Goal: Information Seeking & Learning: Find specific fact

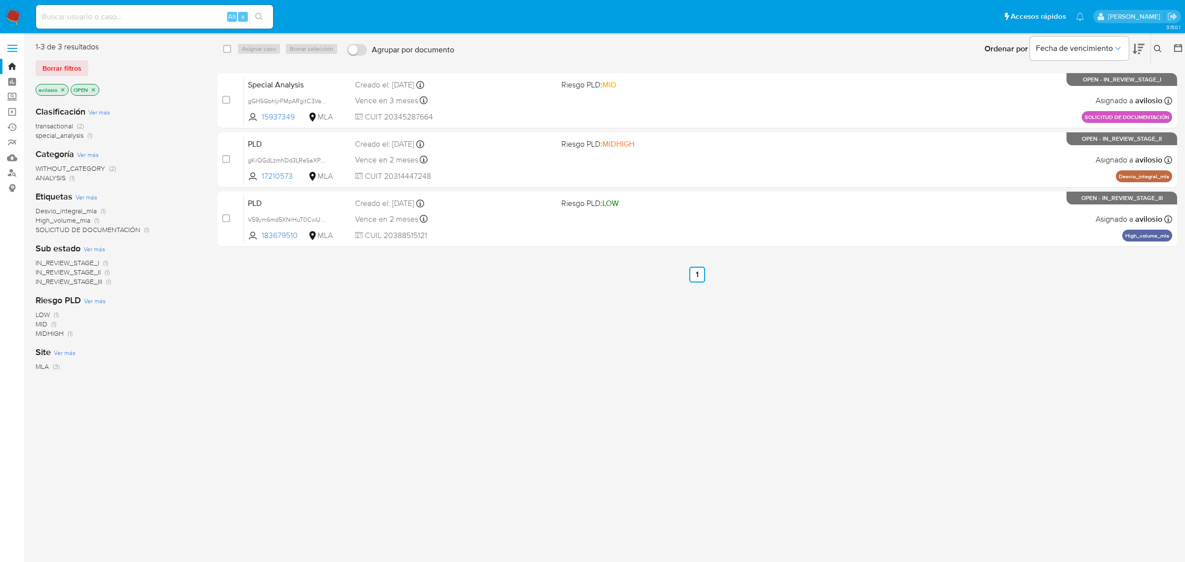
click at [9, 23] on img at bounding box center [13, 16] width 17 height 17
click at [11, 174] on link "Buscador de personas" at bounding box center [58, 172] width 117 height 15
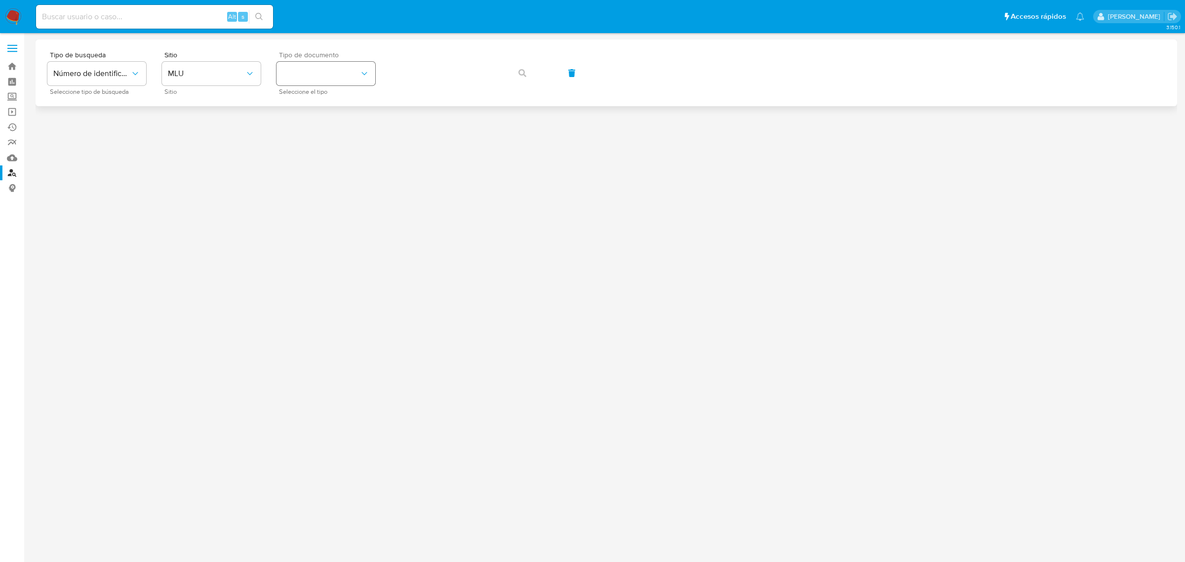
click at [345, 80] on button "identificationType" at bounding box center [325, 74] width 99 height 24
drag, startPoint x: 233, startPoint y: 76, endPoint x: 225, endPoint y: 84, distance: 11.9
click at [233, 76] on span "MLU" at bounding box center [206, 74] width 77 height 10
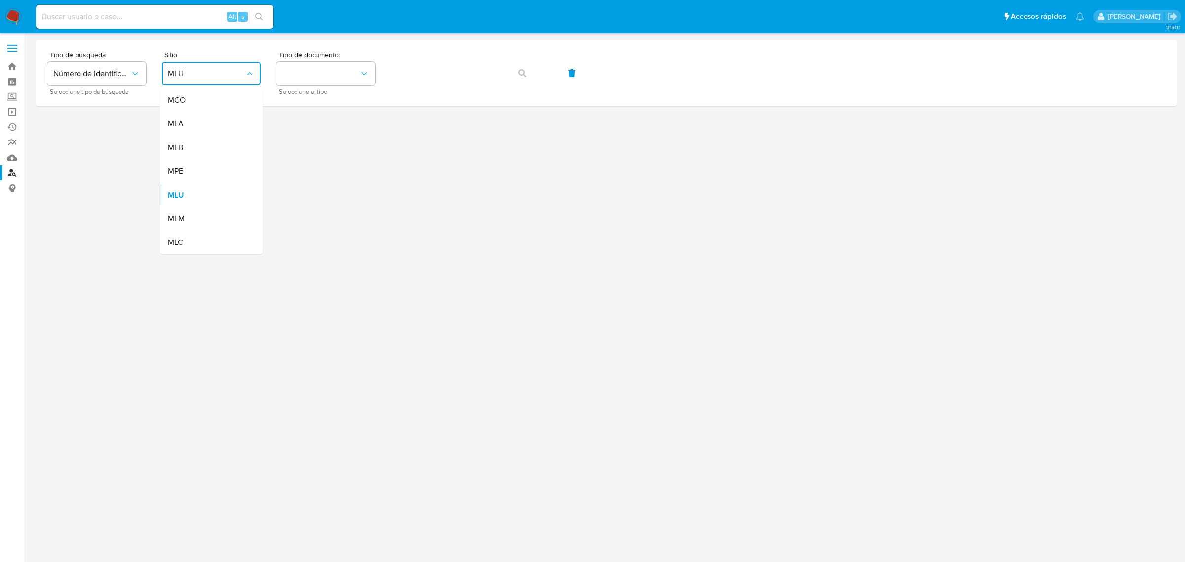
drag, startPoint x: 200, startPoint y: 123, endPoint x: 211, endPoint y: 121, distance: 11.5
click at [208, 121] on div "MLA" at bounding box center [208, 124] width 81 height 24
click at [345, 83] on button "identificationType" at bounding box center [325, 74] width 99 height 24
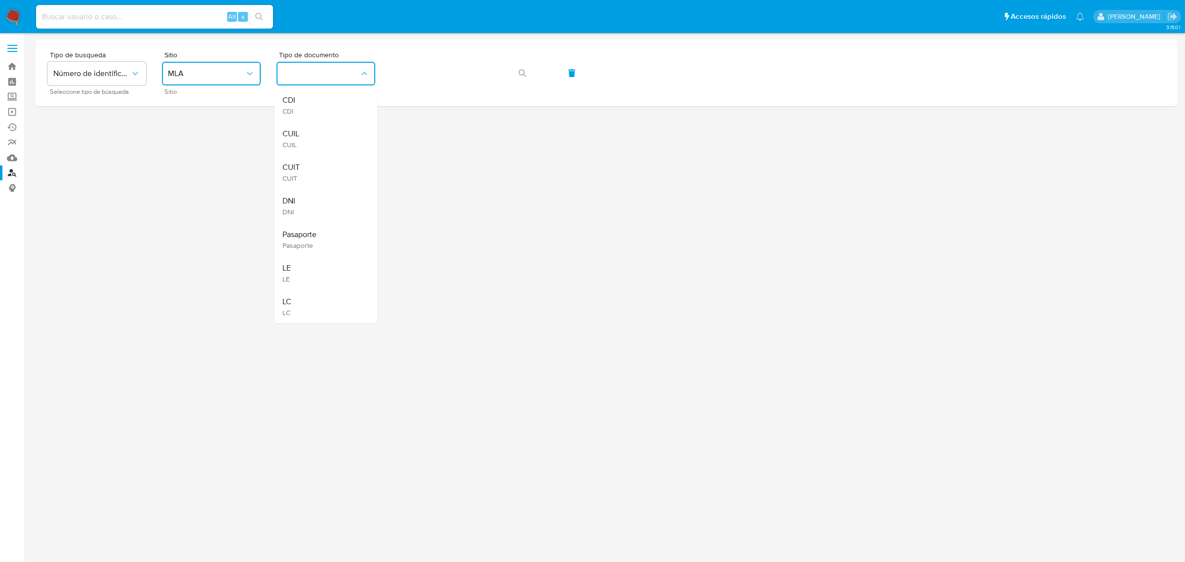
click at [315, 164] on div "CUIT CUIT" at bounding box center [322, 172] width 81 height 34
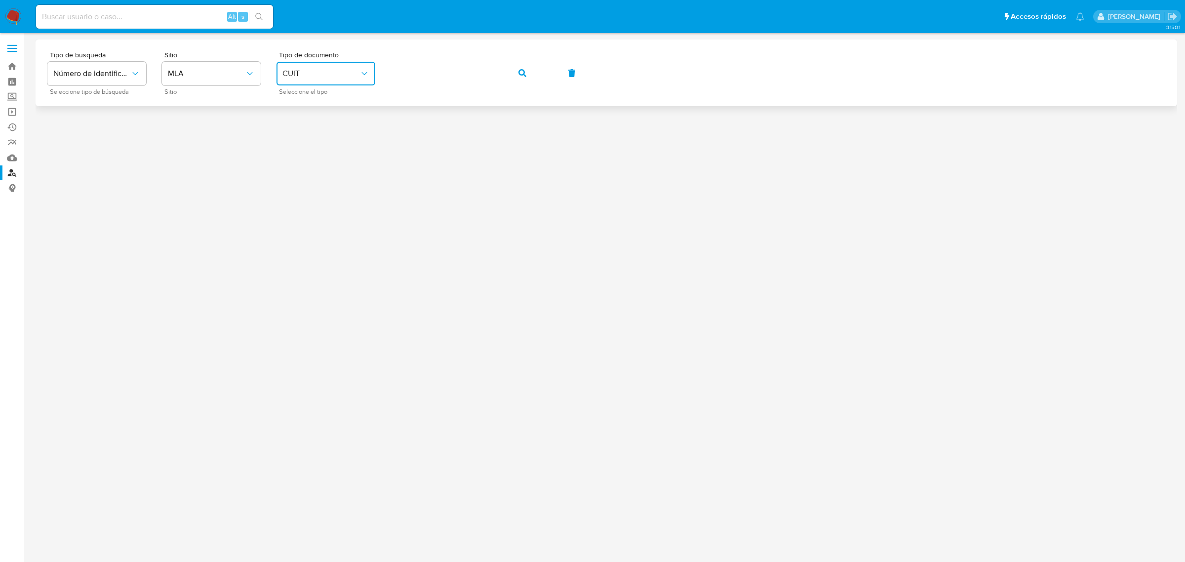
click at [526, 67] on button "button" at bounding box center [522, 73] width 34 height 24
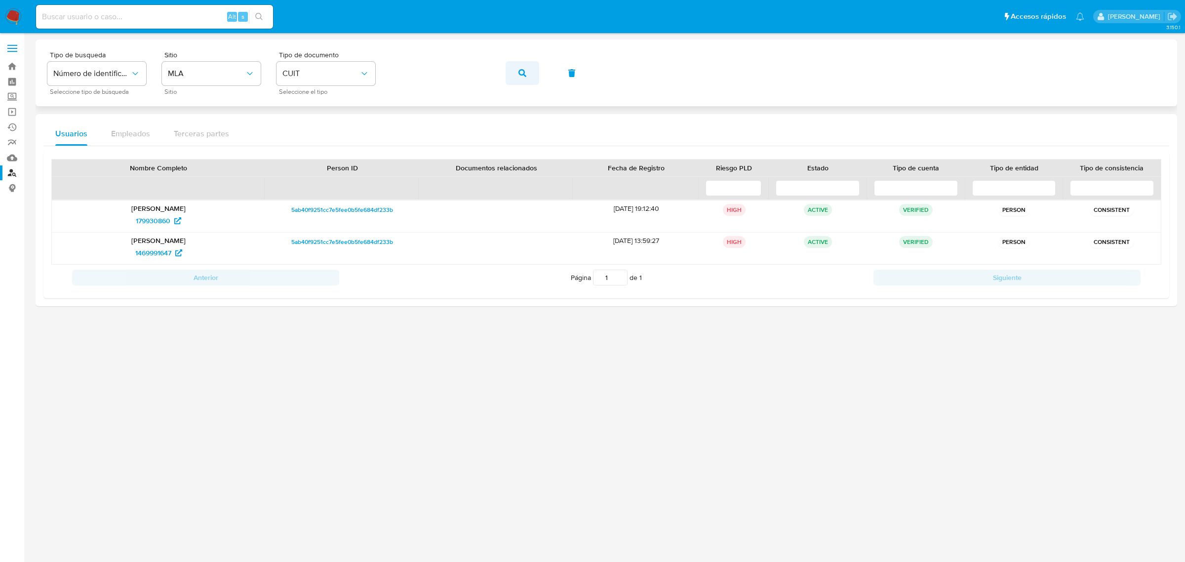
click at [526, 77] on button "button" at bounding box center [522, 73] width 34 height 24
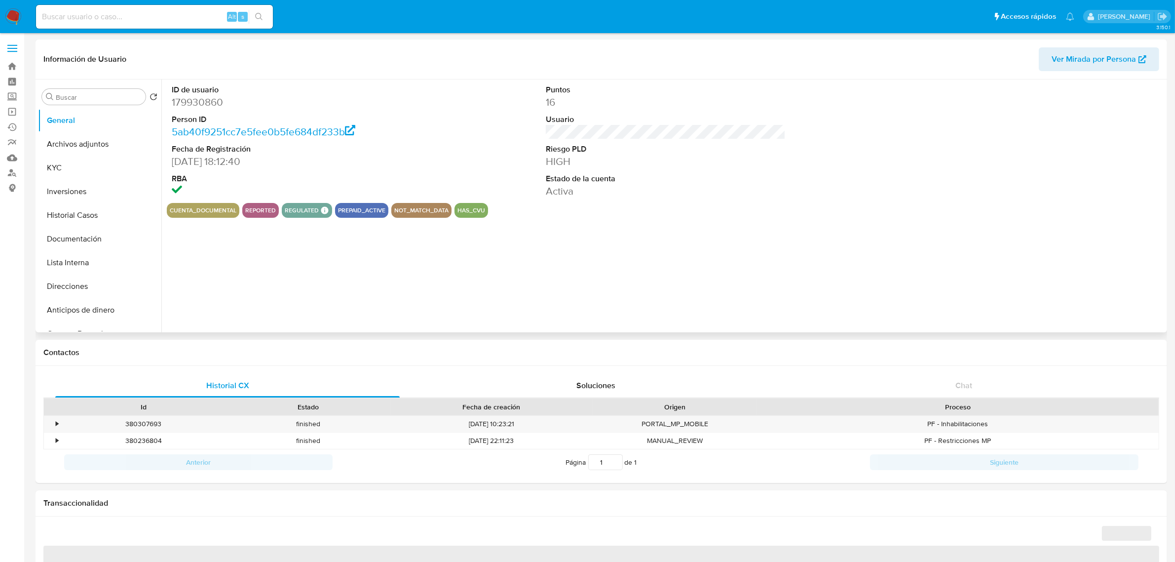
select select "10"
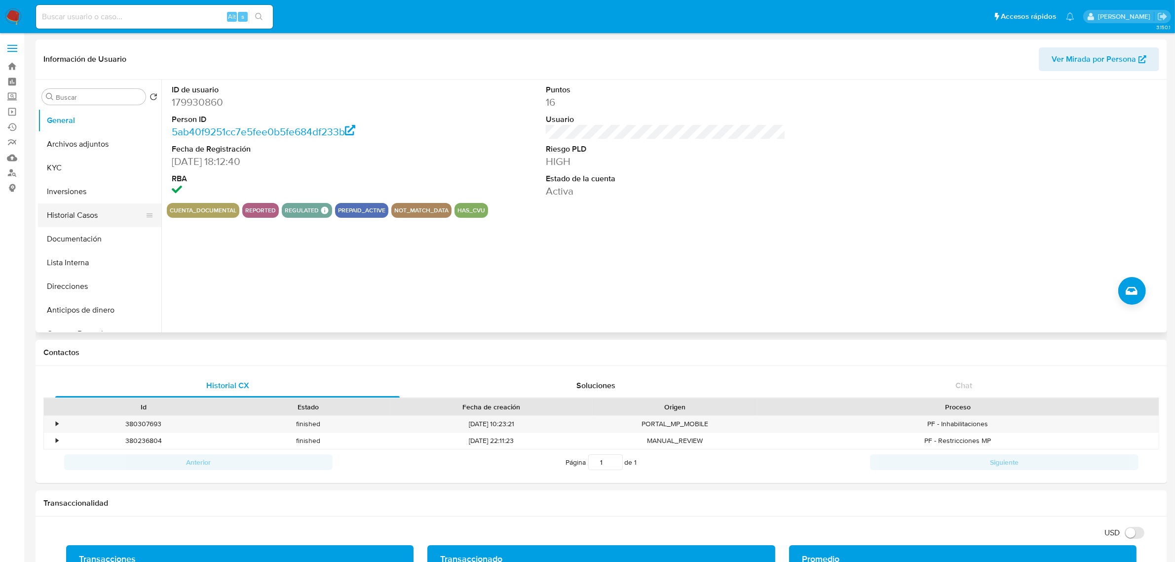
click at [87, 209] on button "Historial Casos" at bounding box center [95, 215] width 115 height 24
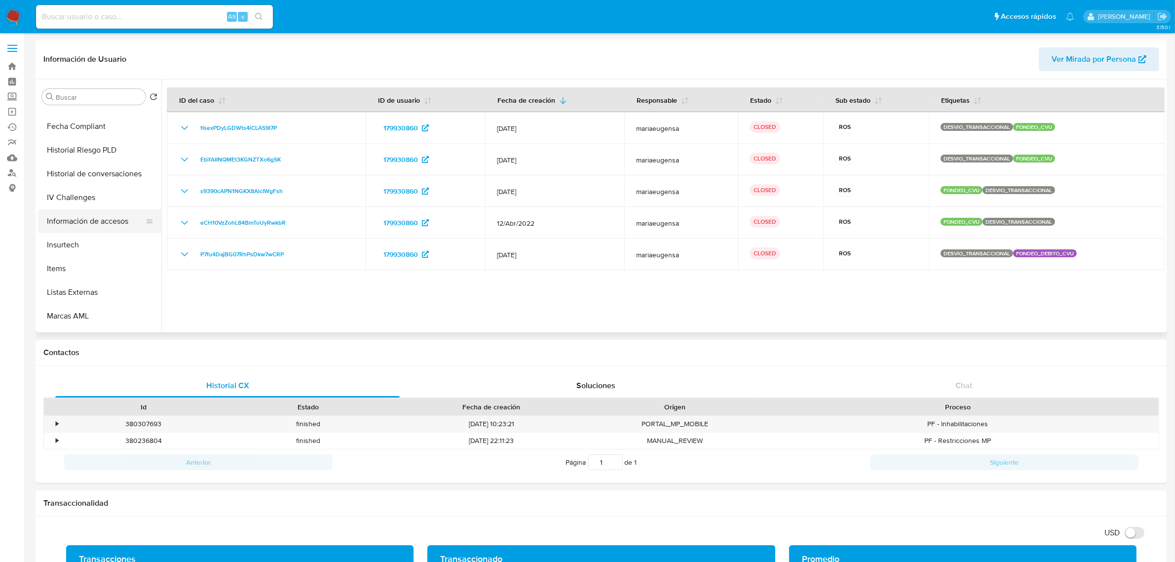
scroll to position [432, 0]
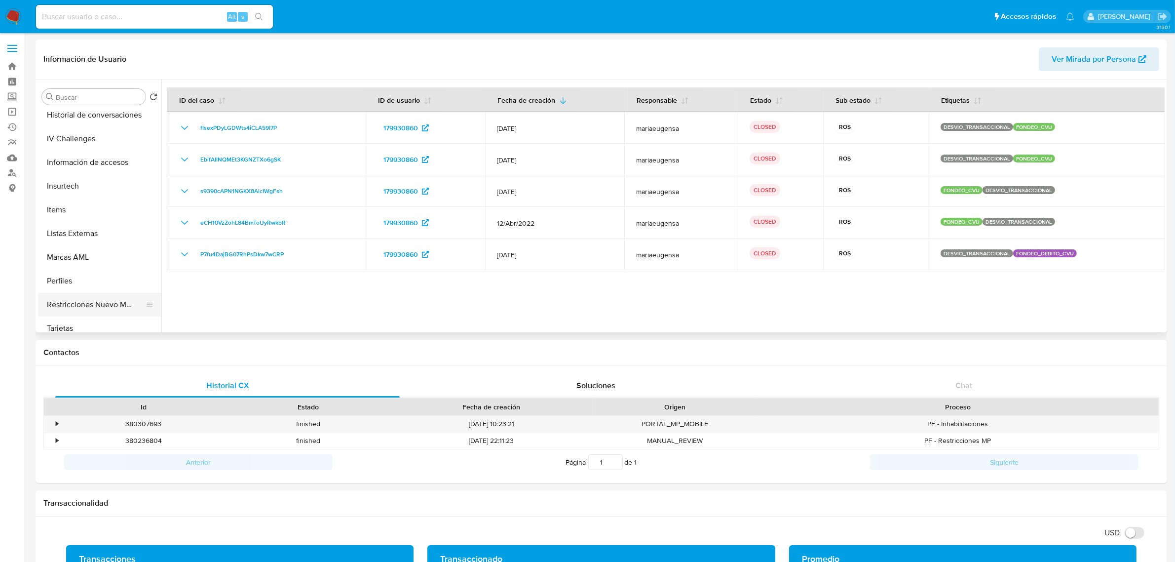
click at [98, 303] on button "Restricciones Nuevo Mundo" at bounding box center [95, 305] width 115 height 24
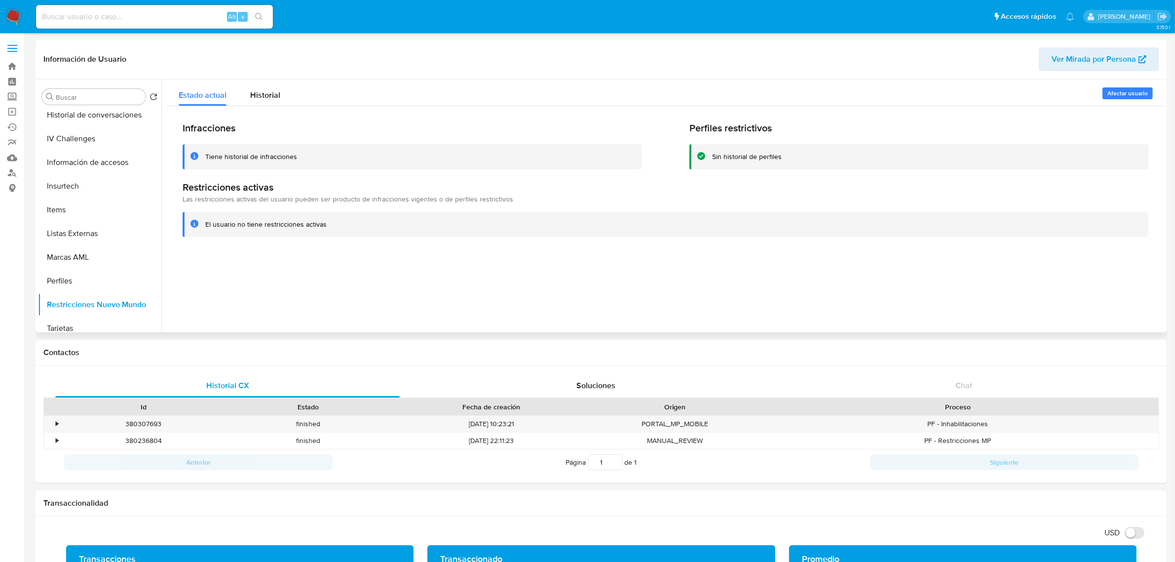
click at [299, 95] on div "Estado actual Historial" at bounding box center [666, 92] width 998 height 26
click at [275, 101] on div "Historial" at bounding box center [265, 92] width 30 height 26
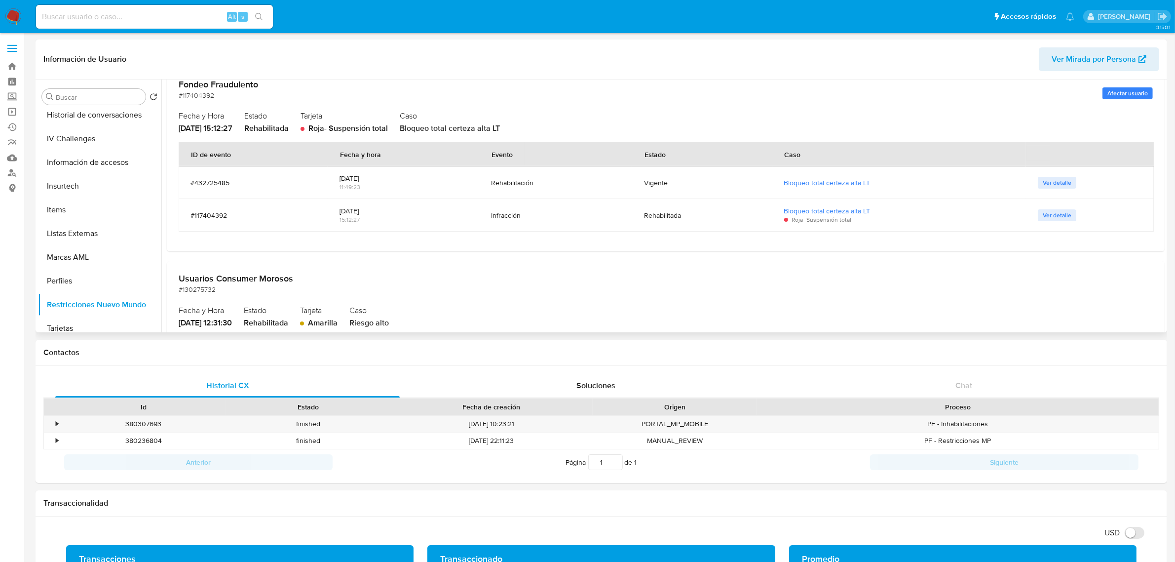
scroll to position [11, 0]
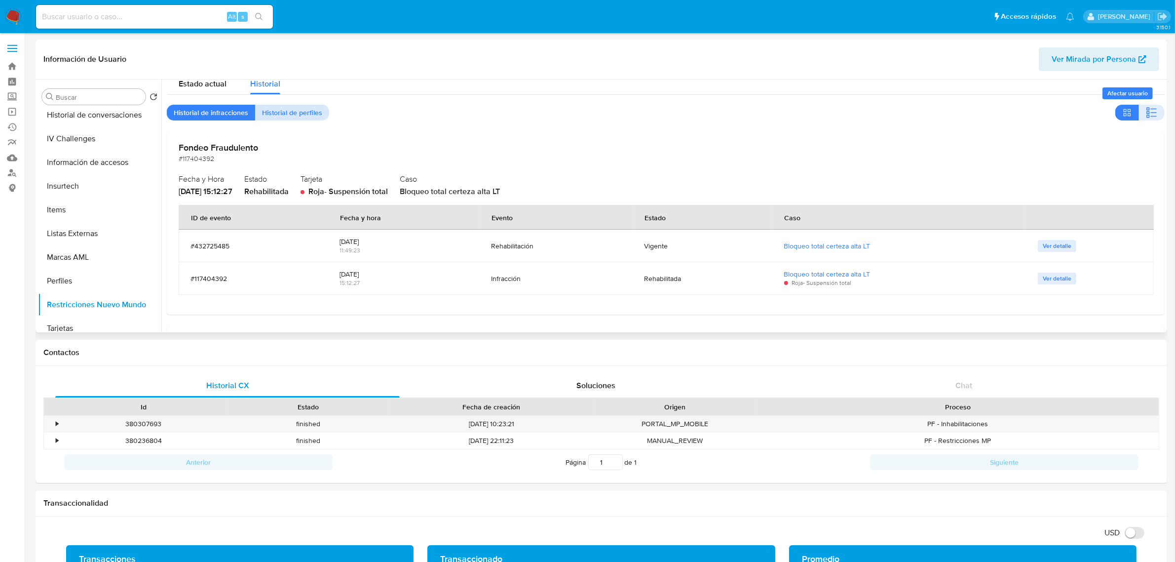
click at [307, 109] on span "Historial de perfiles" at bounding box center [292, 113] width 60 height 14
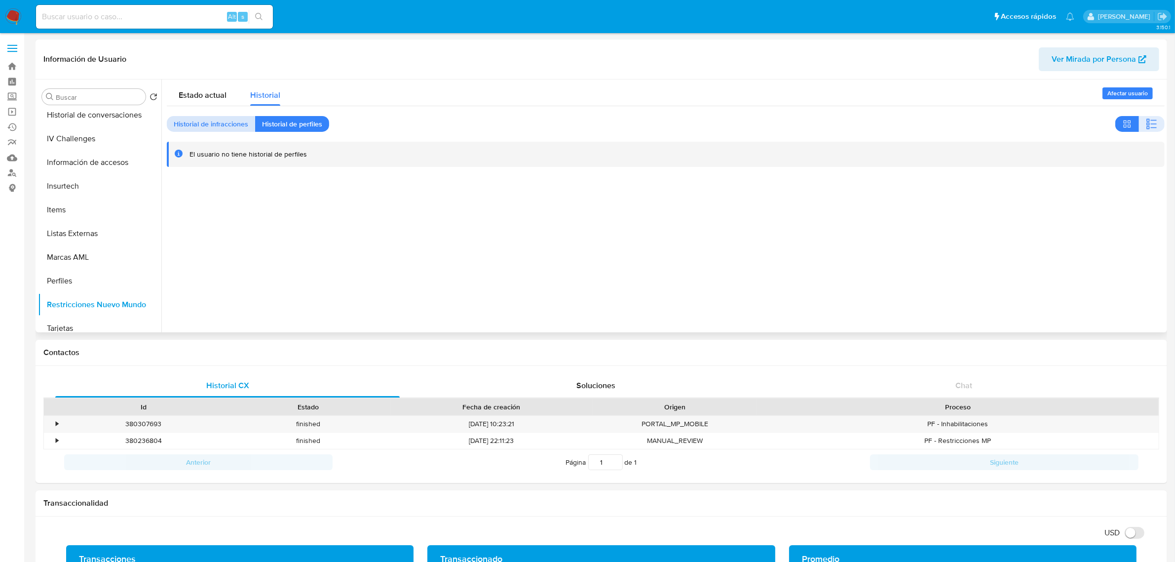
click at [233, 119] on span "Historial de infracciones" at bounding box center [211, 124] width 75 height 14
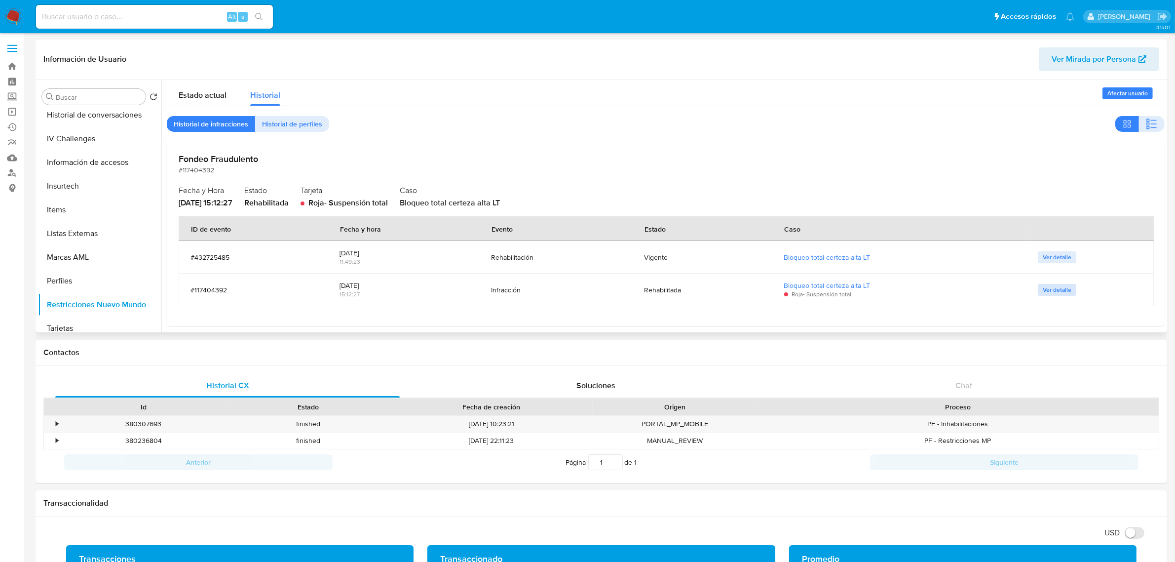
drag, startPoint x: 1056, startPoint y: 277, endPoint x: 1055, endPoint y: 290, distance: 12.4
click at [1056, 278] on td "Ver detalle" at bounding box center [1090, 289] width 128 height 33
click at [1055, 292] on span "Ver detalle" at bounding box center [1057, 290] width 29 height 10
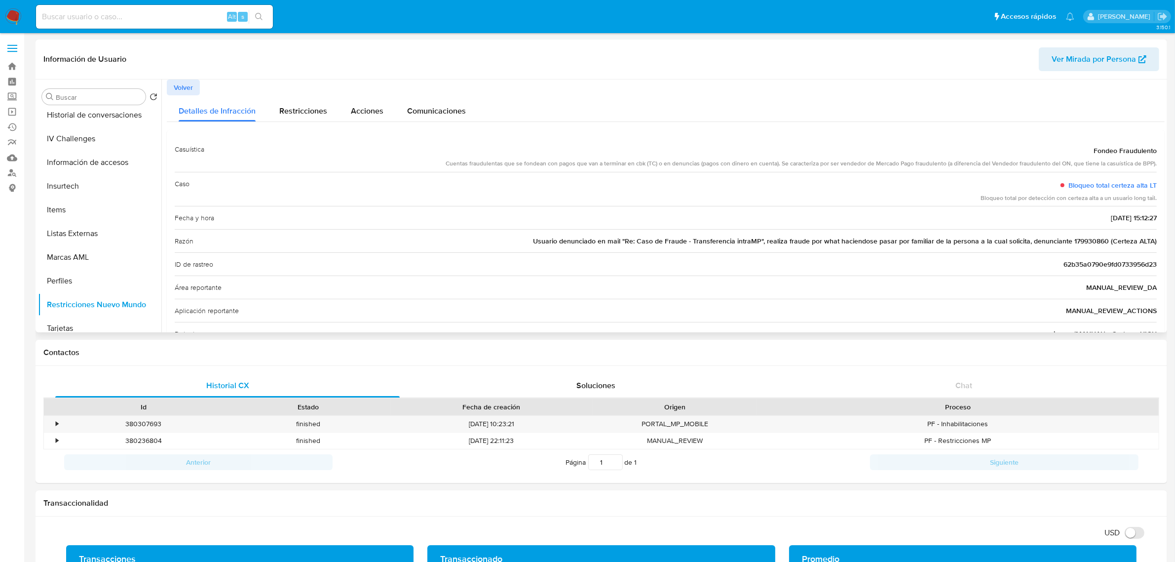
drag, startPoint x: 188, startPoint y: 89, endPoint x: 233, endPoint y: 103, distance: 47.5
click at [187, 89] on span "Volver" at bounding box center [183, 87] width 19 height 14
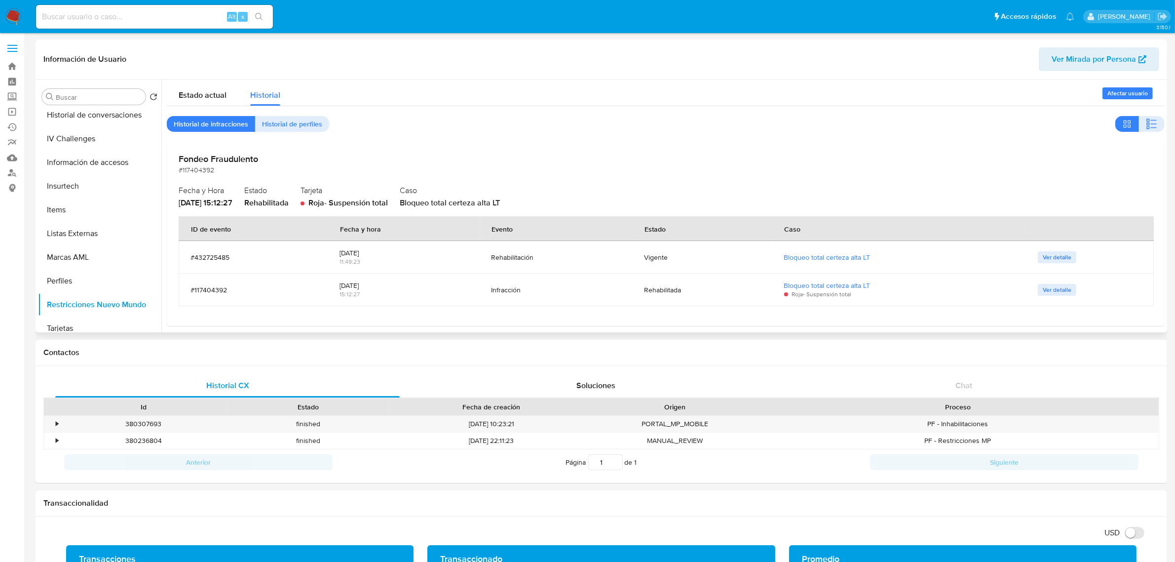
click at [1062, 260] on span "Ver detalle" at bounding box center [1057, 257] width 29 height 10
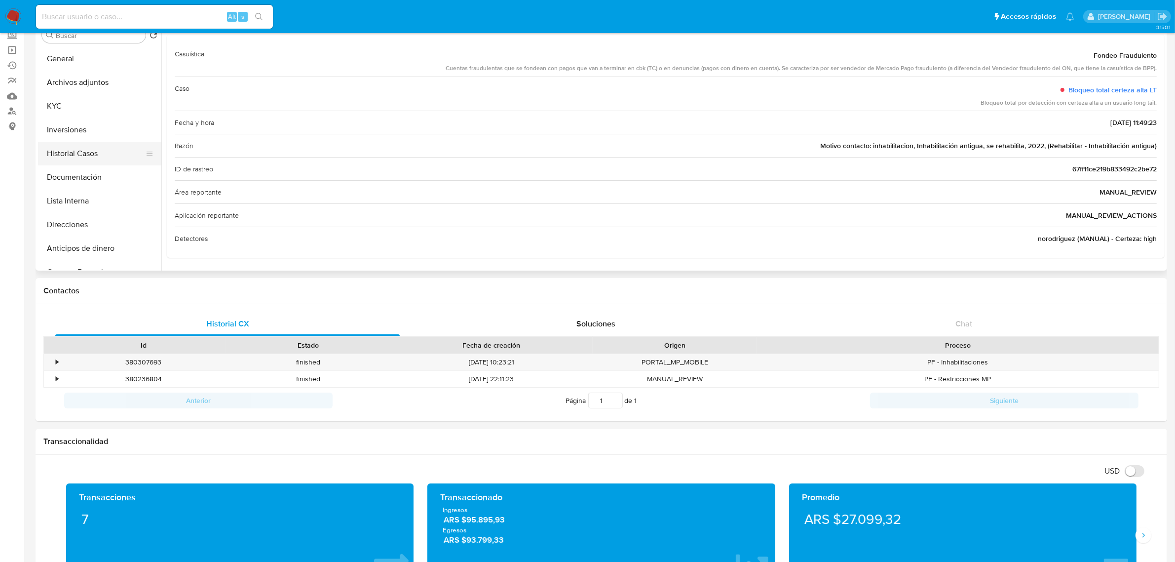
click at [75, 158] on button "Historial Casos" at bounding box center [95, 154] width 115 height 24
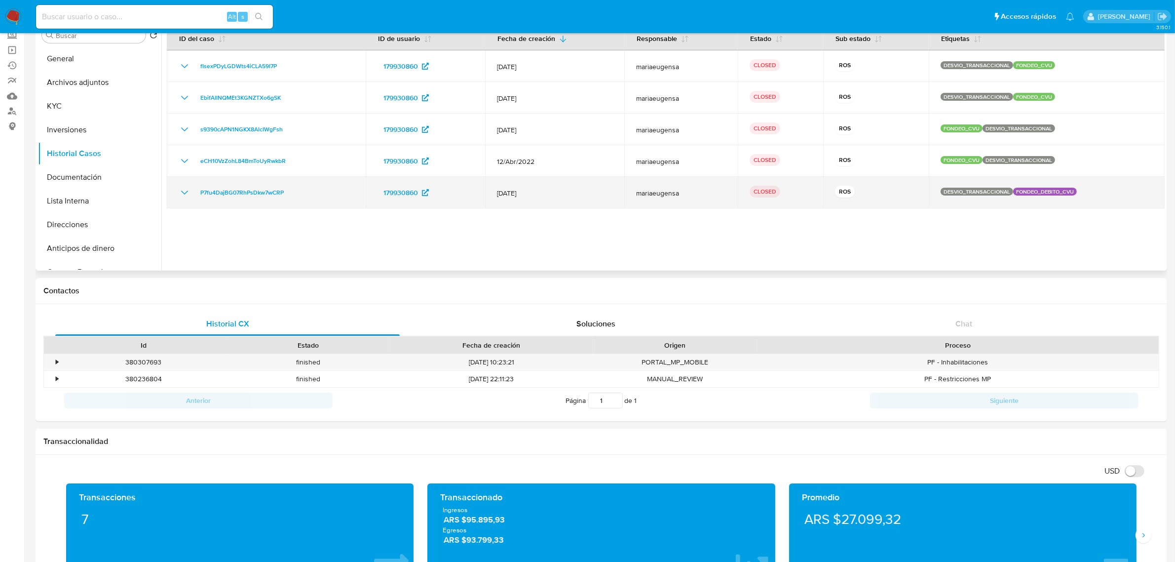
click at [181, 190] on icon "Mostrar/Ocultar" at bounding box center [185, 193] width 12 height 12
click at [182, 190] on icon "Mostrar/Ocultar" at bounding box center [185, 193] width 12 height 12
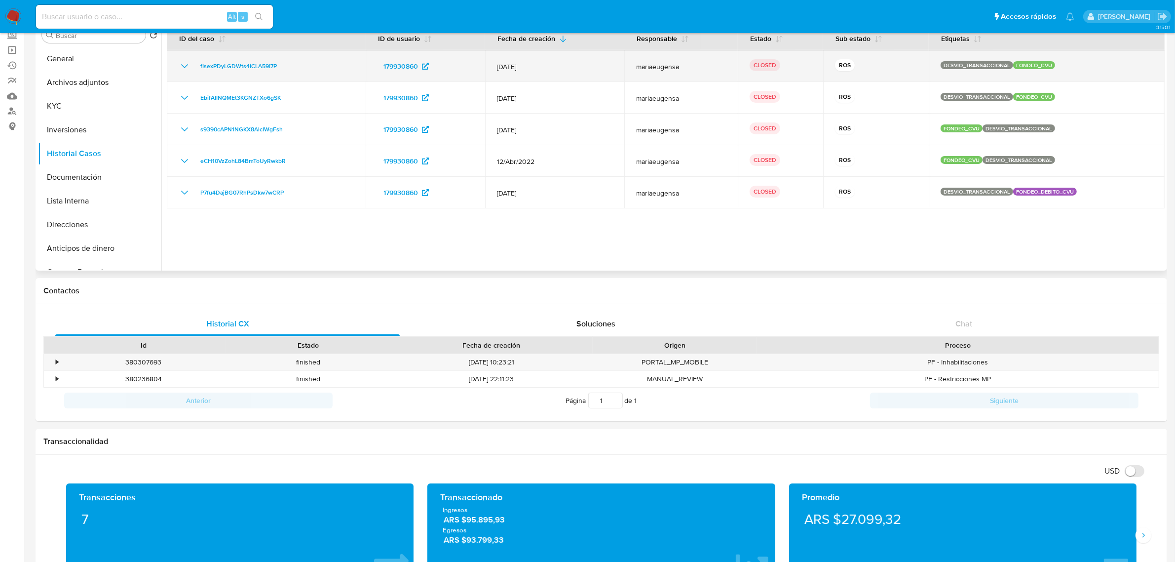
click at [181, 64] on icon "Mostrar/Ocultar" at bounding box center [185, 66] width 12 height 12
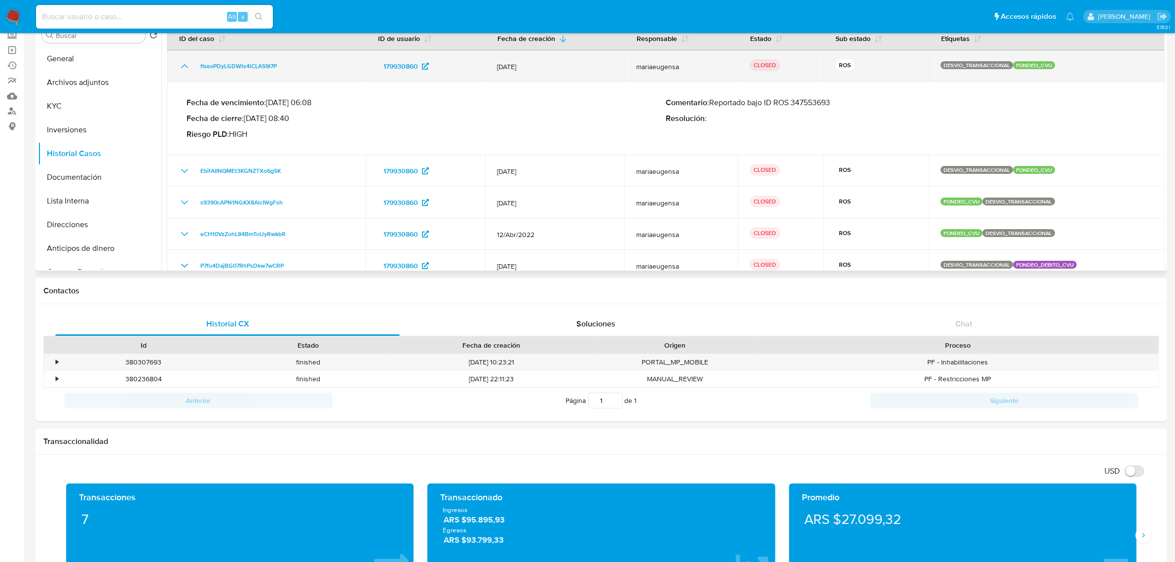
click at [181, 63] on icon "Mostrar/Ocultar" at bounding box center [185, 66] width 12 height 12
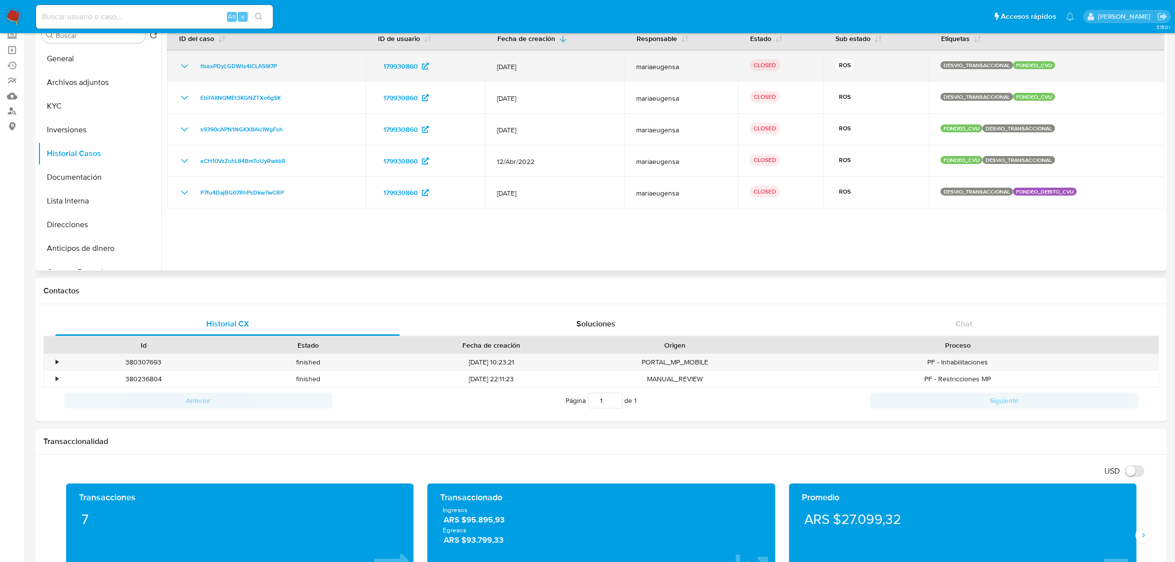
click at [181, 63] on icon "Mostrar/Ocultar" at bounding box center [185, 66] width 12 height 12
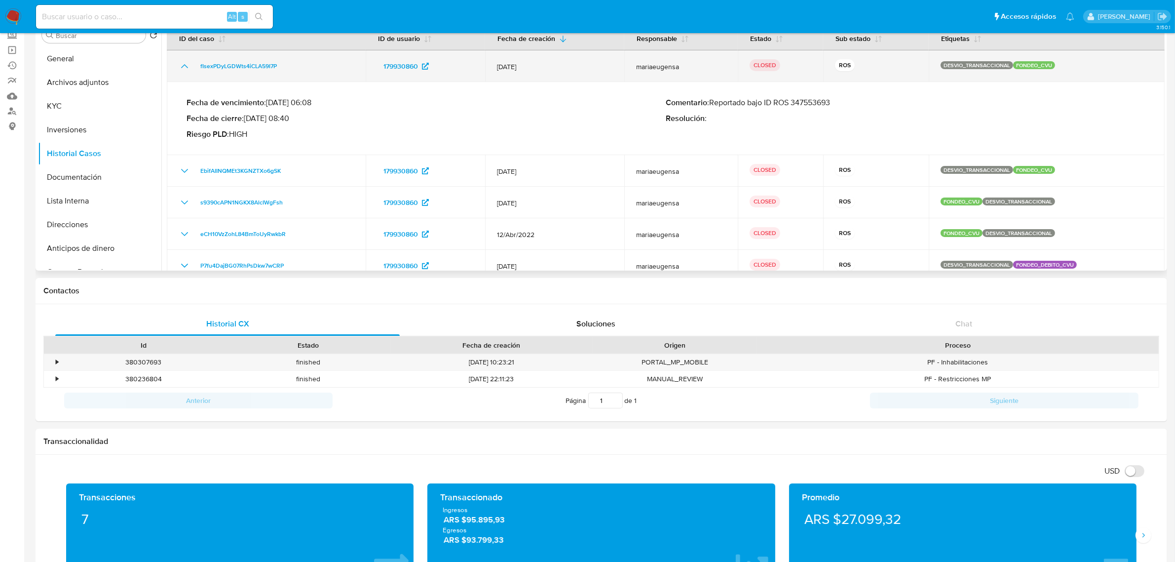
click at [181, 63] on icon "Mostrar/Ocultar" at bounding box center [185, 66] width 12 height 12
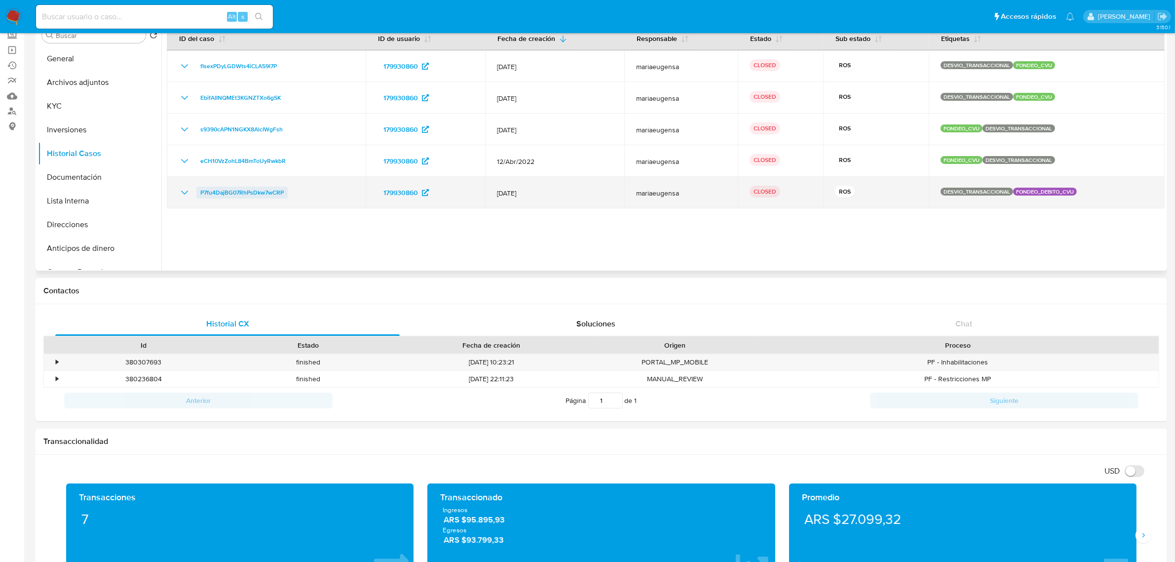
click at [250, 189] on span "P7fu4DajBG07RhPsDkw7wCRP" at bounding box center [241, 193] width 83 height 12
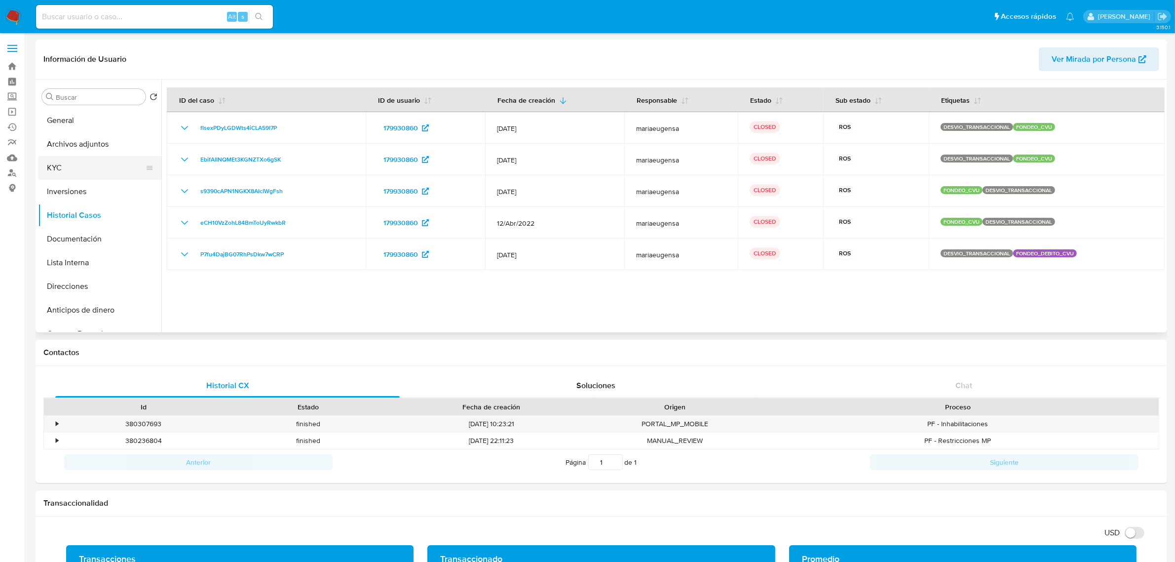
drag, startPoint x: 63, startPoint y: 161, endPoint x: 97, endPoint y: 164, distance: 34.2
click at [65, 161] on button "KYC" at bounding box center [95, 168] width 115 height 24
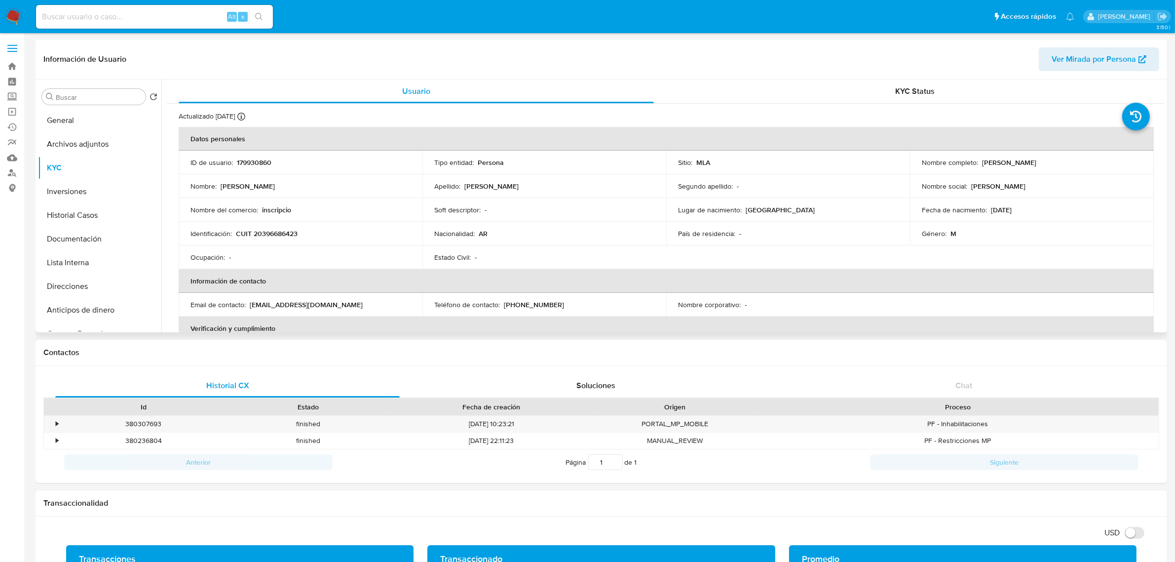
click at [278, 237] on p "CUIT 20396686423" at bounding box center [267, 233] width 62 height 9
copy p "20396686423"
click at [75, 120] on button "General" at bounding box center [95, 121] width 115 height 24
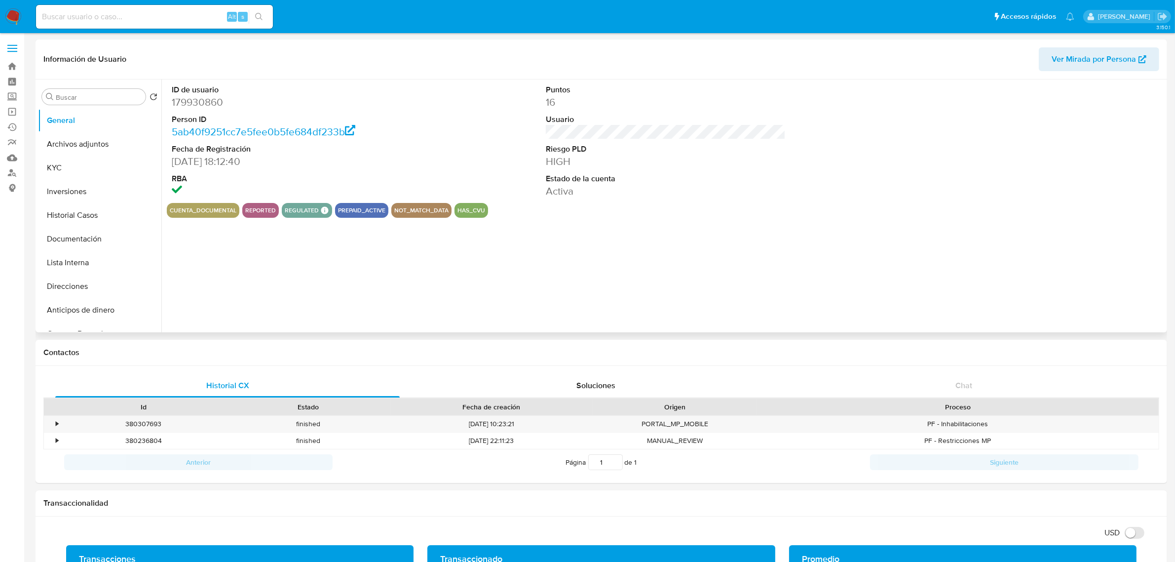
click at [212, 103] on dd "179930860" at bounding box center [292, 102] width 240 height 14
copy dd "179930860"
click at [86, 173] on button "KYC" at bounding box center [95, 168] width 115 height 24
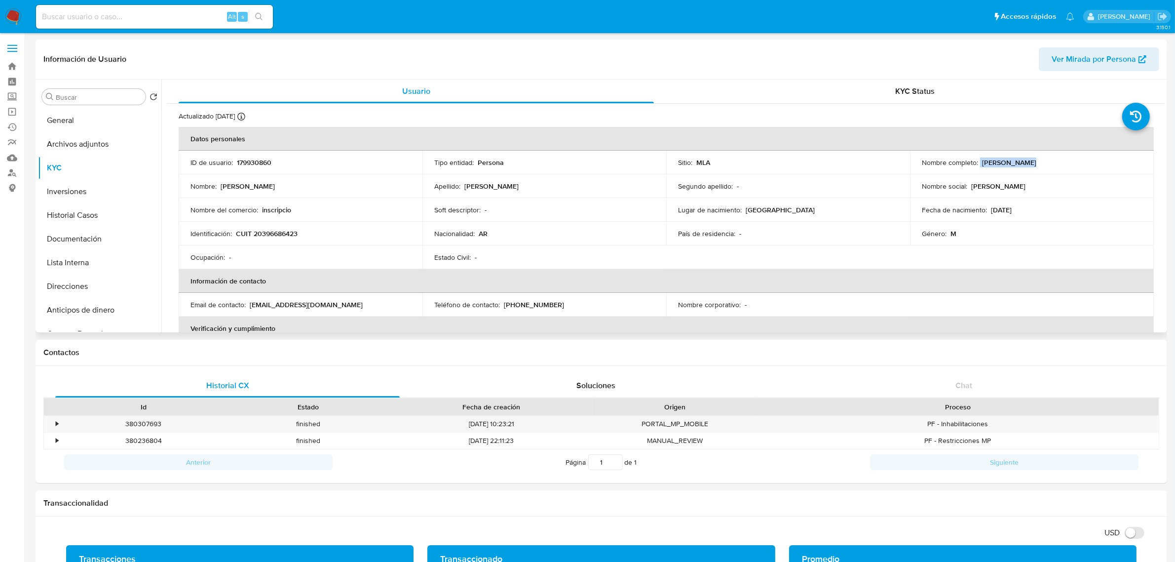
drag, startPoint x: 977, startPoint y: 161, endPoint x: 1023, endPoint y: 165, distance: 46.1
click at [1023, 165] on div "Nombre completo : Nestor Damian Carbia" at bounding box center [1032, 162] width 220 height 9
copy div "Nestor Damian"
drag, startPoint x: 82, startPoint y: 126, endPoint x: 84, endPoint y: 116, distance: 9.6
click at [84, 117] on button "General" at bounding box center [95, 121] width 115 height 24
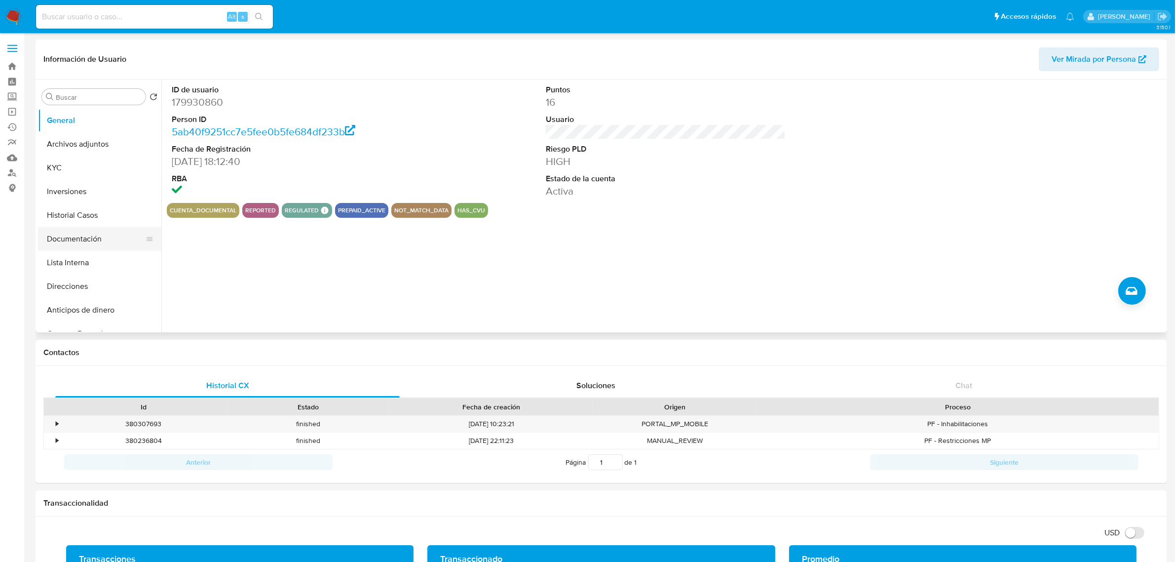
click at [86, 236] on button "Documentación" at bounding box center [95, 239] width 115 height 24
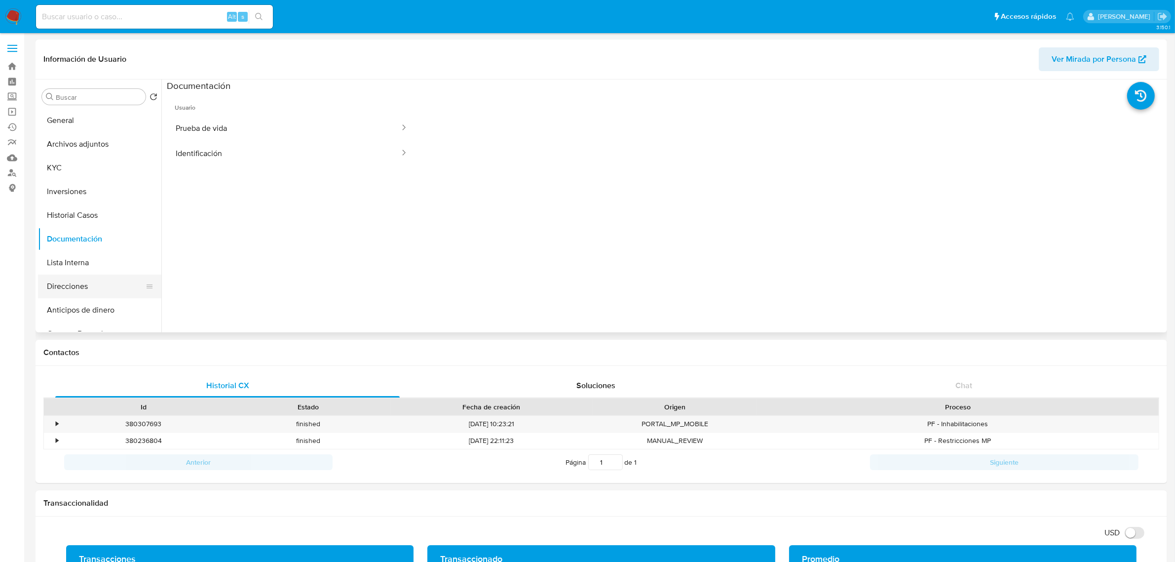
click at [85, 282] on button "Direcciones" at bounding box center [95, 286] width 115 height 24
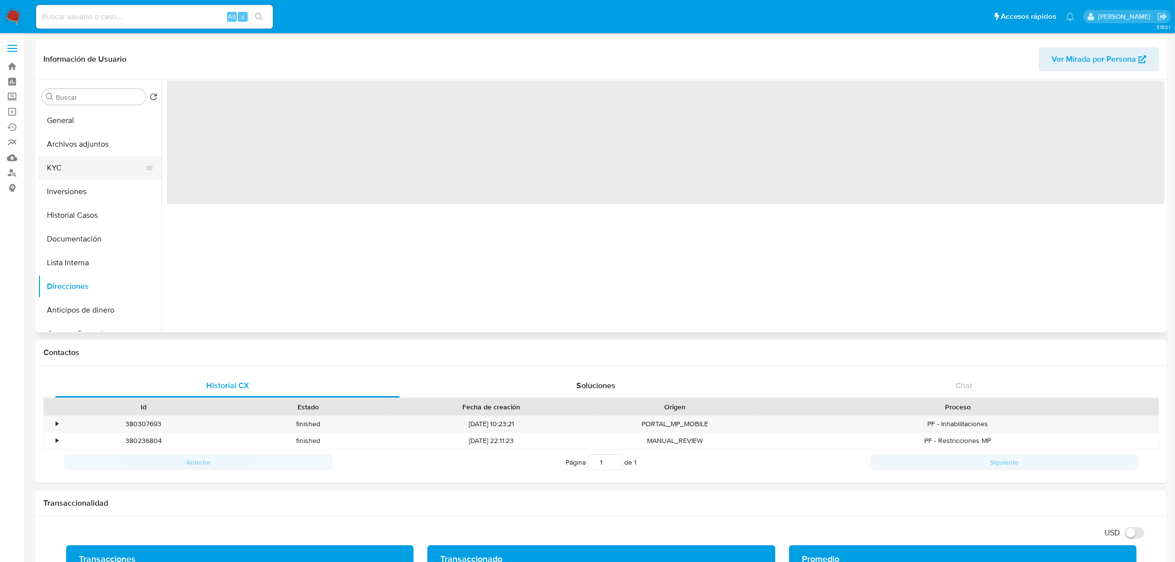
click at [72, 169] on button "KYC" at bounding box center [95, 168] width 115 height 24
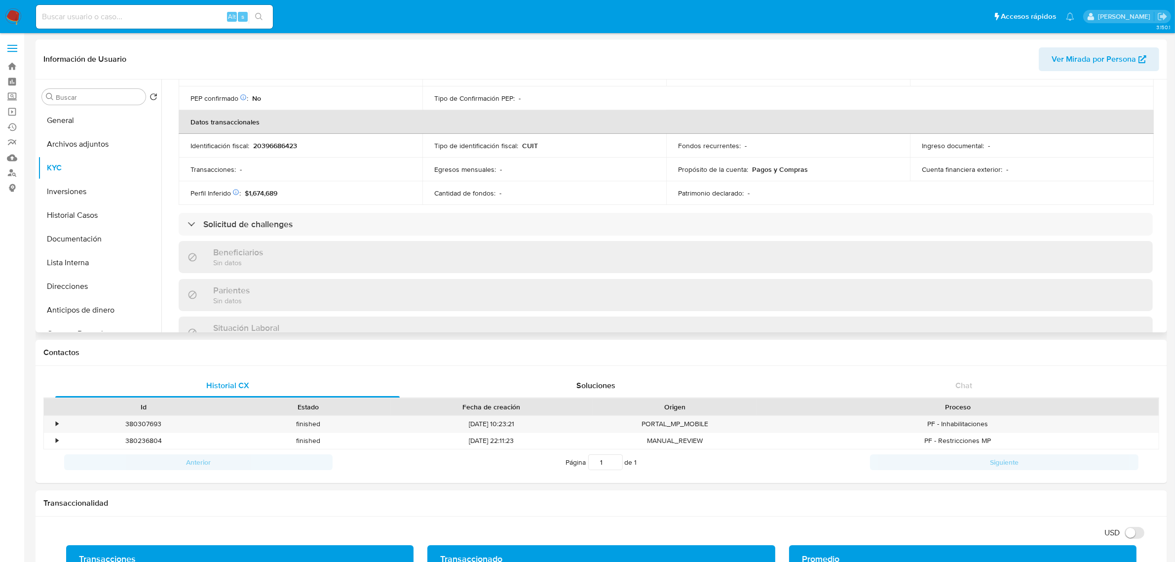
scroll to position [307, 0]
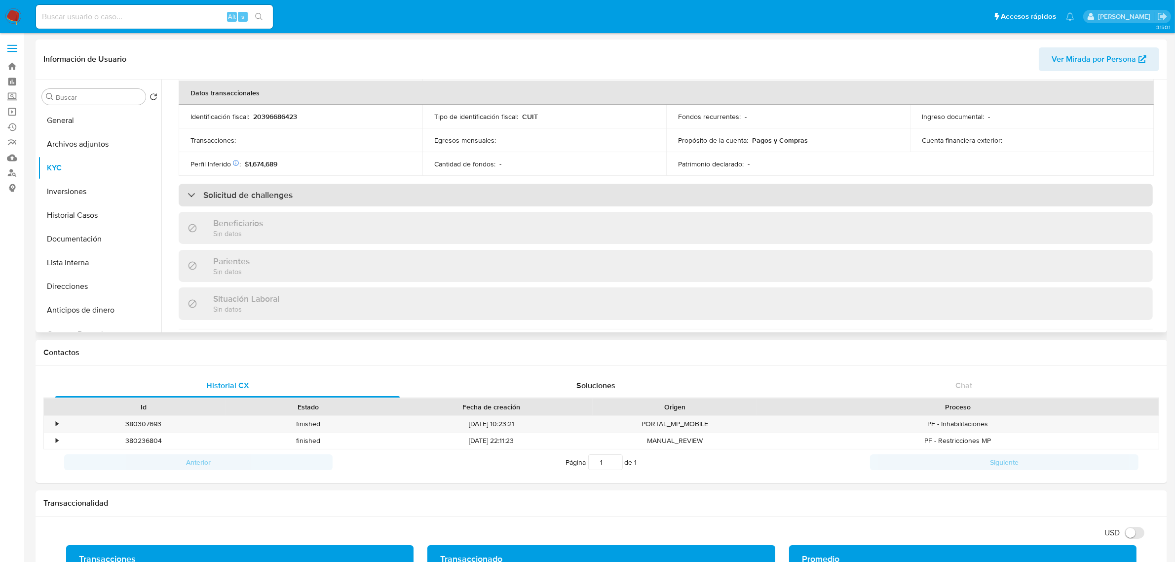
click at [195, 198] on div "Solicitud de challenges" at bounding box center [240, 195] width 105 height 11
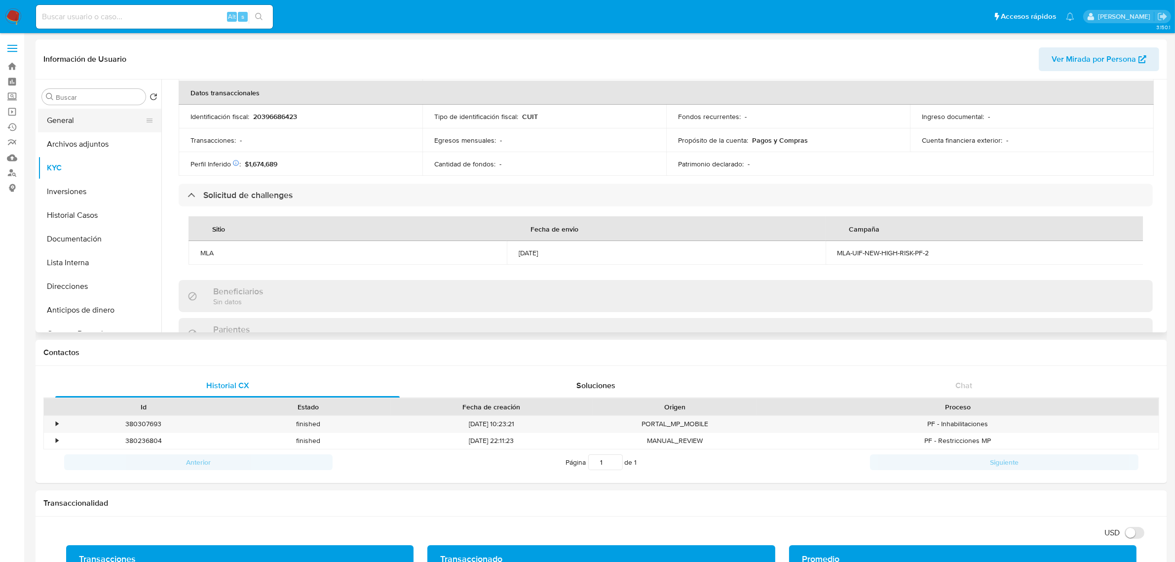
click at [94, 126] on button "General" at bounding box center [95, 121] width 115 height 24
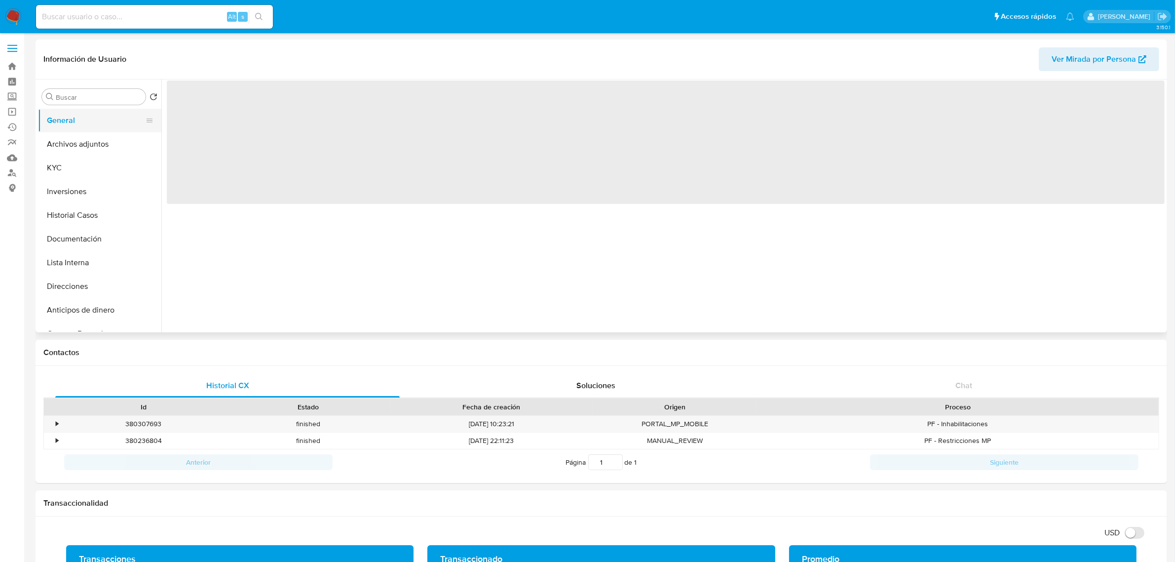
click at [90, 122] on button "General" at bounding box center [95, 121] width 115 height 24
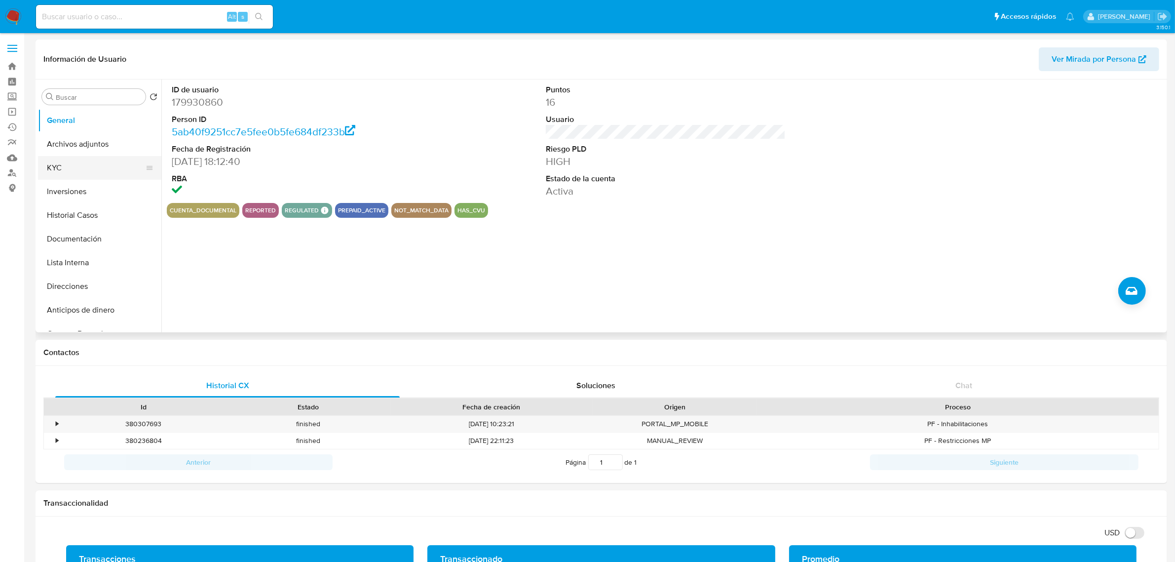
click at [67, 164] on button "KYC" at bounding box center [95, 168] width 115 height 24
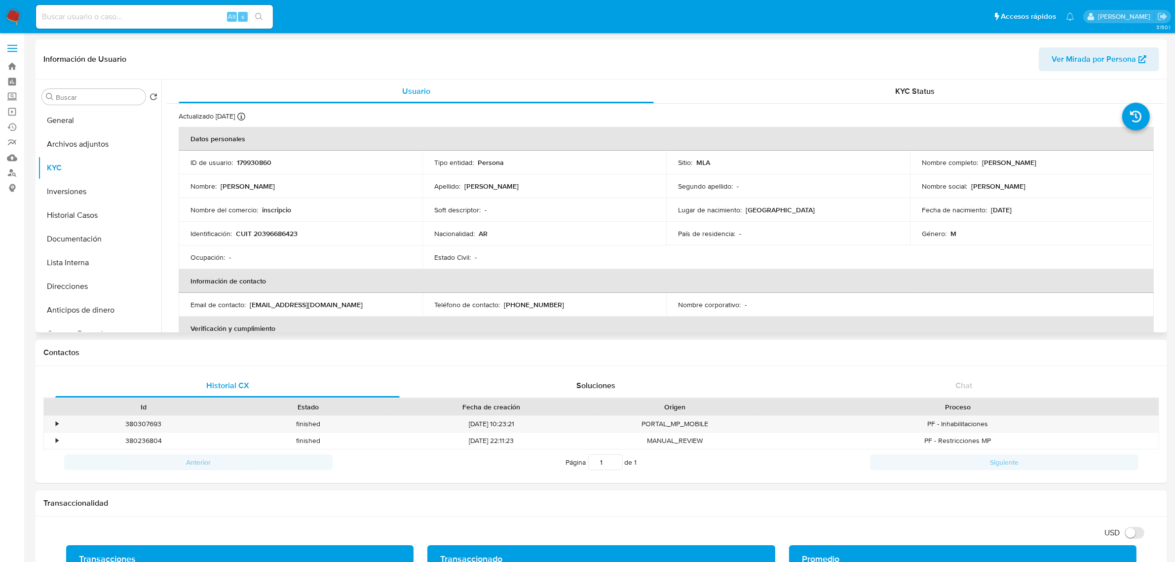
click at [277, 232] on p "CUIT 20396686423" at bounding box center [267, 233] width 62 height 9
drag, startPoint x: 277, startPoint y: 232, endPoint x: 301, endPoint y: 234, distance: 23.8
click at [277, 232] on p "CUIT 20396686423" at bounding box center [267, 233] width 62 height 9
copy p "20396686423"
click at [107, 146] on button "Archivos adjuntos" at bounding box center [95, 144] width 115 height 24
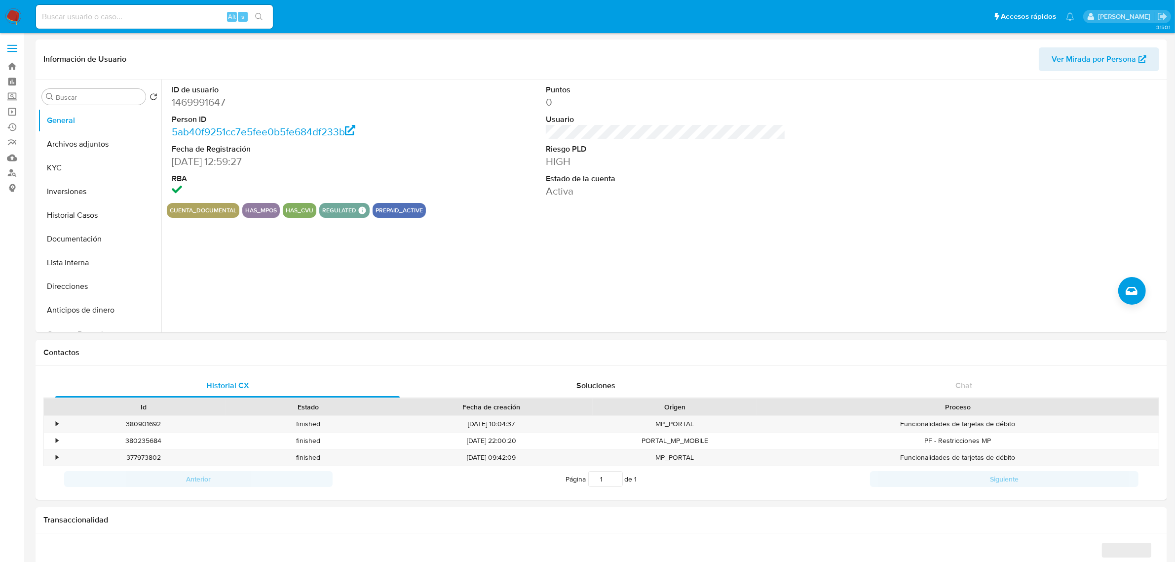
select select "10"
click at [99, 206] on button "Historial Casos" at bounding box center [95, 215] width 115 height 24
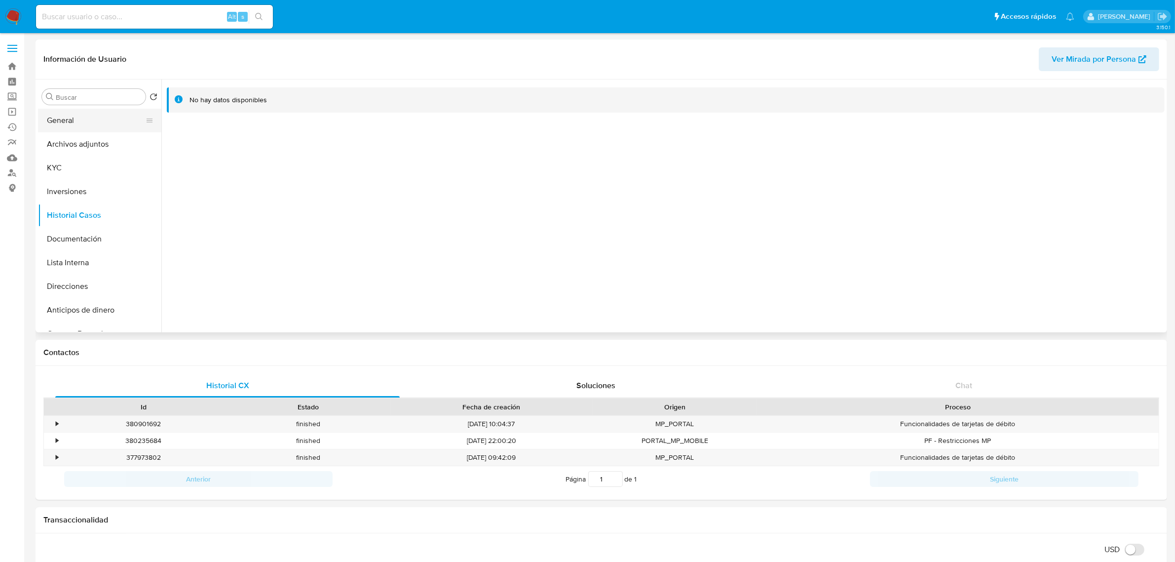
click at [76, 119] on button "General" at bounding box center [95, 121] width 115 height 24
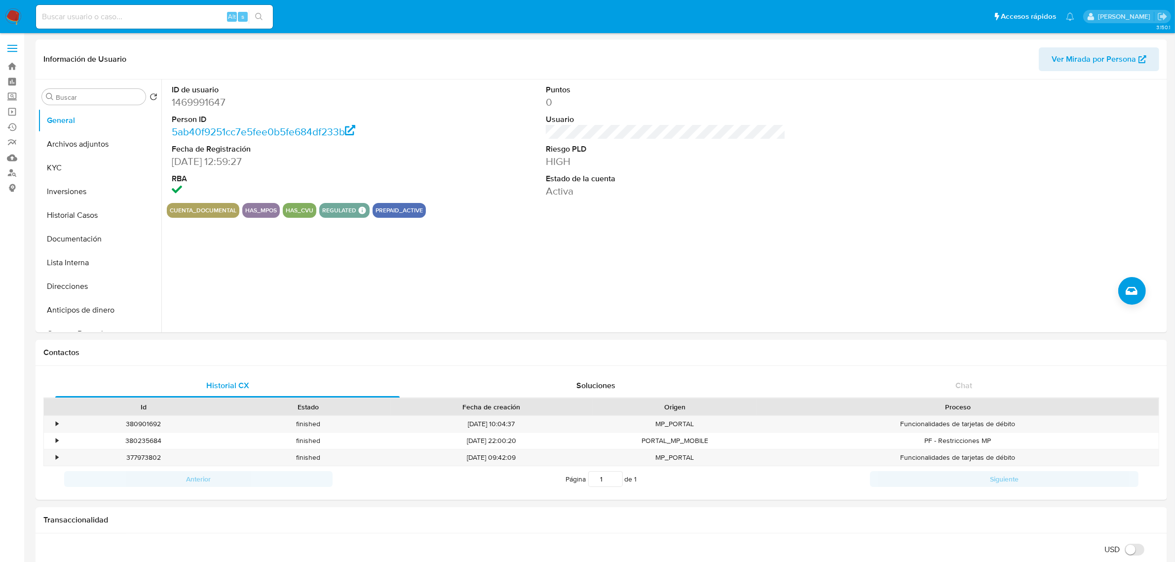
click at [12, 171] on link "Buscador de personas" at bounding box center [58, 172] width 117 height 15
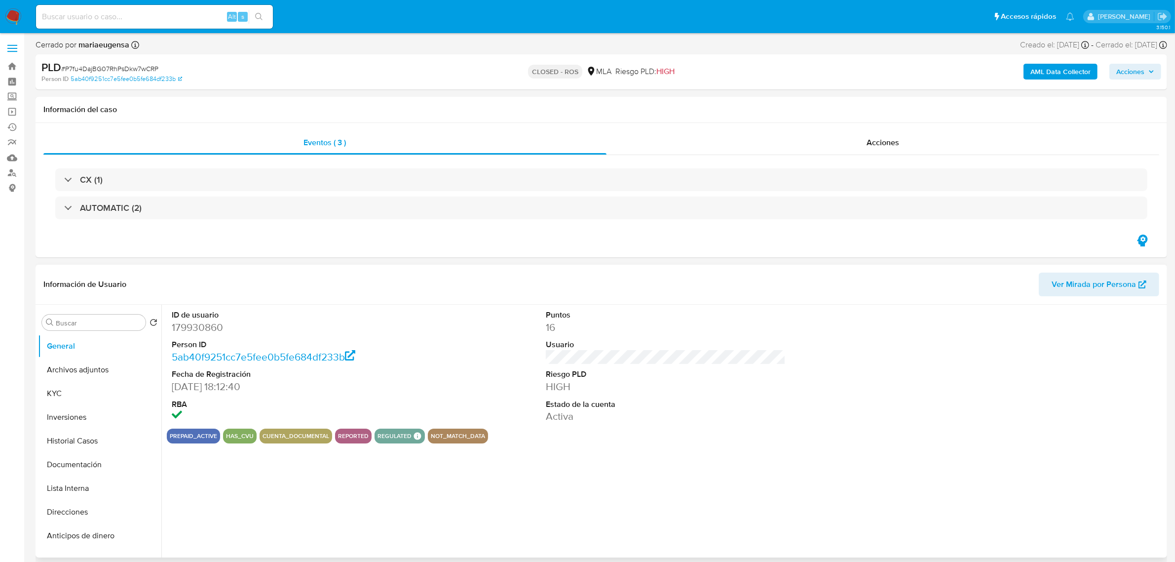
select select "10"
click at [105, 371] on button "Archivos adjuntos" at bounding box center [95, 370] width 115 height 24
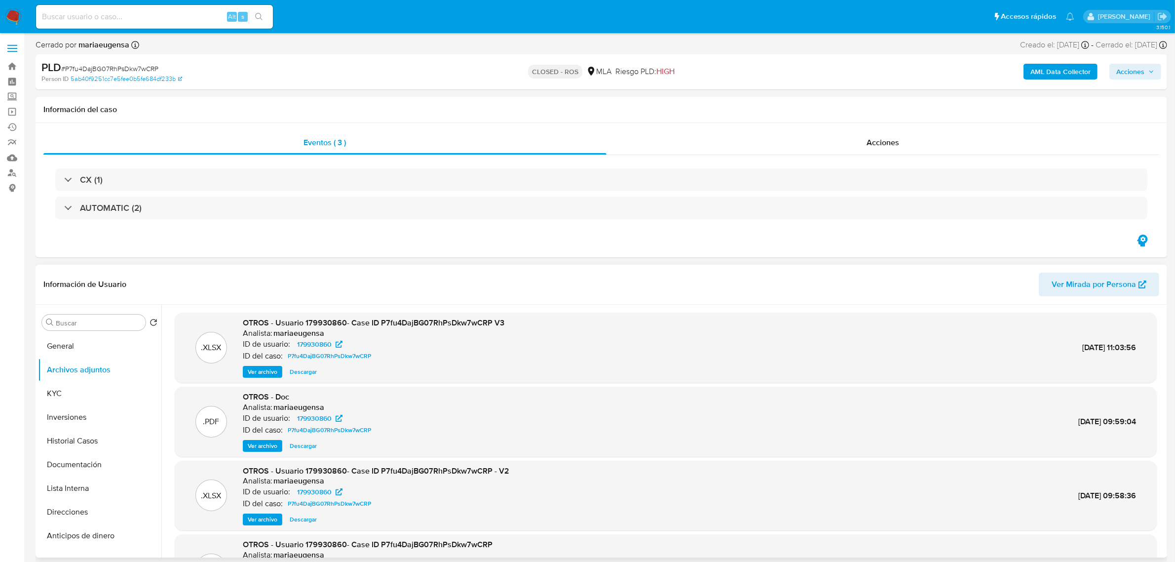
drag, startPoint x: 305, startPoint y: 371, endPoint x: 329, endPoint y: 372, distance: 24.7
click at [305, 371] on span "Descargar" at bounding box center [303, 372] width 27 height 10
click at [897, 137] on span "Acciones" at bounding box center [883, 142] width 33 height 11
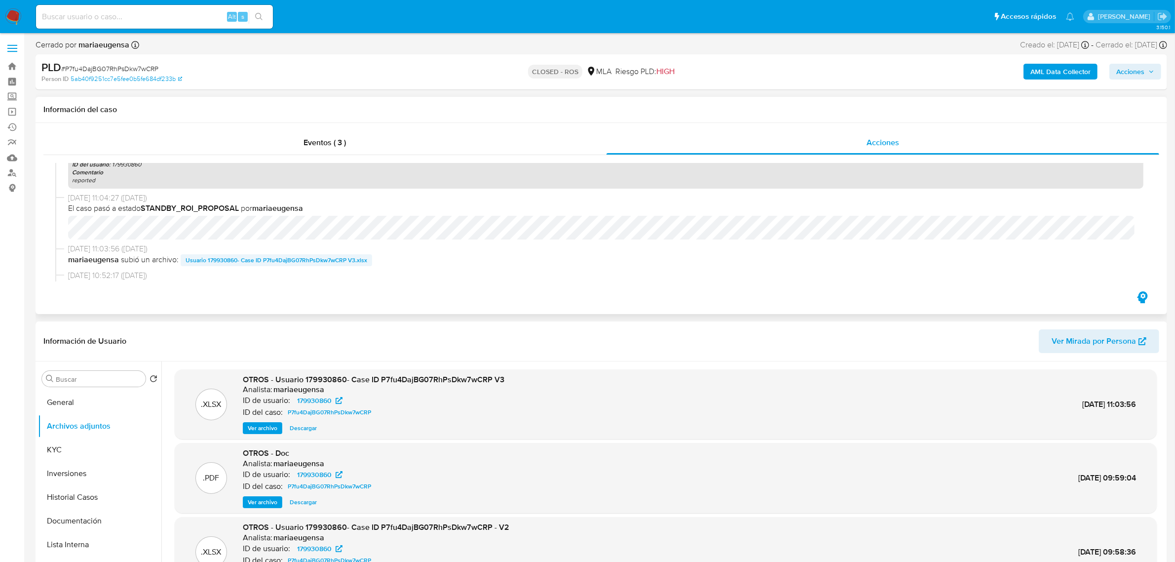
scroll to position [370, 0]
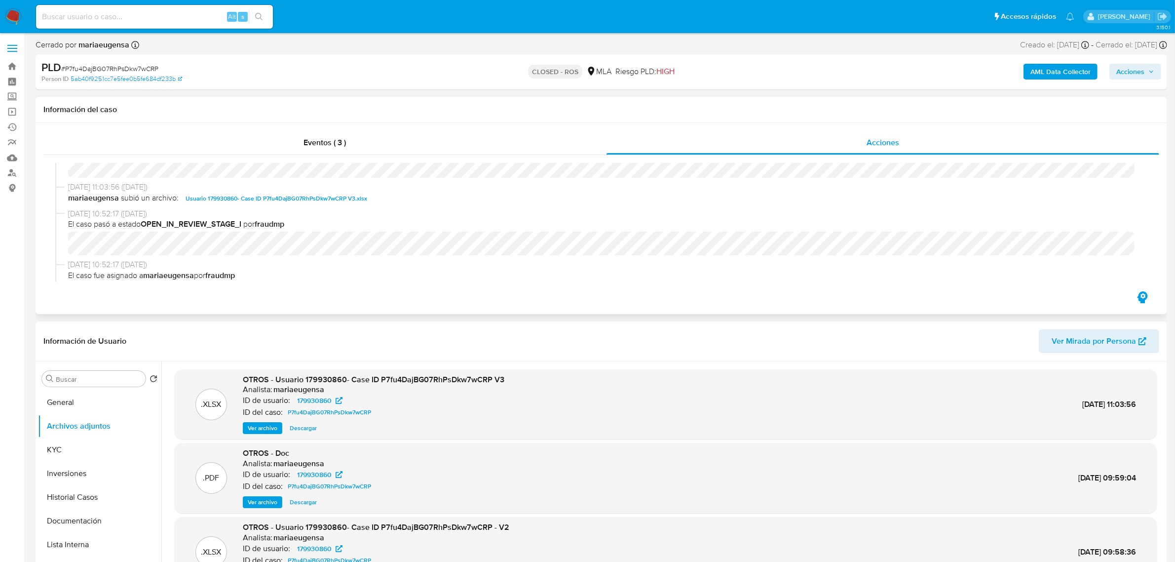
click at [317, 199] on span "Usuario 179930860- Case ID P7fu4DajBG07RhPsDkw7wCRP V3.xlsx" at bounding box center [277, 198] width 182 height 12
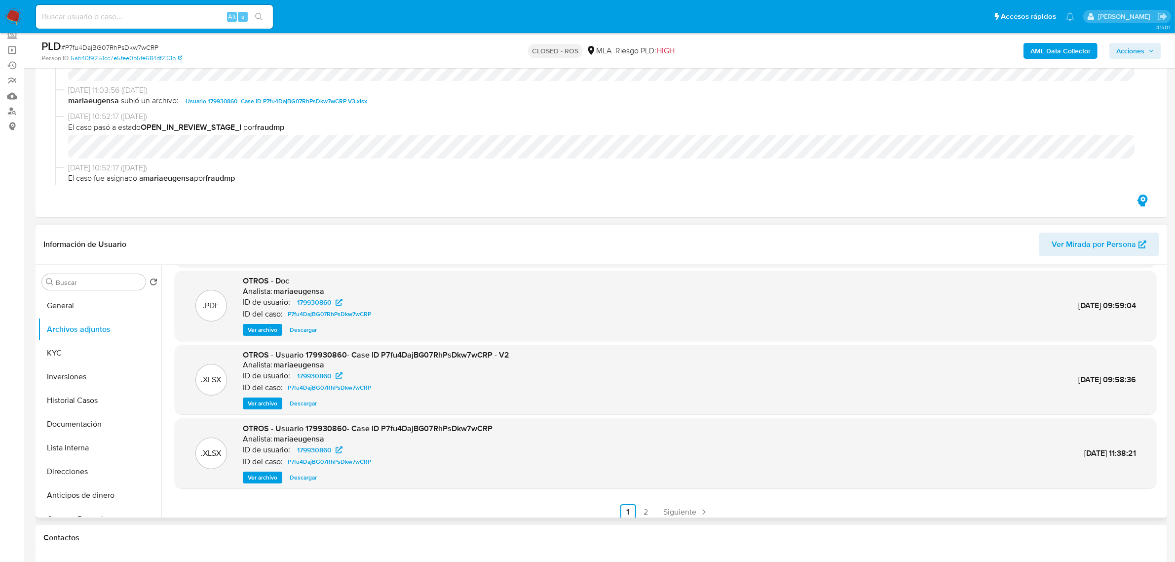
scroll to position [82, 0]
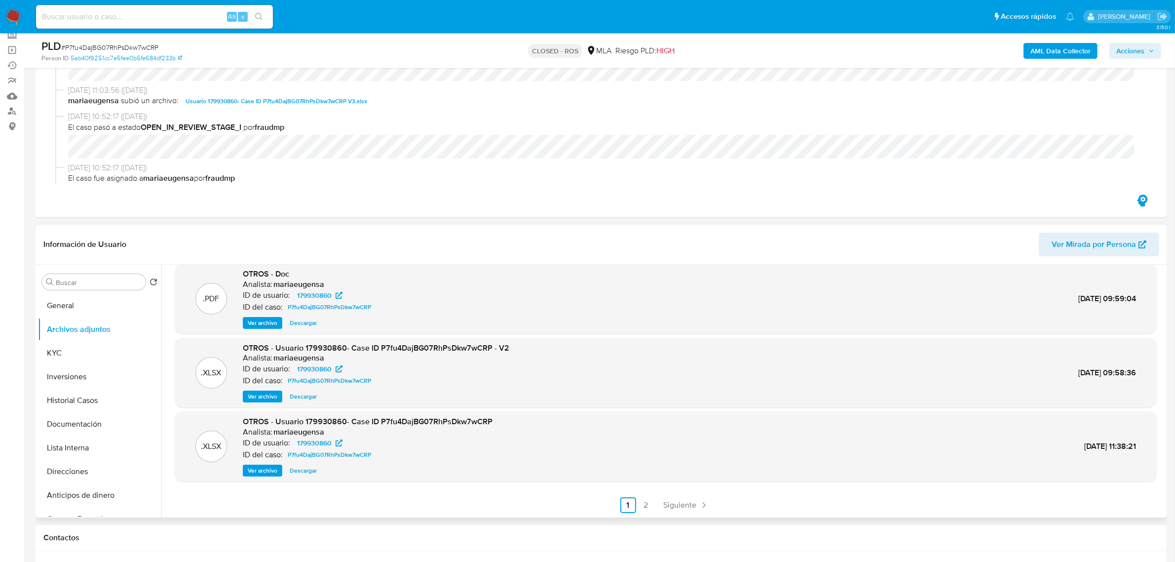
click at [665, 510] on link "Siguiente" at bounding box center [686, 505] width 53 height 16
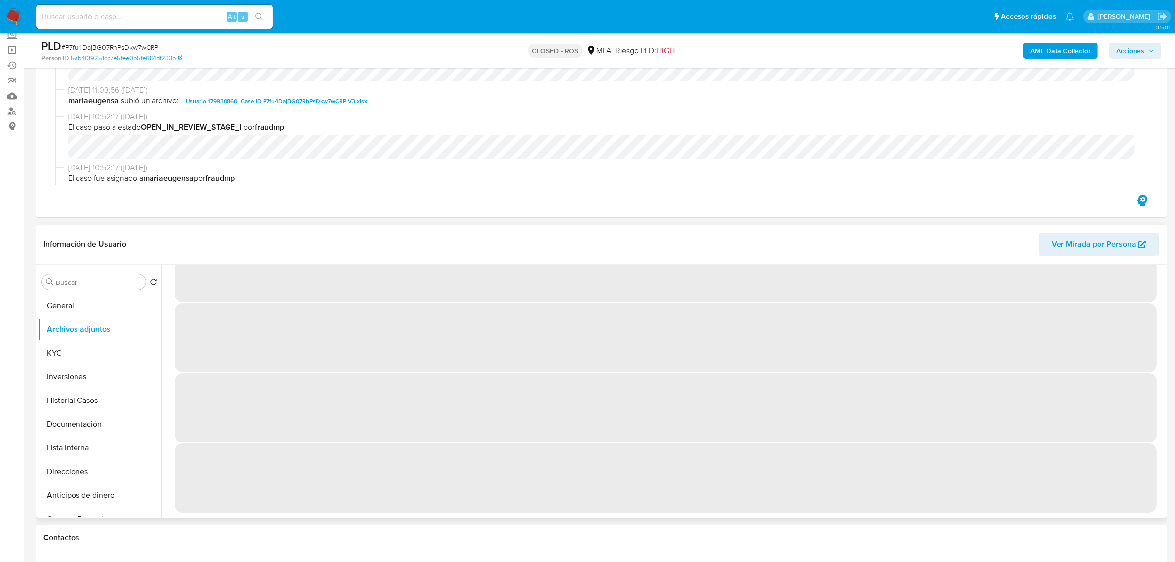
scroll to position [0, 0]
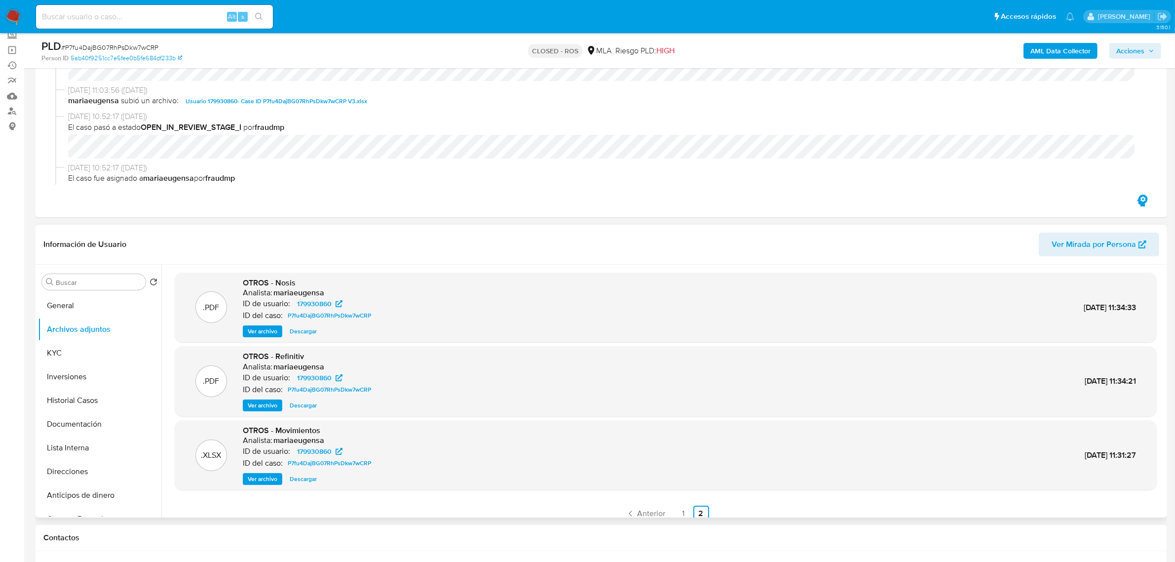
click at [315, 336] on span "Descargar" at bounding box center [303, 331] width 27 height 10
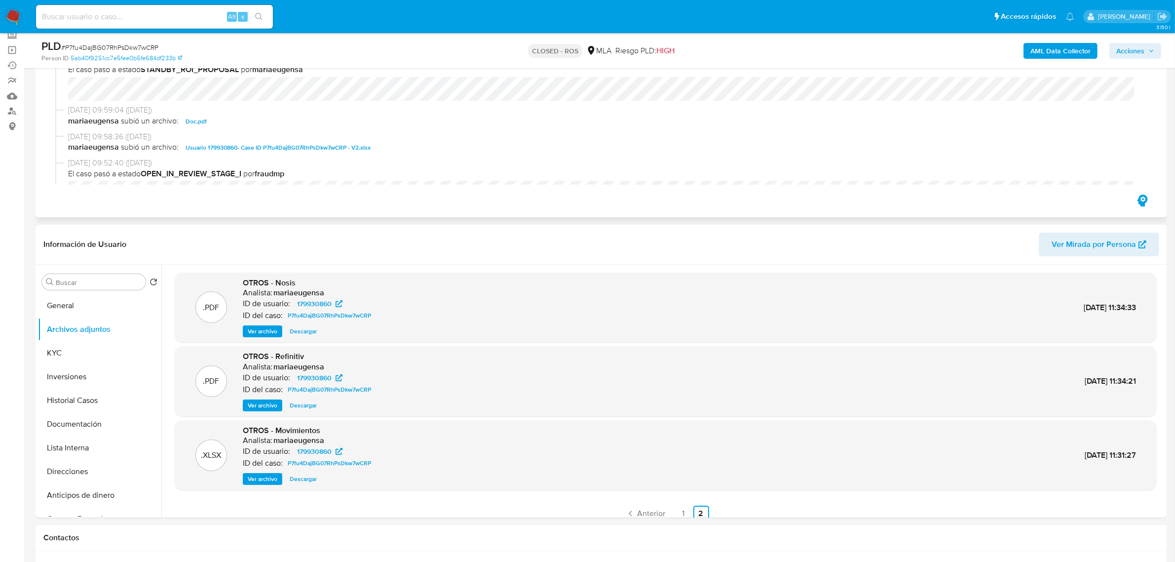
scroll to position [740, 0]
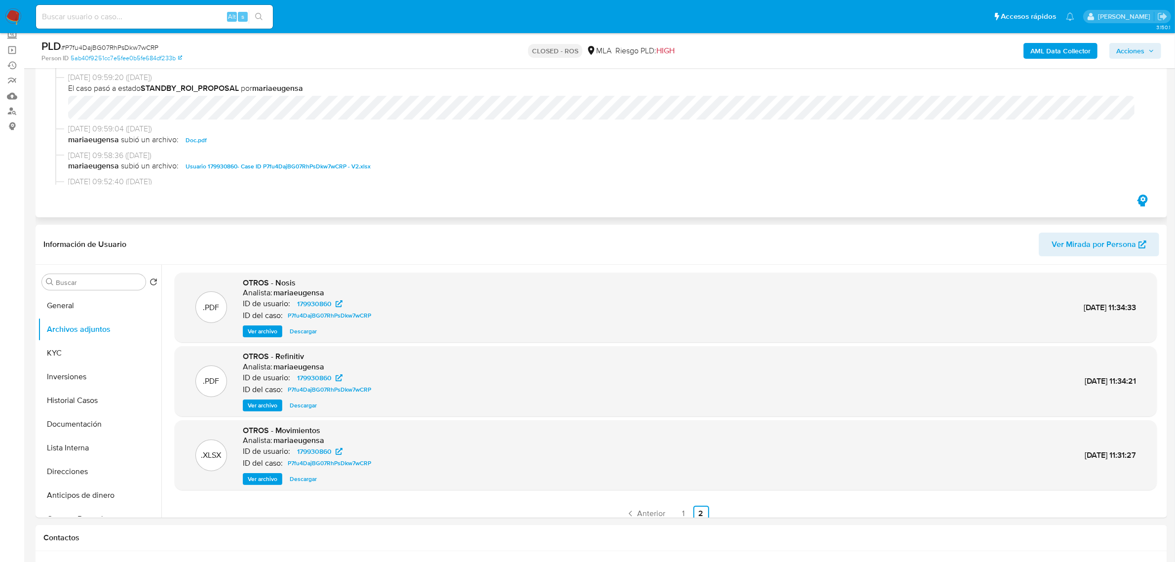
click at [194, 141] on span "Doc.pdf" at bounding box center [196, 140] width 21 height 12
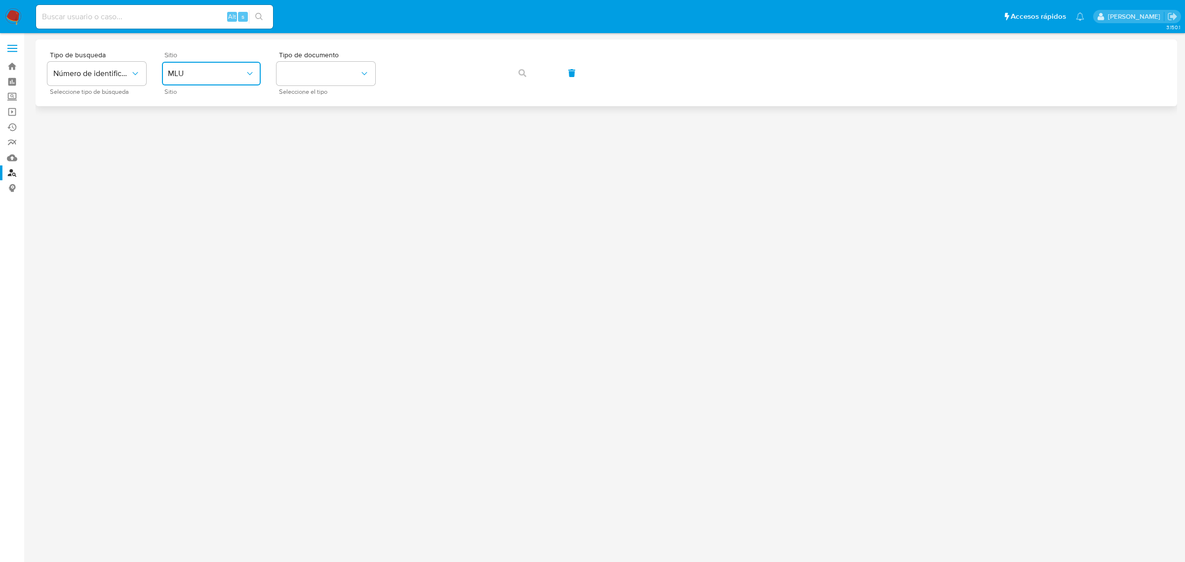
click at [211, 65] on button "MLU" at bounding box center [211, 74] width 99 height 24
click at [189, 125] on div "MLA" at bounding box center [208, 124] width 81 height 24
click at [327, 77] on button "identificationType" at bounding box center [325, 74] width 99 height 24
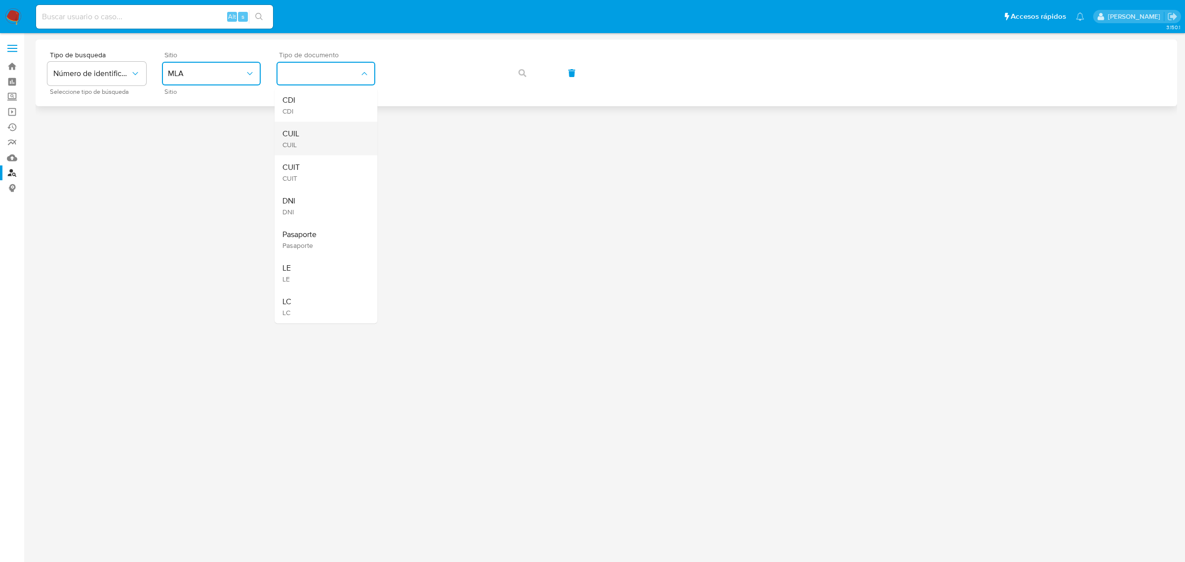
click at [307, 153] on div "CUIL CUIL" at bounding box center [322, 139] width 81 height 34
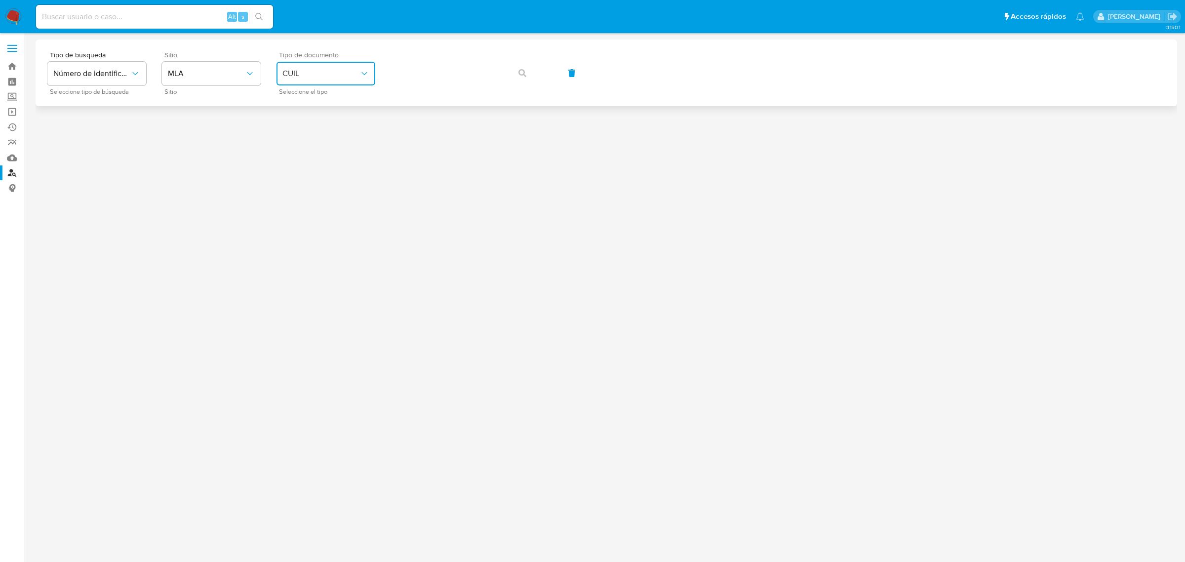
click at [355, 81] on button "CUIL" at bounding box center [325, 74] width 99 height 24
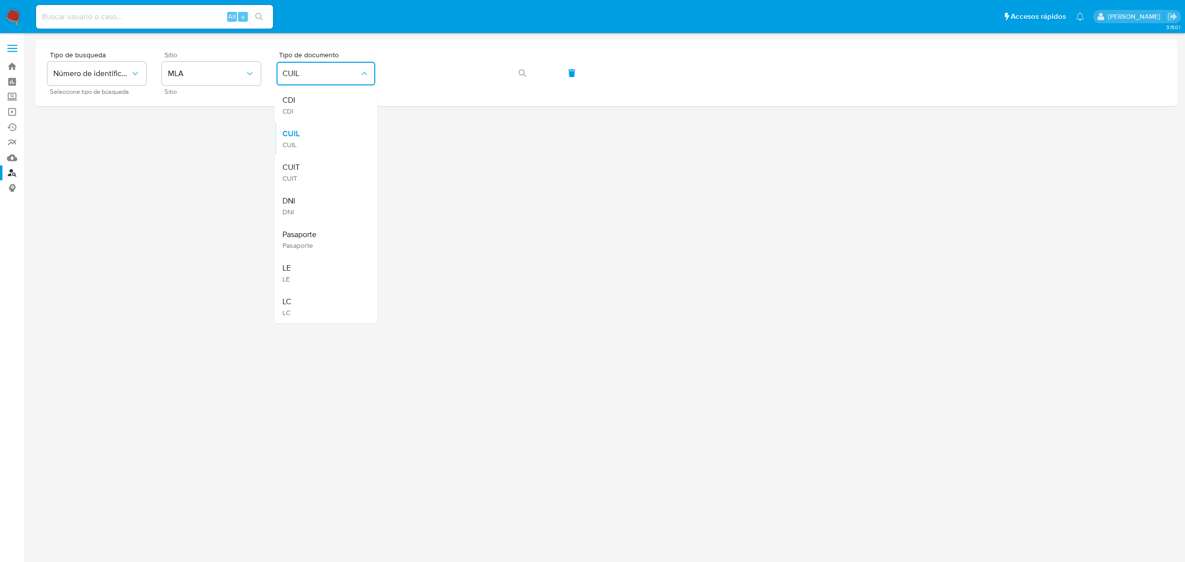
drag, startPoint x: 336, startPoint y: 167, endPoint x: 361, endPoint y: 142, distance: 35.6
click at [341, 162] on div "CUIT CUIT" at bounding box center [322, 172] width 81 height 34
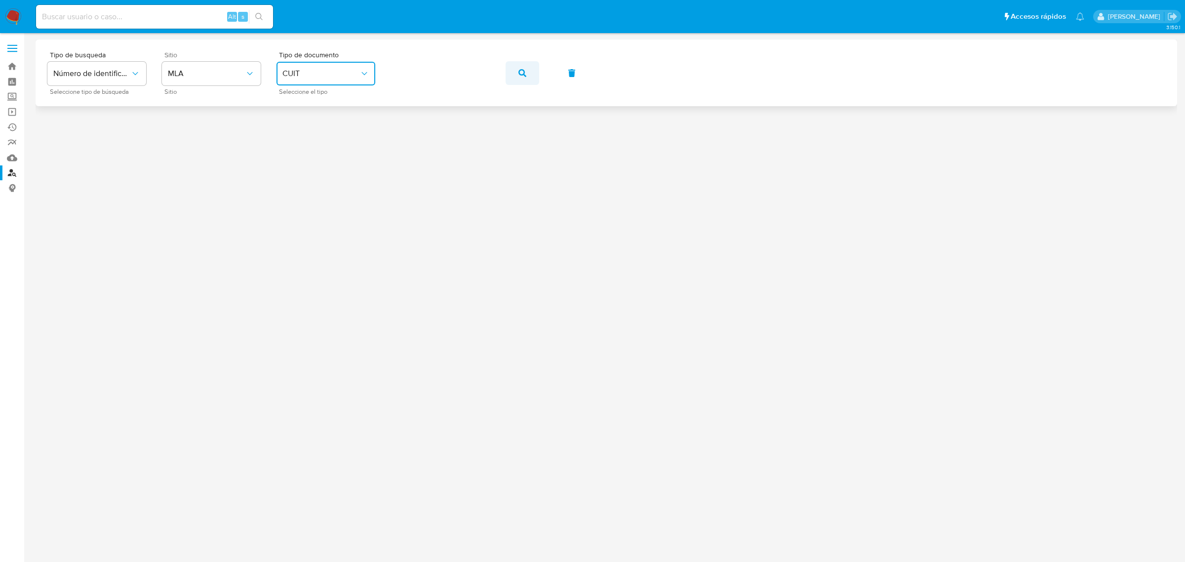
click at [526, 75] on icon "button" at bounding box center [522, 73] width 8 height 8
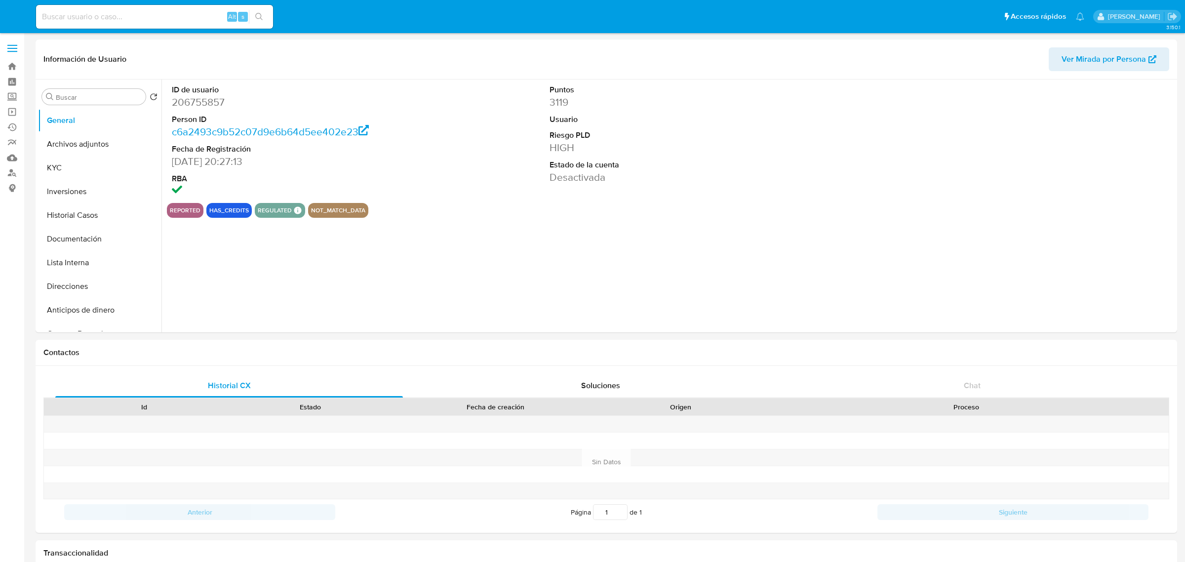
select select "10"
click at [95, 210] on button "Historial Casos" at bounding box center [95, 215] width 115 height 24
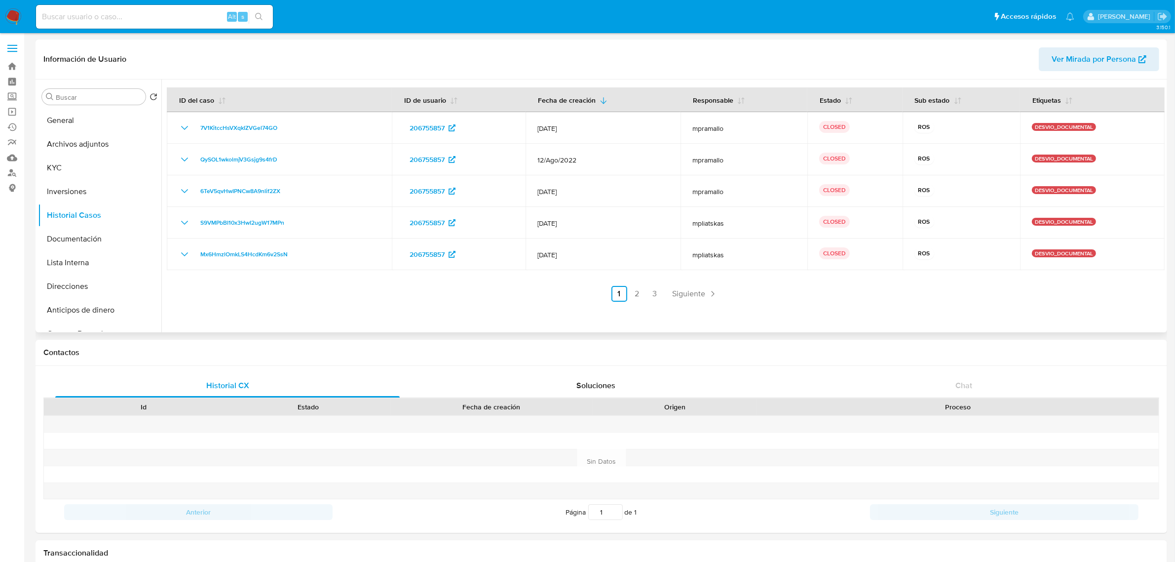
click at [630, 299] on link "2" at bounding box center [637, 294] width 16 height 16
click at [669, 295] on link "2" at bounding box center [663, 294] width 16 height 16
click at [676, 294] on link "3" at bounding box center [681, 294] width 16 height 16
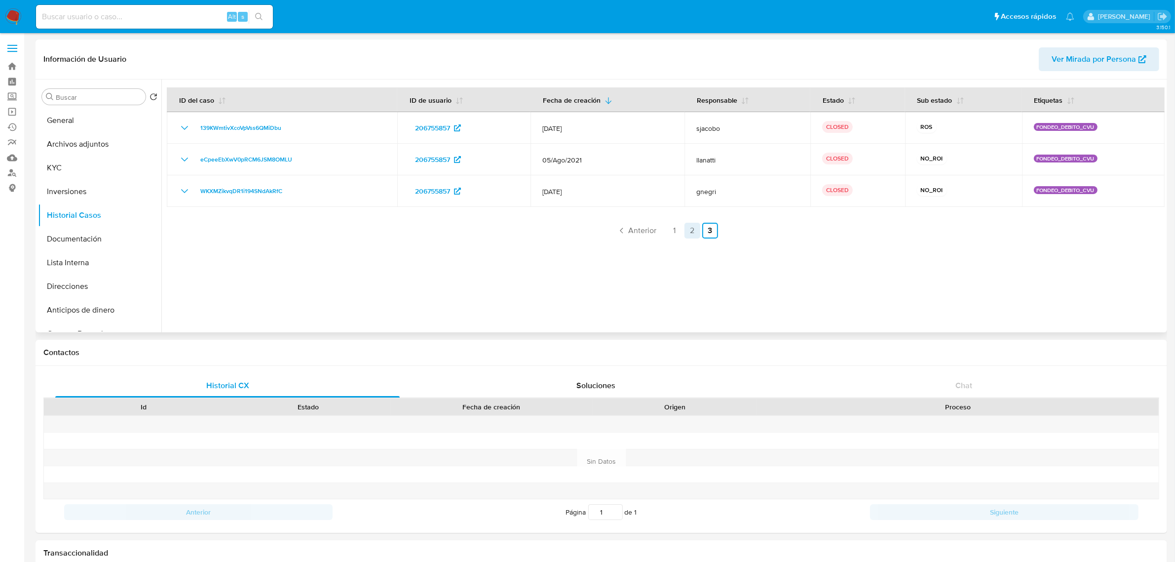
click at [685, 225] on link "2" at bounding box center [693, 231] width 16 height 16
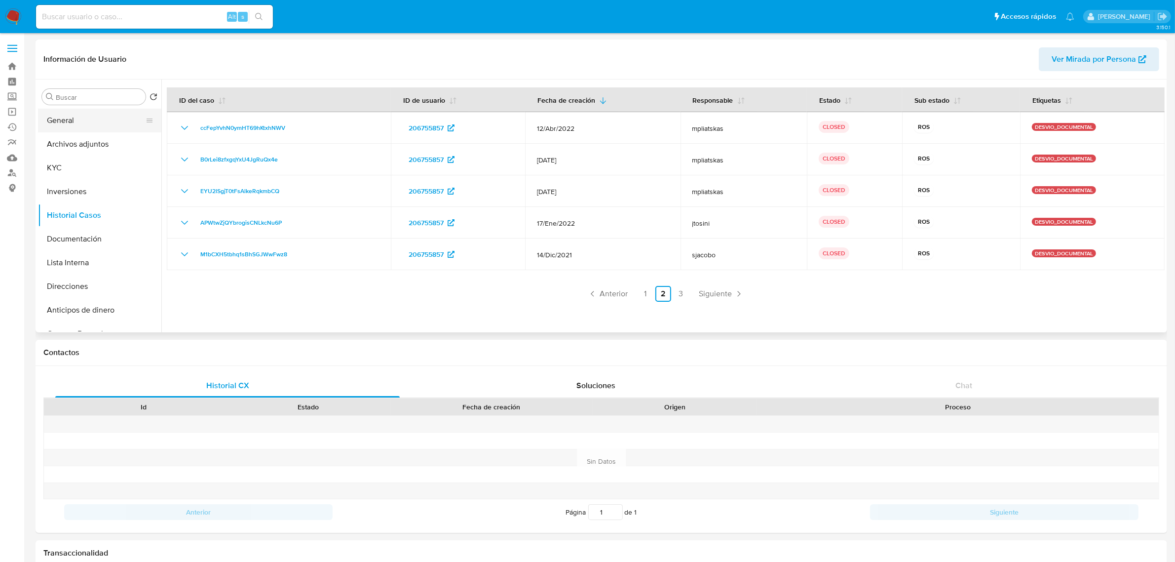
click at [70, 131] on button "General" at bounding box center [95, 121] width 115 height 24
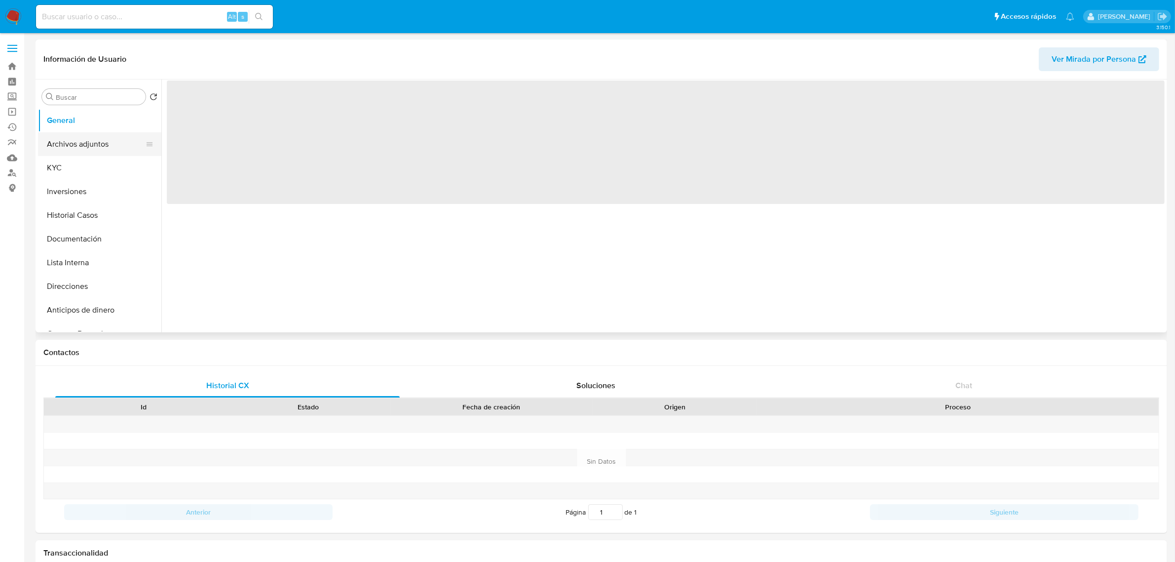
click at [72, 149] on button "Archivos adjuntos" at bounding box center [95, 144] width 115 height 24
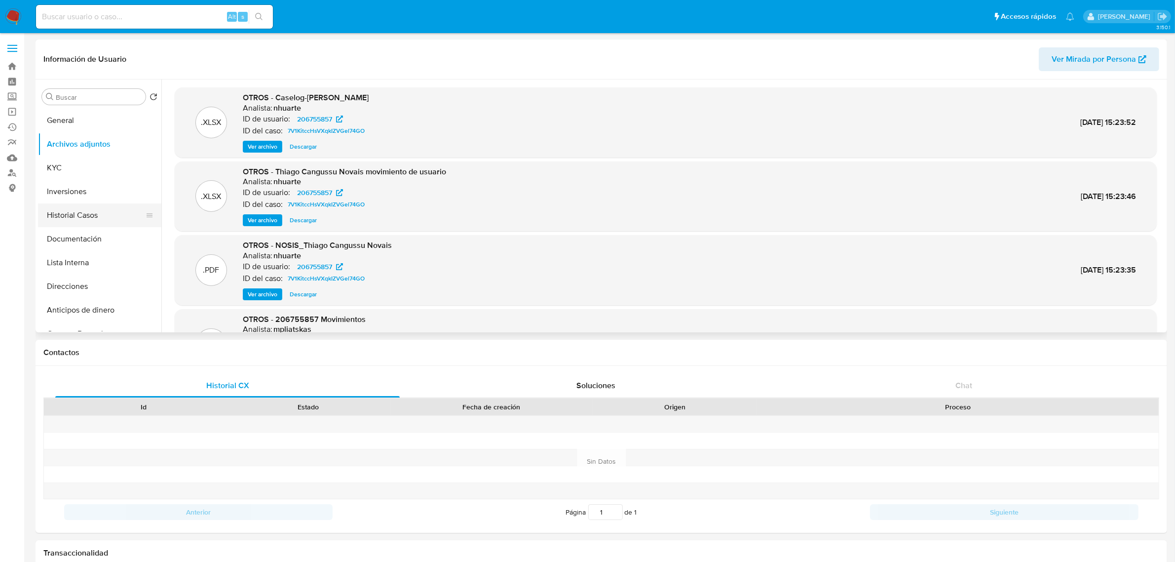
click at [92, 215] on button "Historial Casos" at bounding box center [95, 215] width 115 height 24
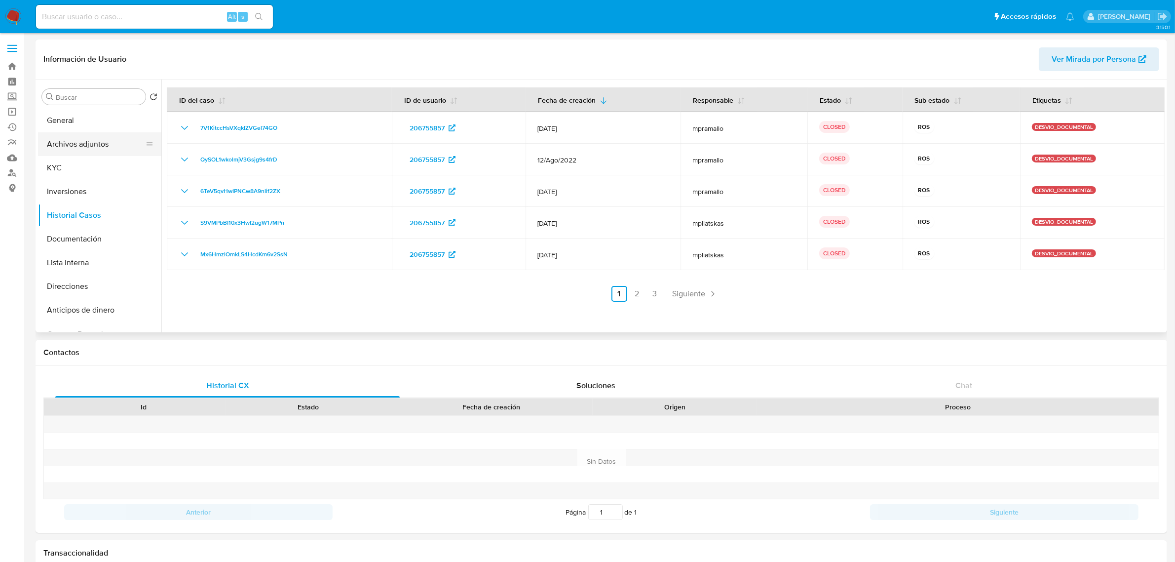
click at [89, 142] on button "Archivos adjuntos" at bounding box center [95, 144] width 115 height 24
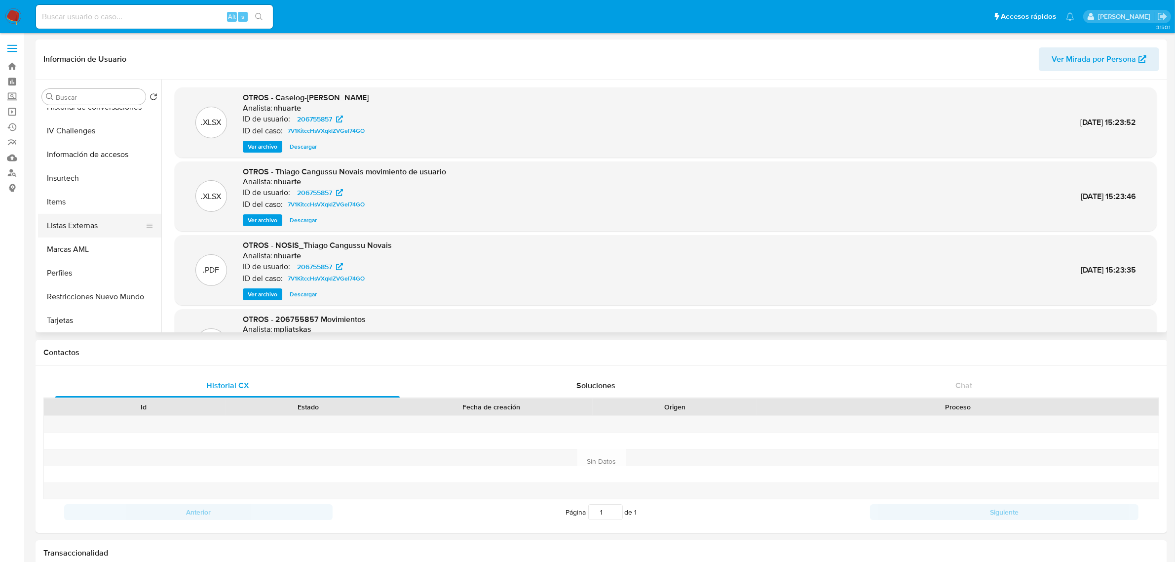
scroll to position [440, 0]
click at [100, 297] on button "Restricciones Nuevo Mundo" at bounding box center [95, 296] width 115 height 24
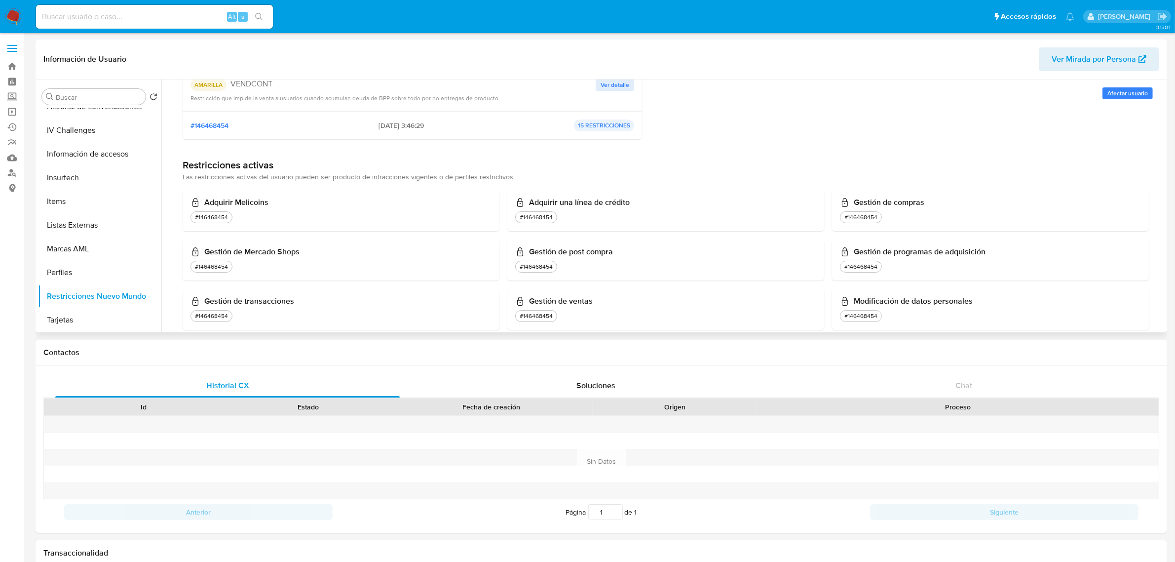
scroll to position [0, 0]
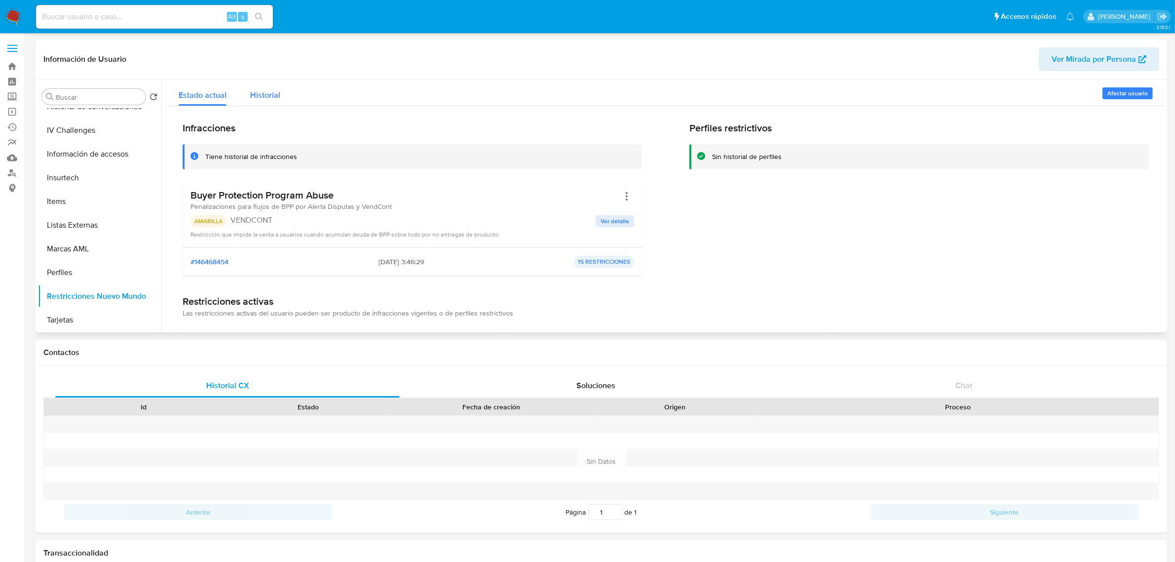
click at [277, 97] on span "Historial" at bounding box center [265, 94] width 30 height 11
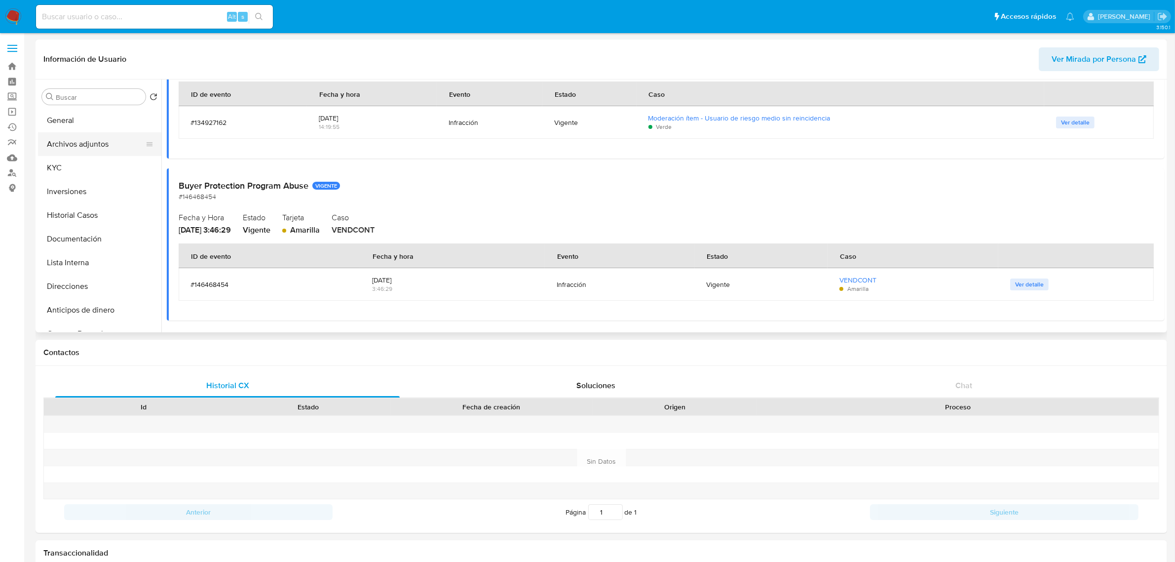
click at [100, 149] on button "Archivos adjuntos" at bounding box center [95, 144] width 115 height 24
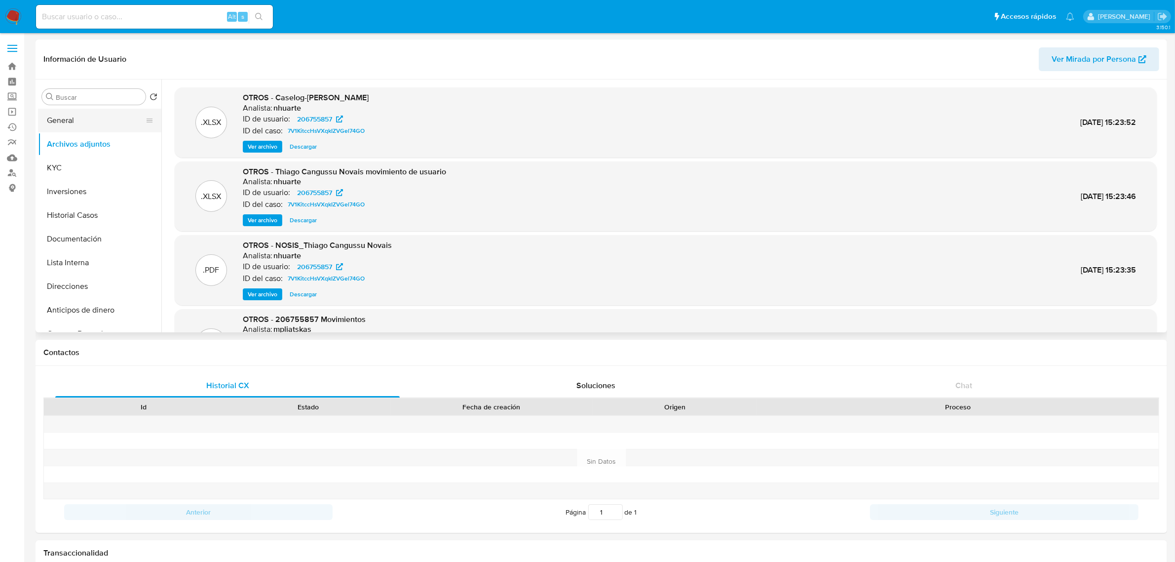
click at [83, 121] on button "General" at bounding box center [95, 121] width 115 height 24
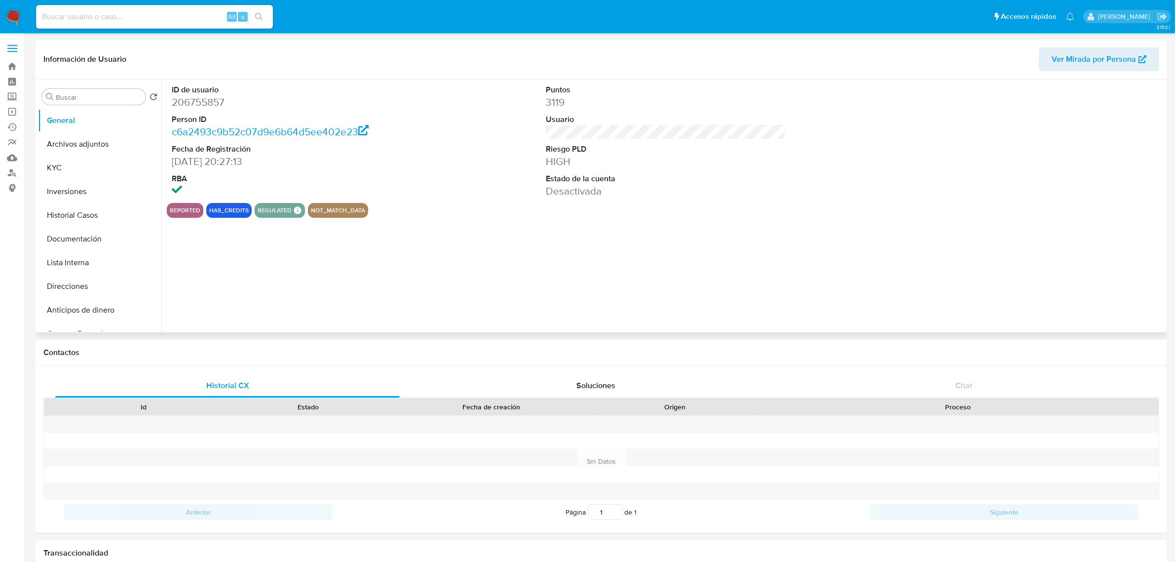
click at [217, 103] on dd "206755857" at bounding box center [292, 102] width 240 height 14
copy dd "206755857"
click at [65, 153] on button "Archivos adjuntos" at bounding box center [95, 144] width 115 height 24
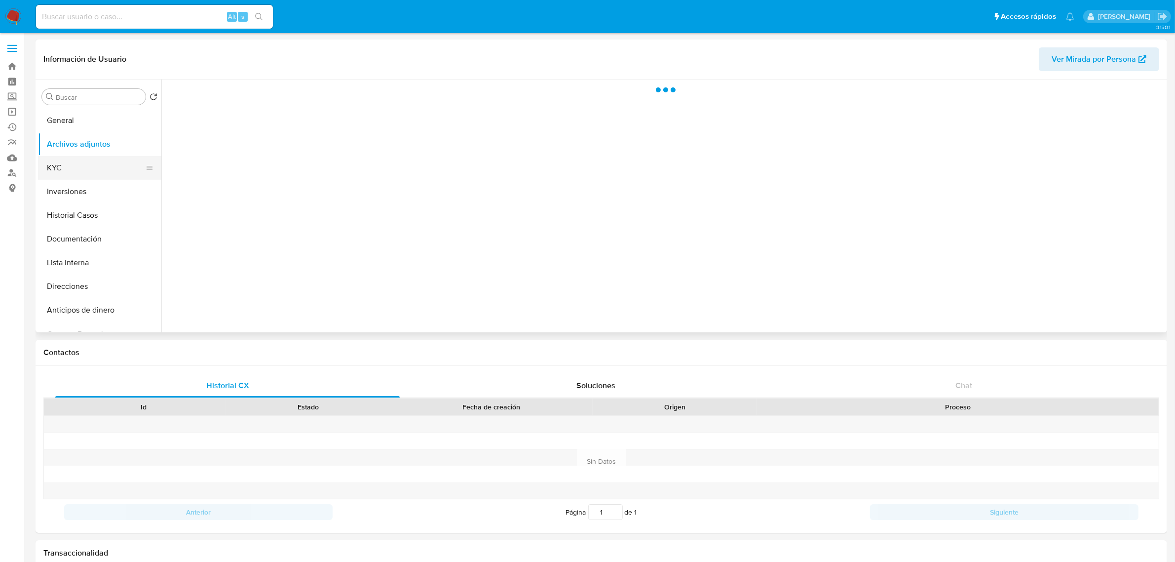
click at [90, 166] on button "KYC" at bounding box center [95, 168] width 115 height 24
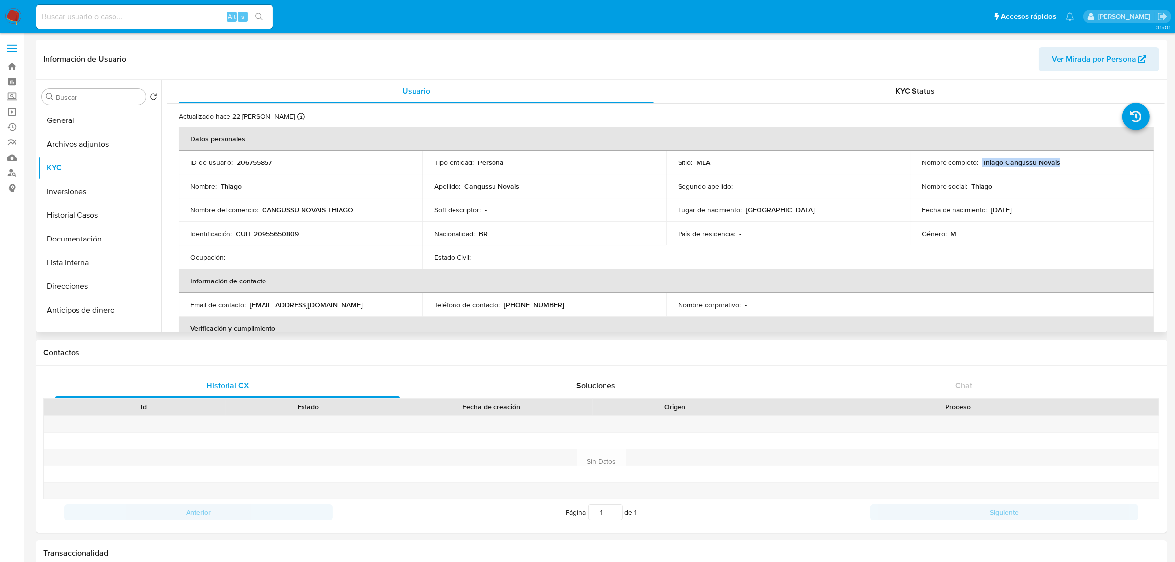
drag, startPoint x: 1065, startPoint y: 160, endPoint x: 980, endPoint y: 165, distance: 84.5
click at [980, 165] on div "Nombre completo : Thiago Cangussu Novais" at bounding box center [1032, 162] width 220 height 9
copy p "Thiago Cangussu Novais"
click at [70, 125] on button "General" at bounding box center [95, 121] width 115 height 24
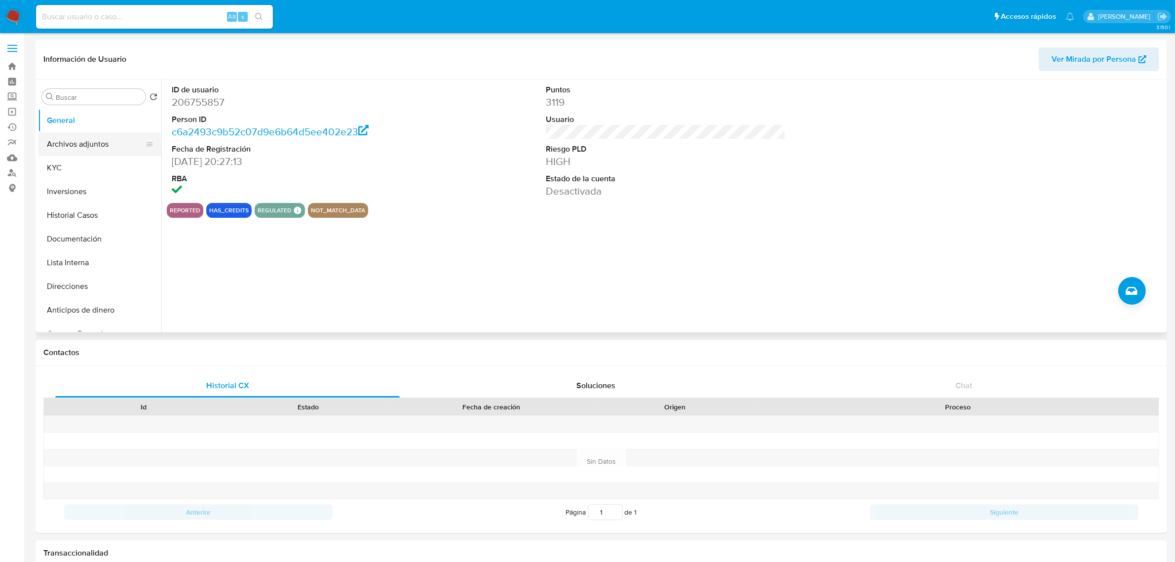
click at [82, 146] on button "Archivos adjuntos" at bounding box center [95, 144] width 115 height 24
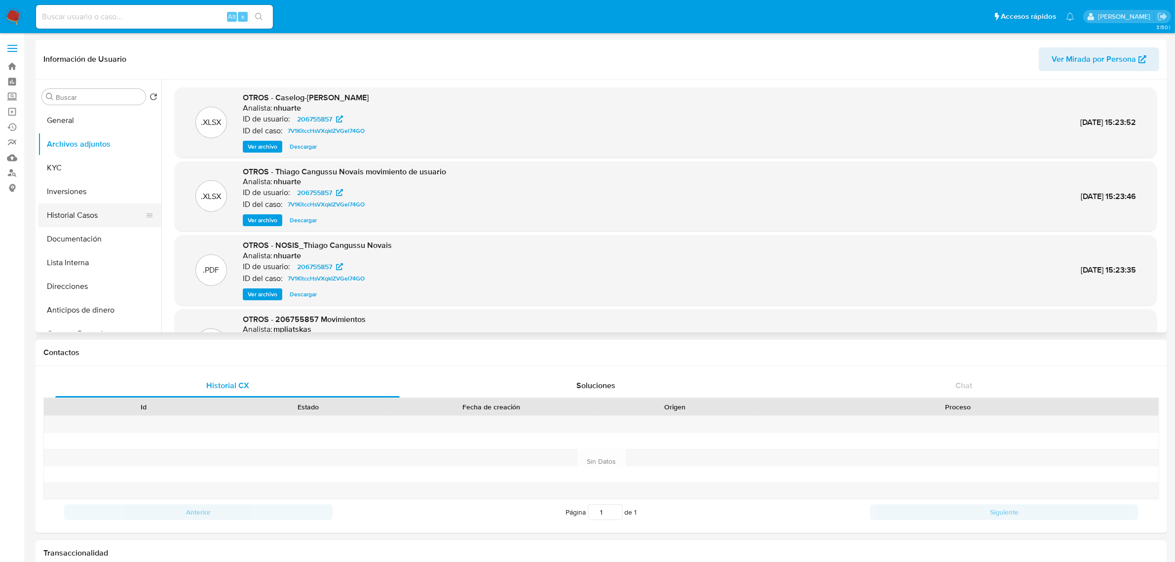
click at [95, 213] on button "Historial Casos" at bounding box center [95, 215] width 115 height 24
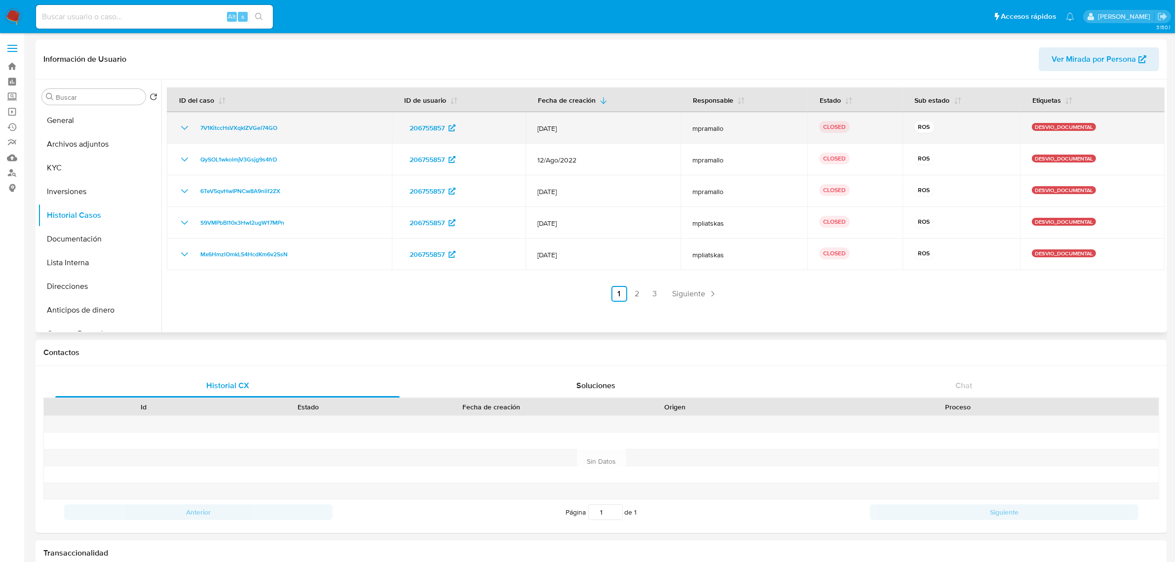
click at [267, 121] on td "7V1KitccHsVXqkIZVGel74GO" at bounding box center [279, 128] width 225 height 32
click at [262, 124] on span "7V1KitccHsVXqkIZVGel74GO" at bounding box center [238, 128] width 77 height 12
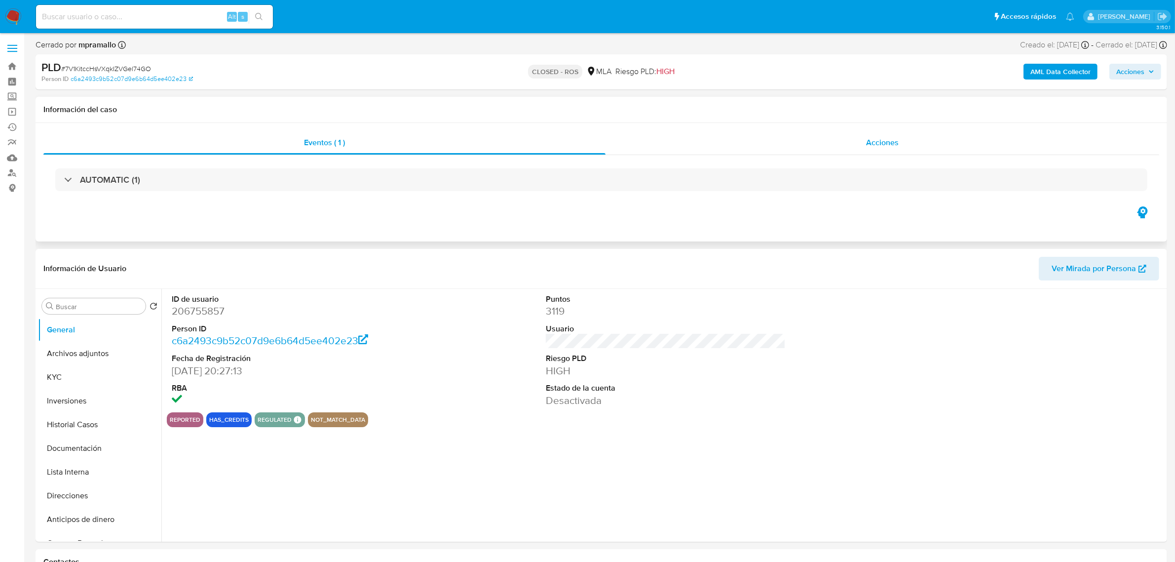
select select "10"
click at [862, 140] on div "Acciones" at bounding box center [883, 143] width 554 height 24
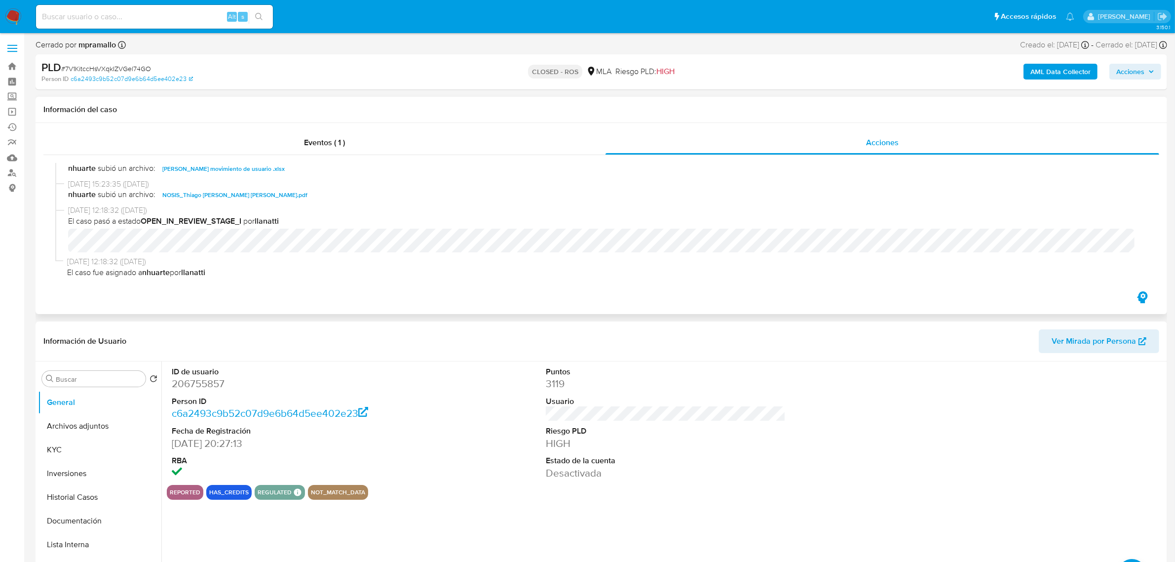
scroll to position [281, 0]
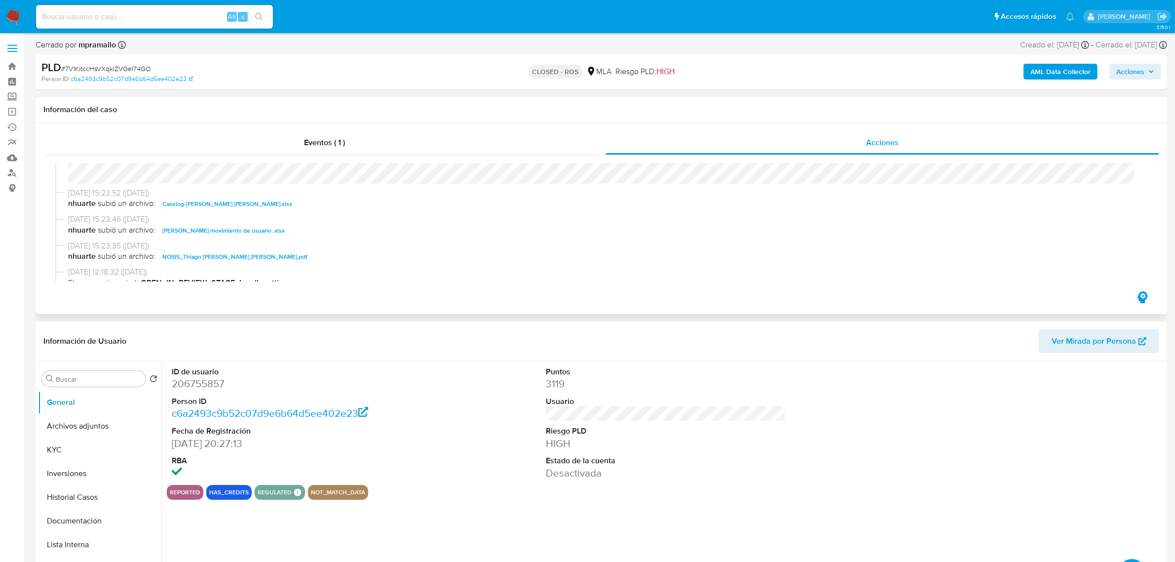
click at [226, 200] on span "Caselog-[PERSON_NAME] [PERSON_NAME].xlsx" at bounding box center [227, 204] width 130 height 12
click at [121, 423] on button "Archivos adjuntos" at bounding box center [95, 426] width 115 height 24
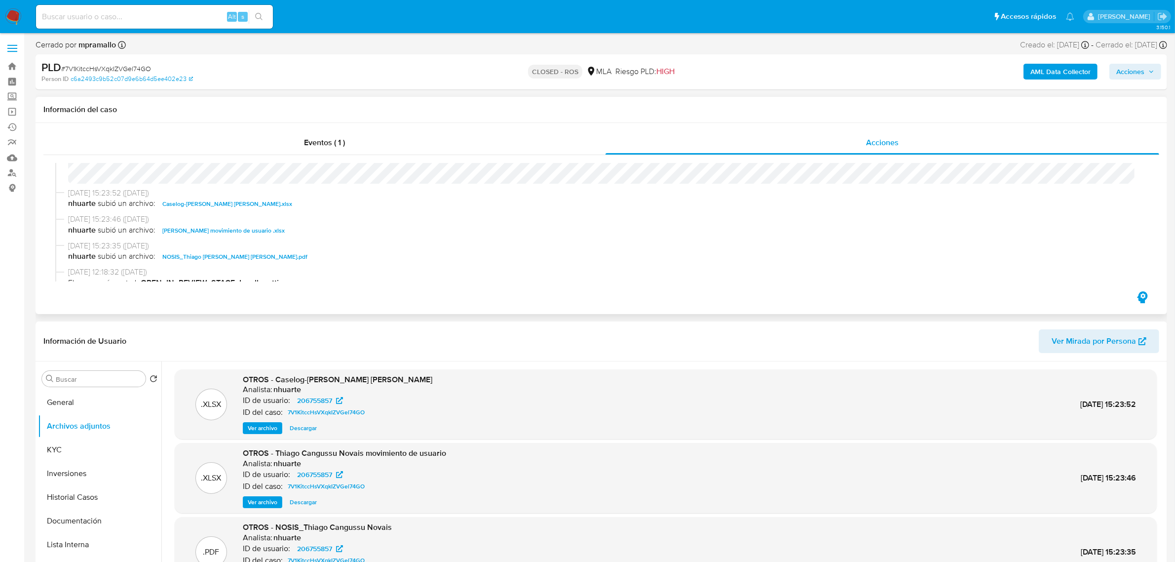
click at [232, 203] on span "Caselog-[PERSON_NAME] [PERSON_NAME].xlsx" at bounding box center [227, 204] width 130 height 12
click at [234, 201] on span "Caselog-[PERSON_NAME] [PERSON_NAME].xlsx" at bounding box center [227, 204] width 130 height 12
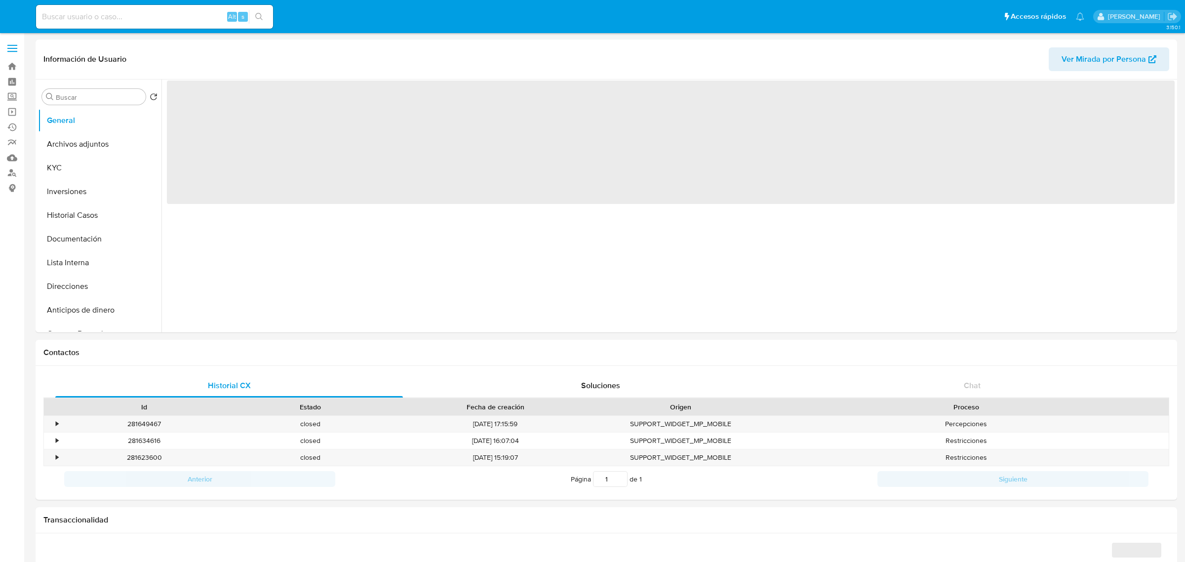
select select "10"
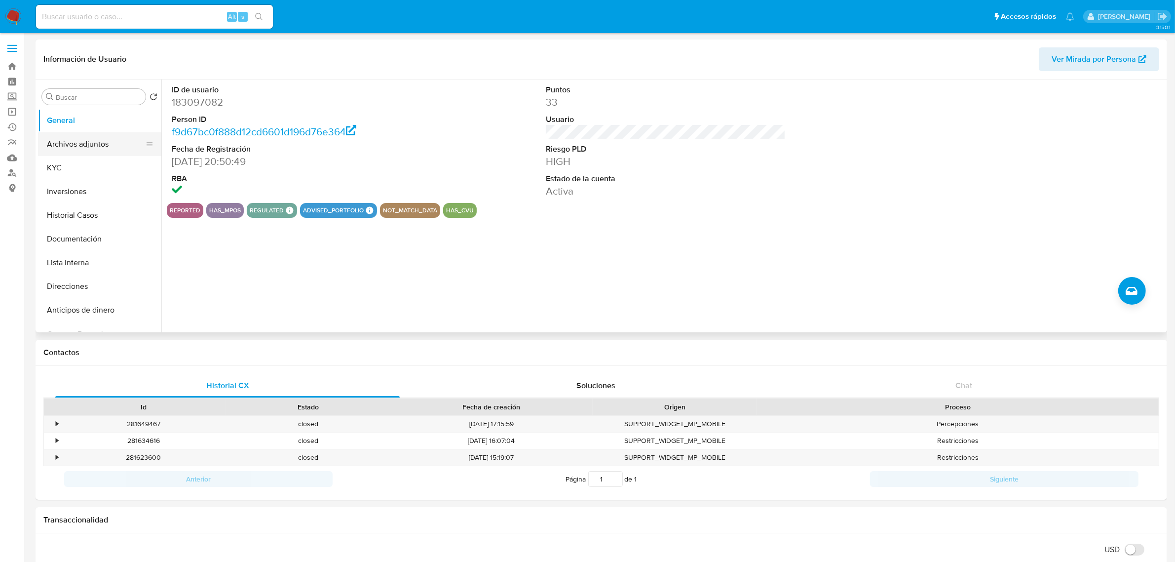
click at [73, 149] on button "Archivos adjuntos" at bounding box center [95, 144] width 115 height 24
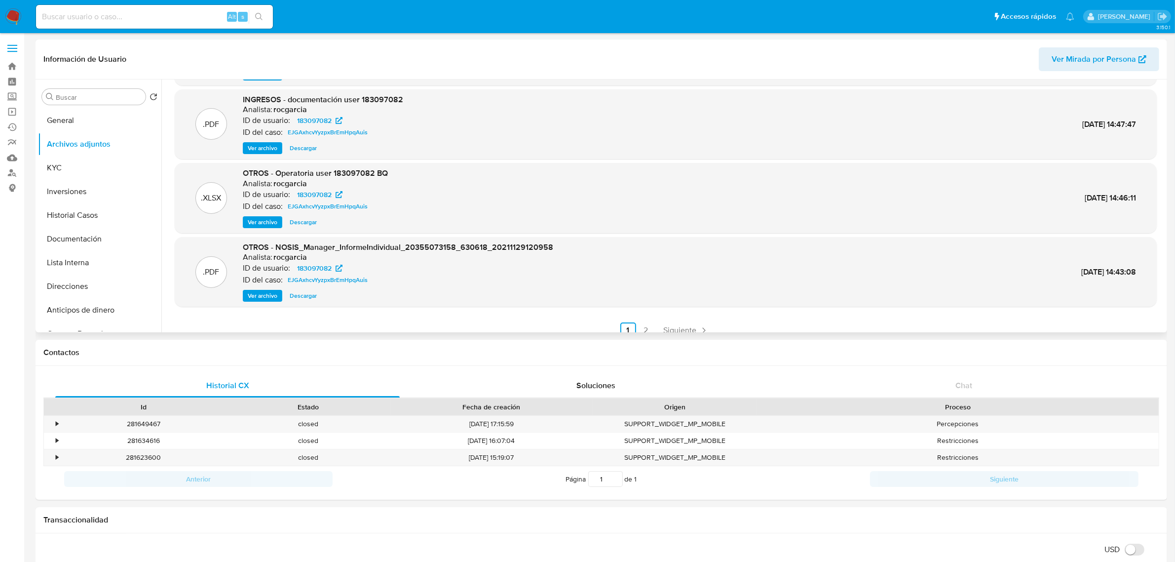
scroll to position [82, 0]
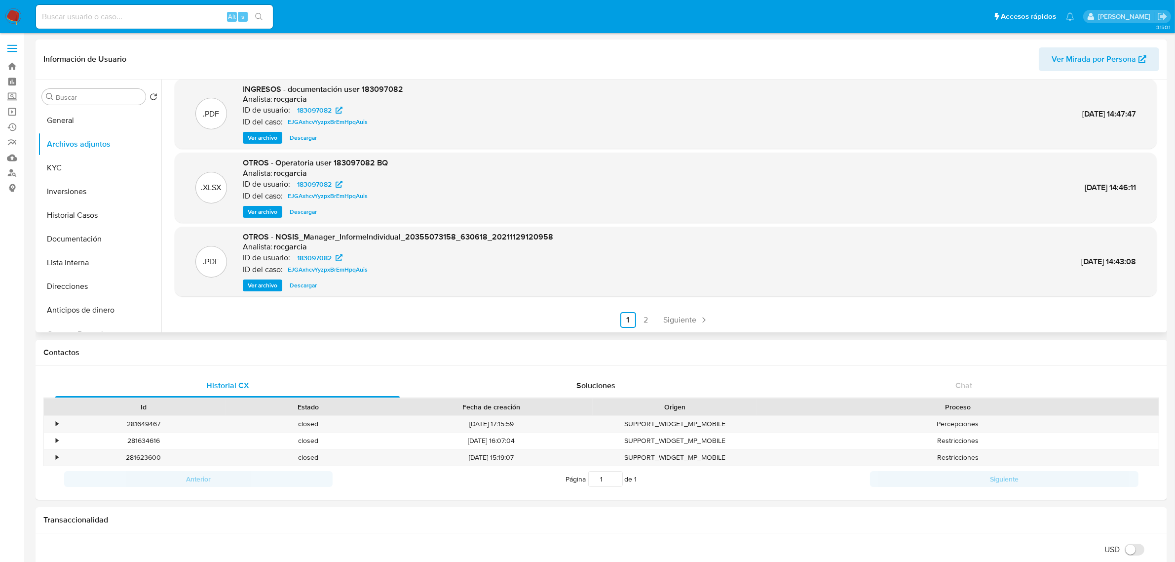
click at [644, 313] on link "2" at bounding box center [646, 320] width 16 height 16
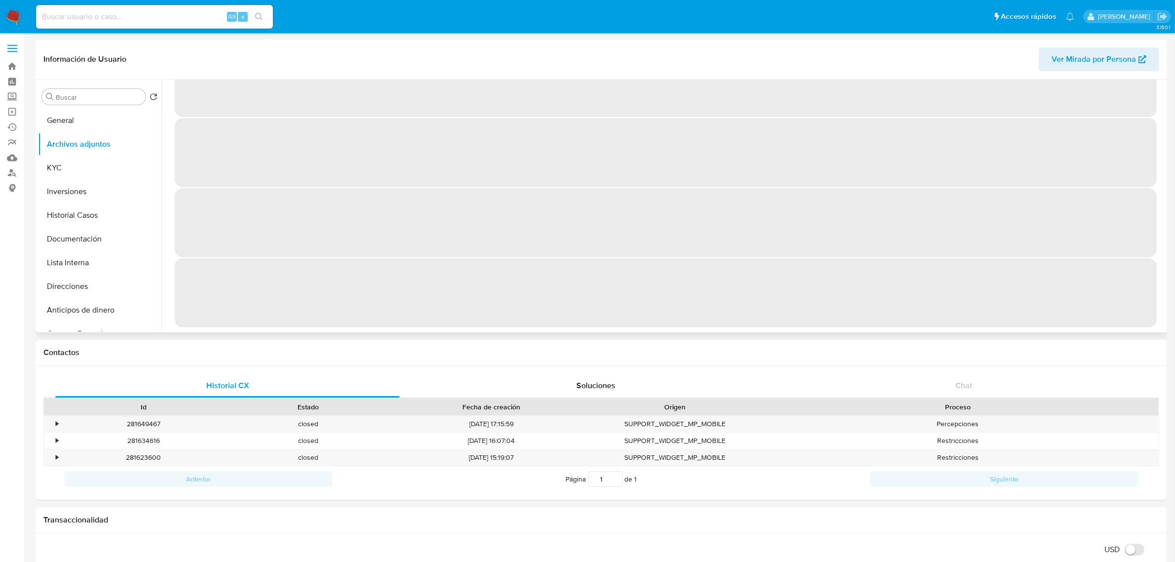
scroll to position [0, 0]
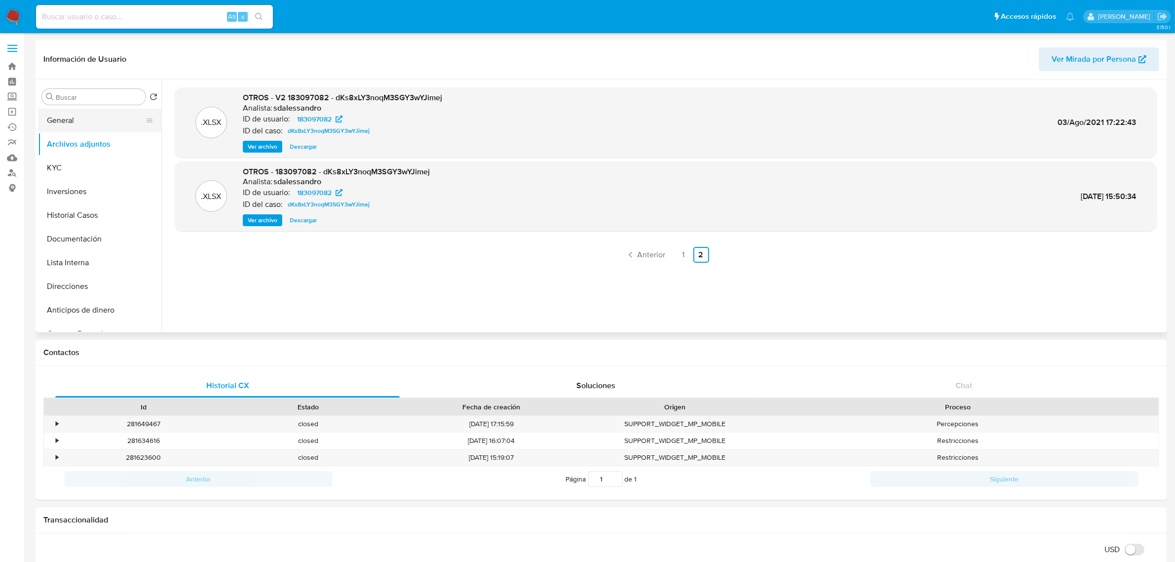
click at [82, 124] on button "General" at bounding box center [95, 121] width 115 height 24
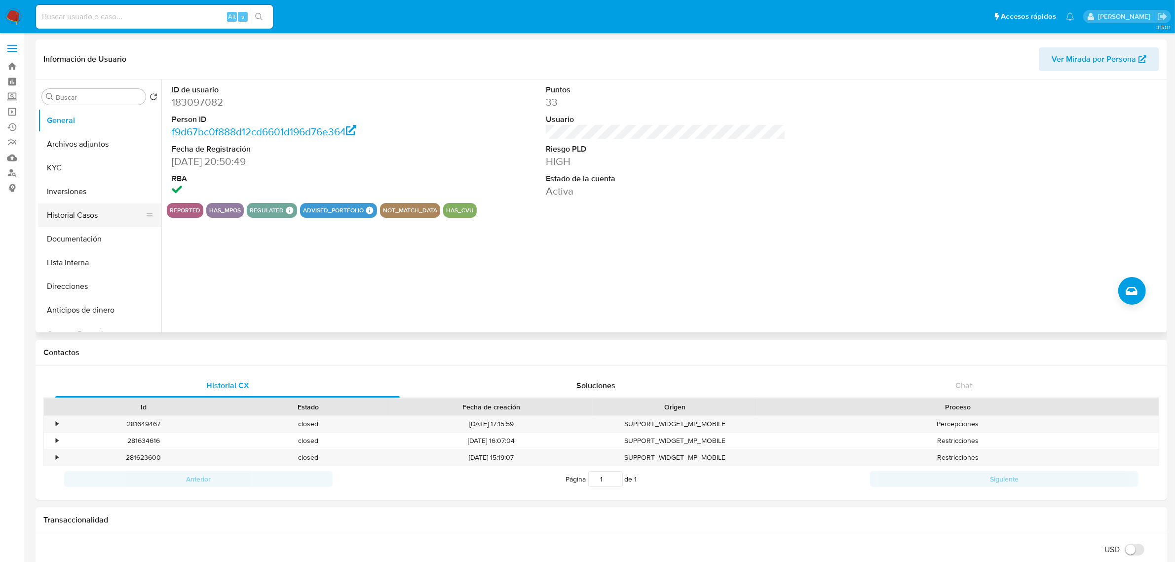
click at [79, 217] on button "Historial Casos" at bounding box center [95, 215] width 115 height 24
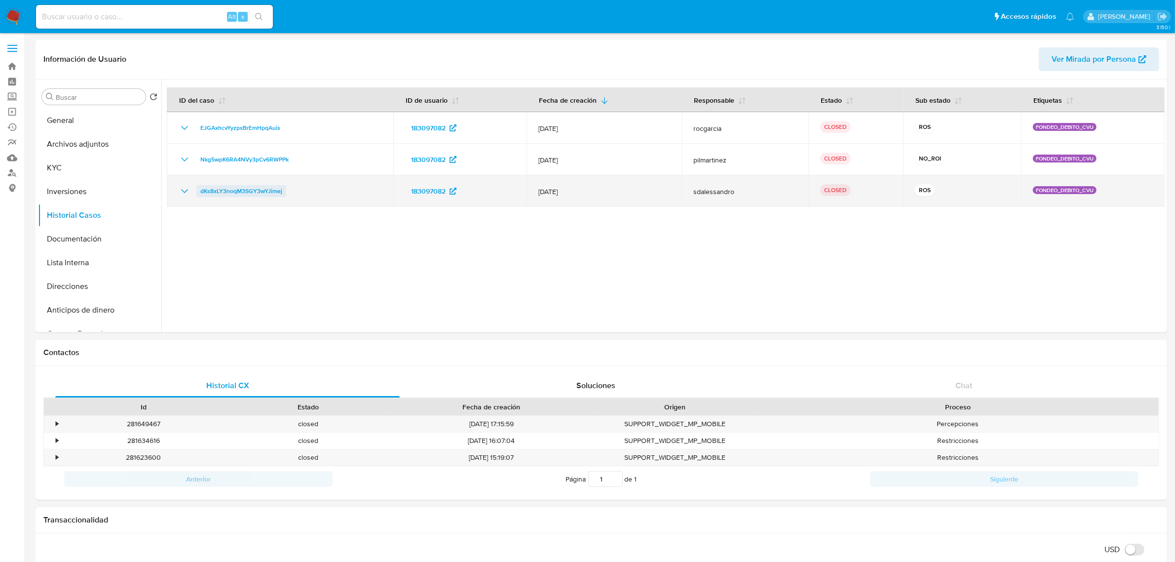
click at [247, 186] on span "dKs8xLY3noqM3SGY3wYJimej" at bounding box center [241, 191] width 82 height 12
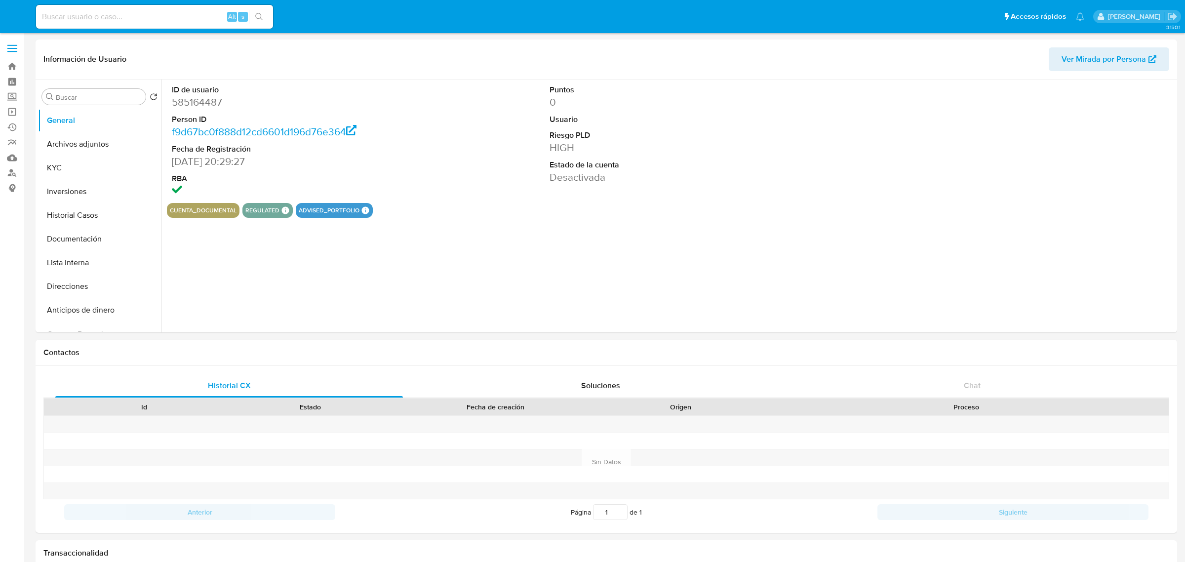
select select "10"
click at [338, 212] on button "advised_portfolio" at bounding box center [329, 210] width 61 height 4
click at [68, 190] on button "Inversiones" at bounding box center [95, 192] width 115 height 24
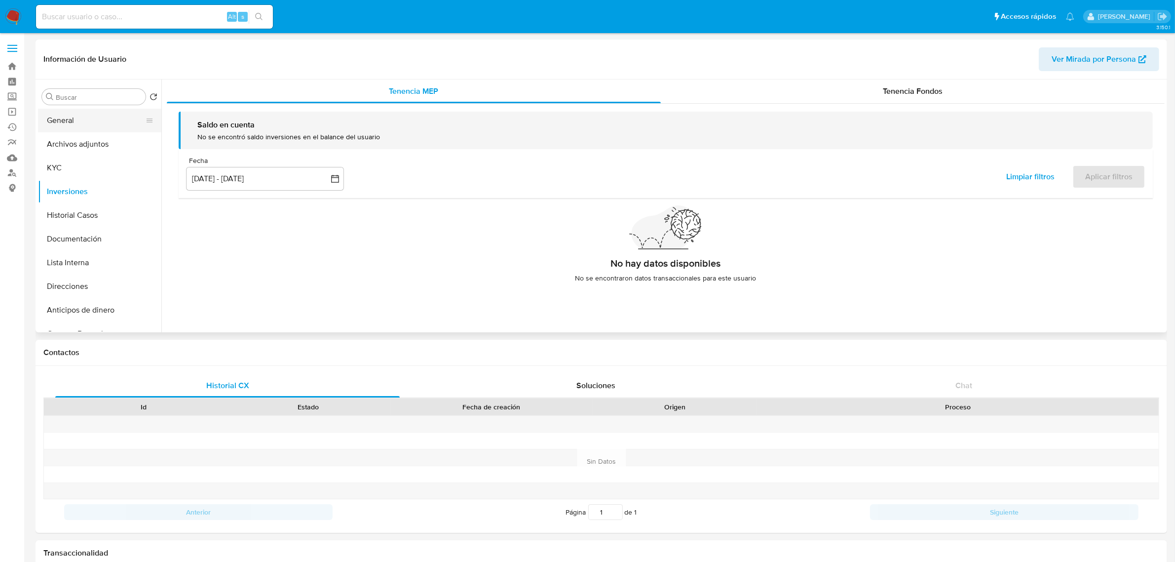
click at [71, 122] on button "General" at bounding box center [95, 121] width 115 height 24
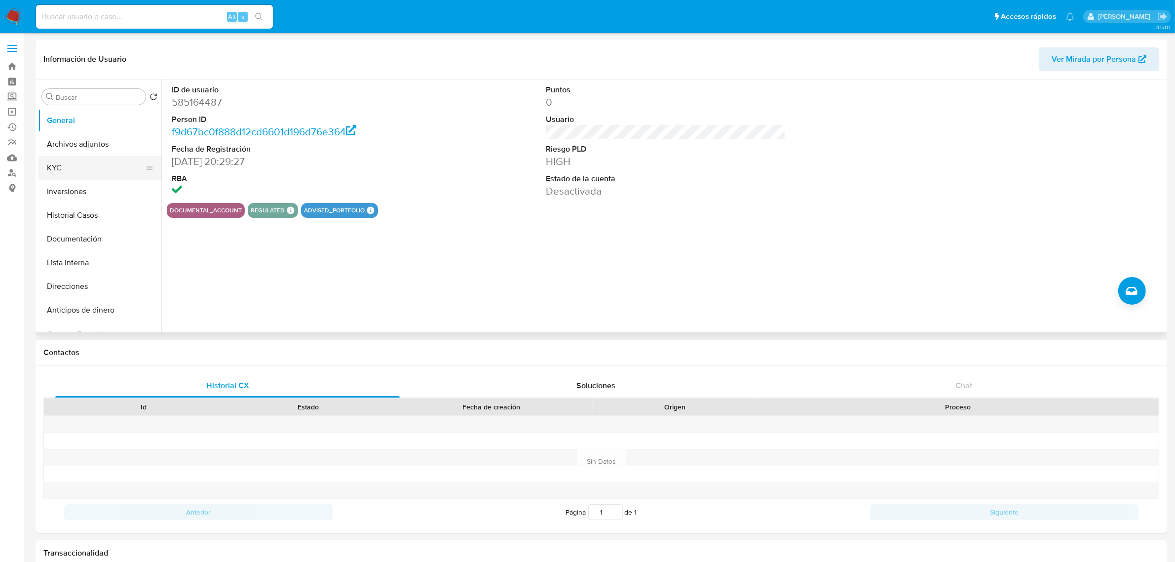
click at [56, 174] on button "KYC" at bounding box center [95, 168] width 115 height 24
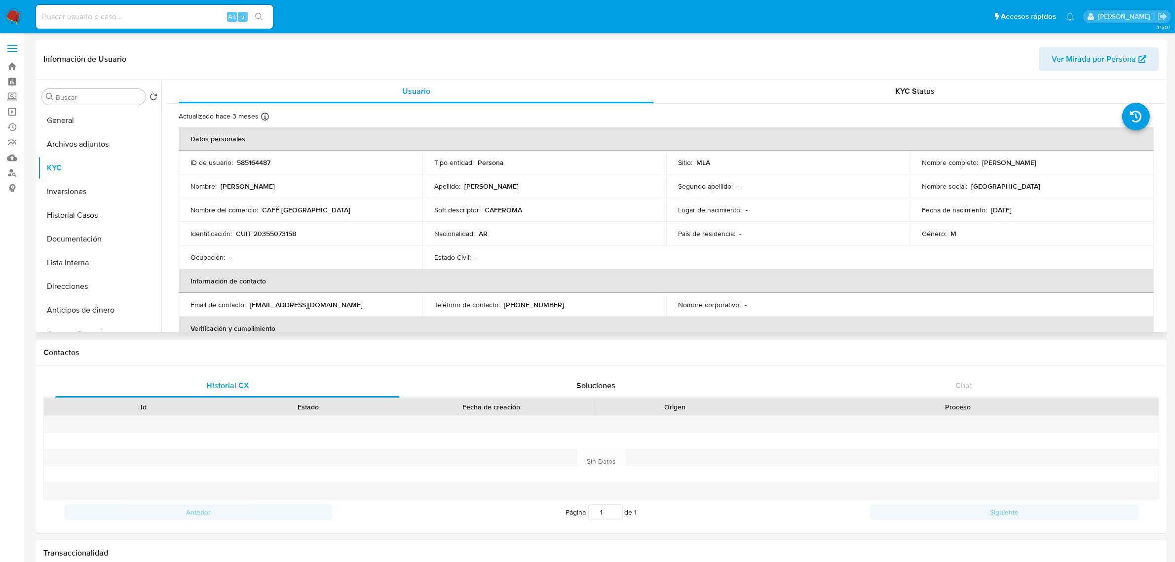
click at [289, 309] on td "Email de contacto : caferoma78@gmail.com" at bounding box center [301, 305] width 244 height 24
click at [293, 302] on p "caferoma78@gmail.com" at bounding box center [306, 304] width 113 height 9
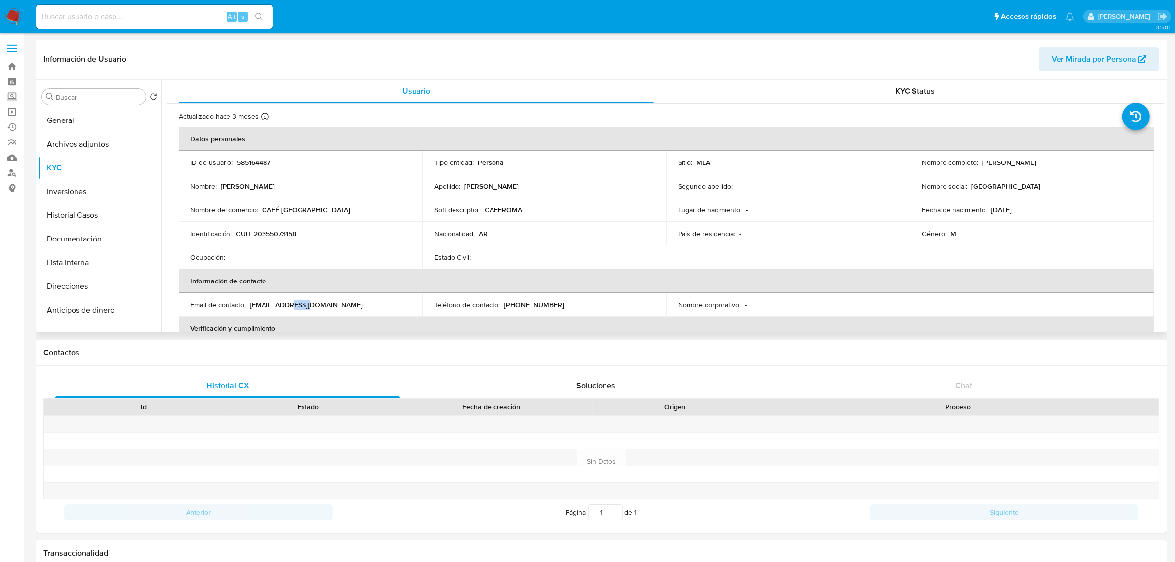
click at [293, 302] on p "caferoma78@gmail.com" at bounding box center [306, 304] width 113 height 9
click at [292, 300] on p "caferoma78@gmail.com" at bounding box center [306, 304] width 113 height 9
click at [290, 304] on p "caferoma78@gmail.com" at bounding box center [306, 304] width 113 height 9
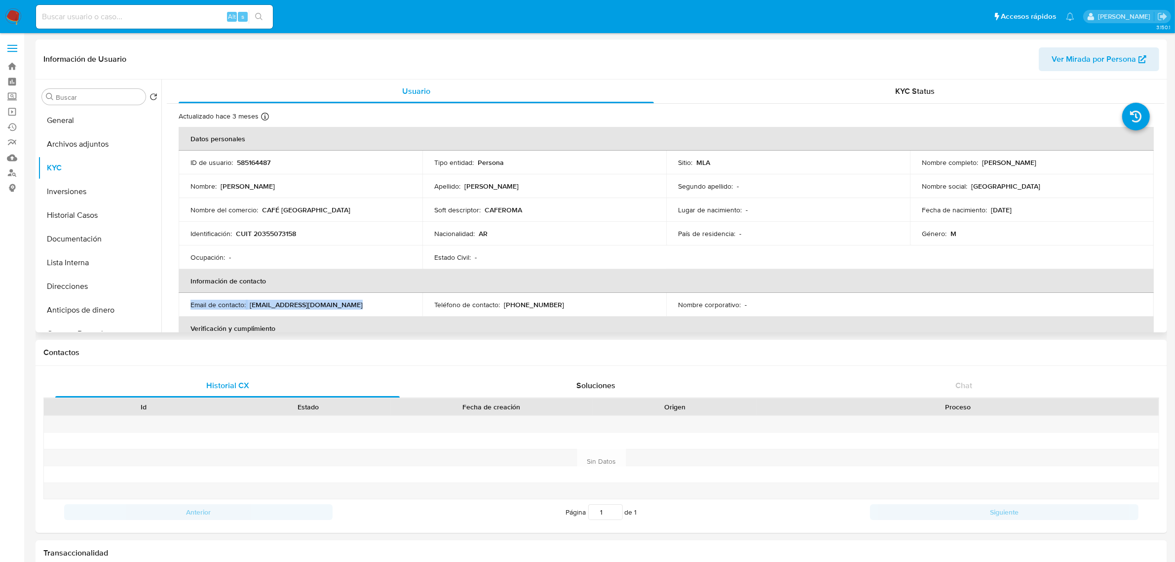
click at [290, 304] on p "caferoma78@gmail.com" at bounding box center [306, 304] width 113 height 9
drag, startPoint x: 247, startPoint y: 304, endPoint x: 333, endPoint y: 305, distance: 86.4
click at [333, 305] on div "Email de contacto : caferoma78@gmail.com" at bounding box center [301, 304] width 220 height 9
click at [340, 304] on div "Email de contacto : caferoma78@gmail.com" at bounding box center [301, 304] width 220 height 9
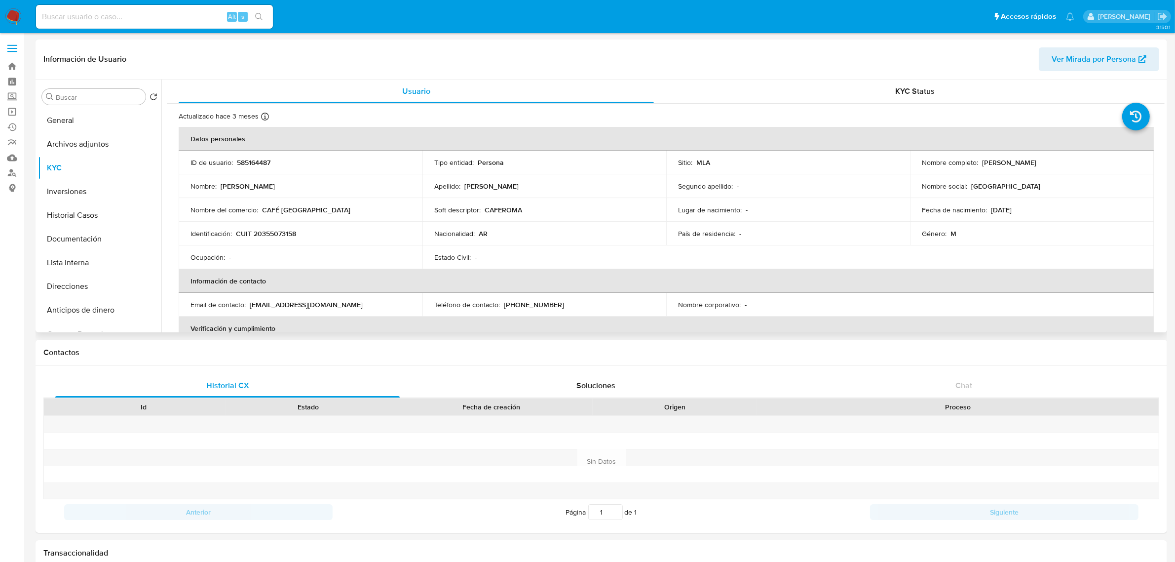
click at [340, 304] on div "Email de contacto : caferoma78@gmail.com" at bounding box center [301, 304] width 220 height 9
click at [297, 301] on p "caferoma78@gmail.com" at bounding box center [306, 304] width 113 height 9
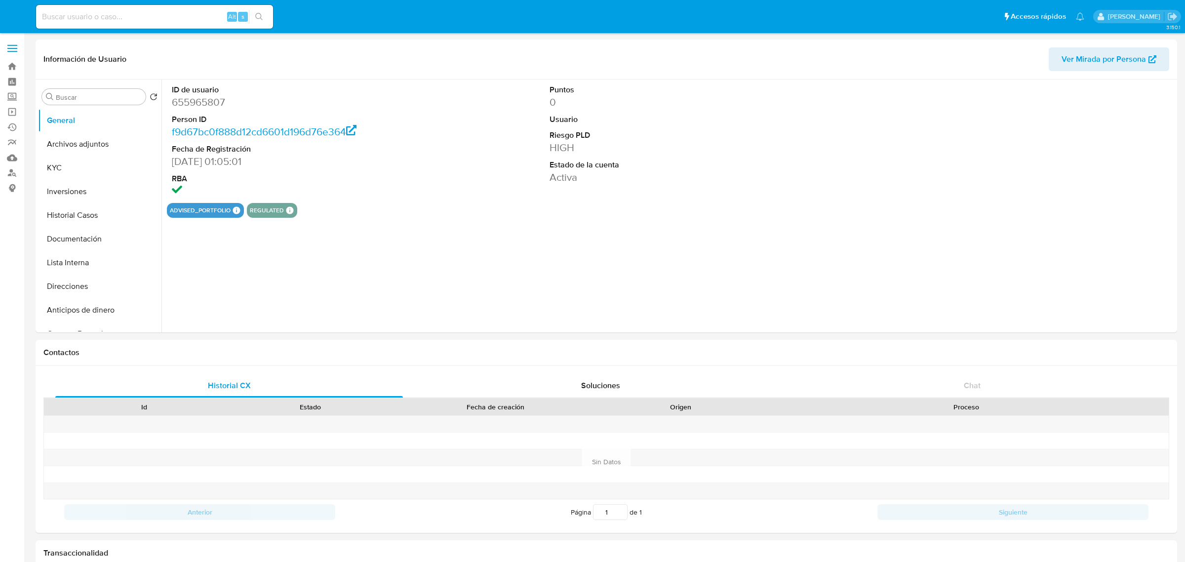
select select "10"
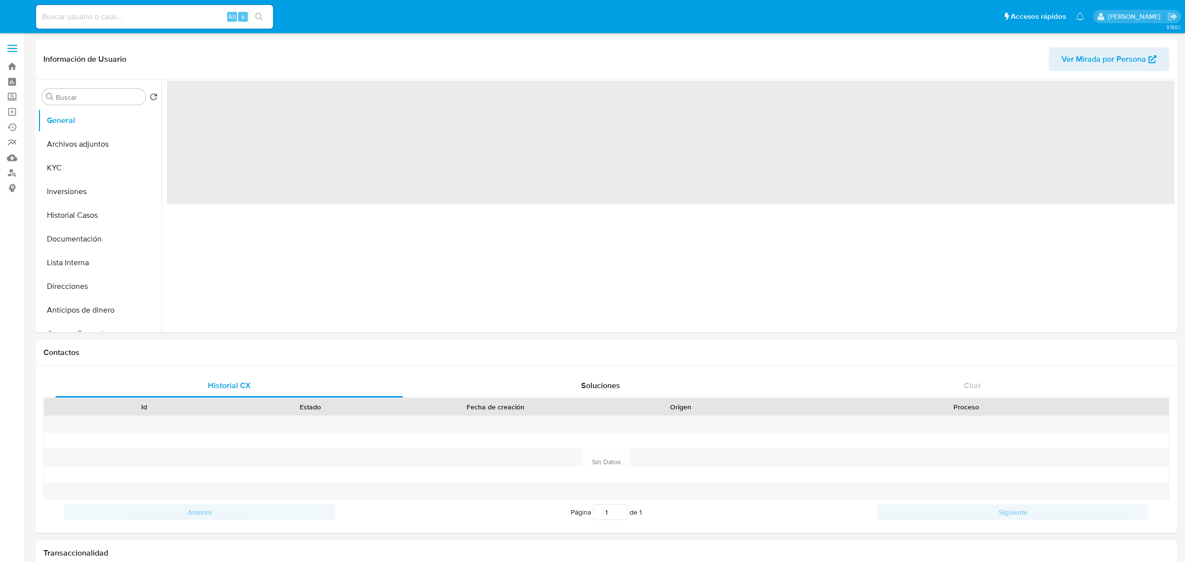
select select "10"
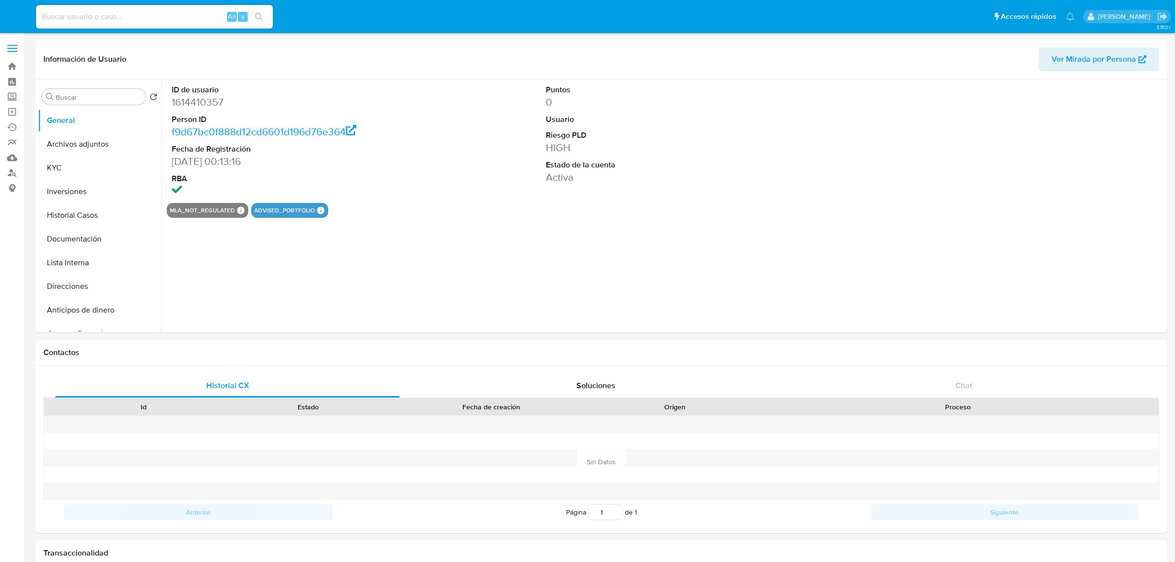
select select "10"
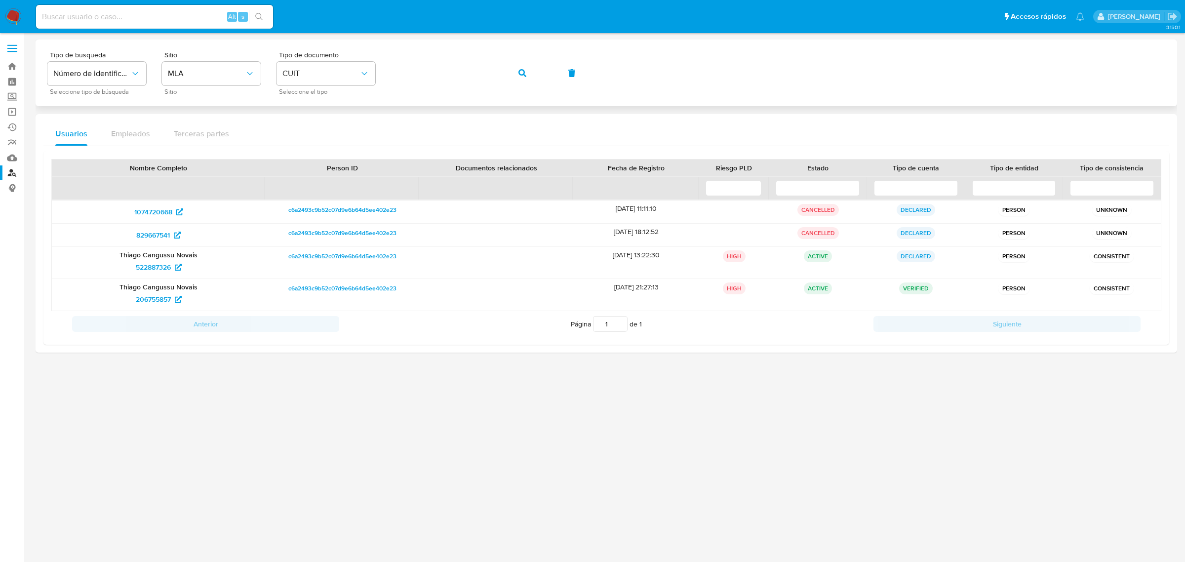
click at [527, 68] on button "button" at bounding box center [522, 73] width 34 height 24
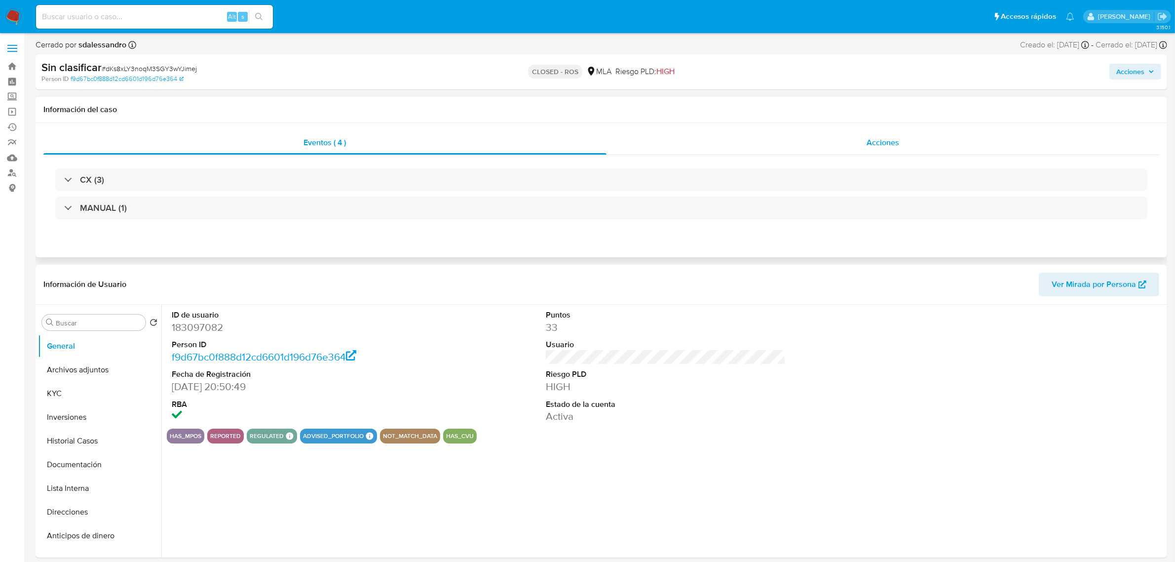
click at [874, 143] on span "Acciones" at bounding box center [883, 142] width 33 height 11
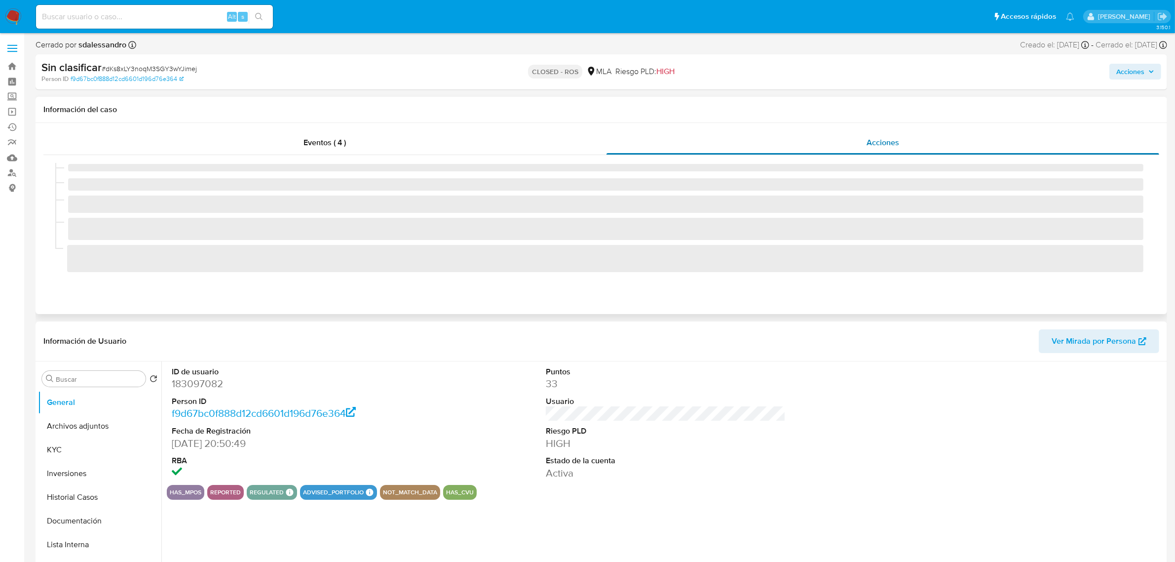
select select "10"
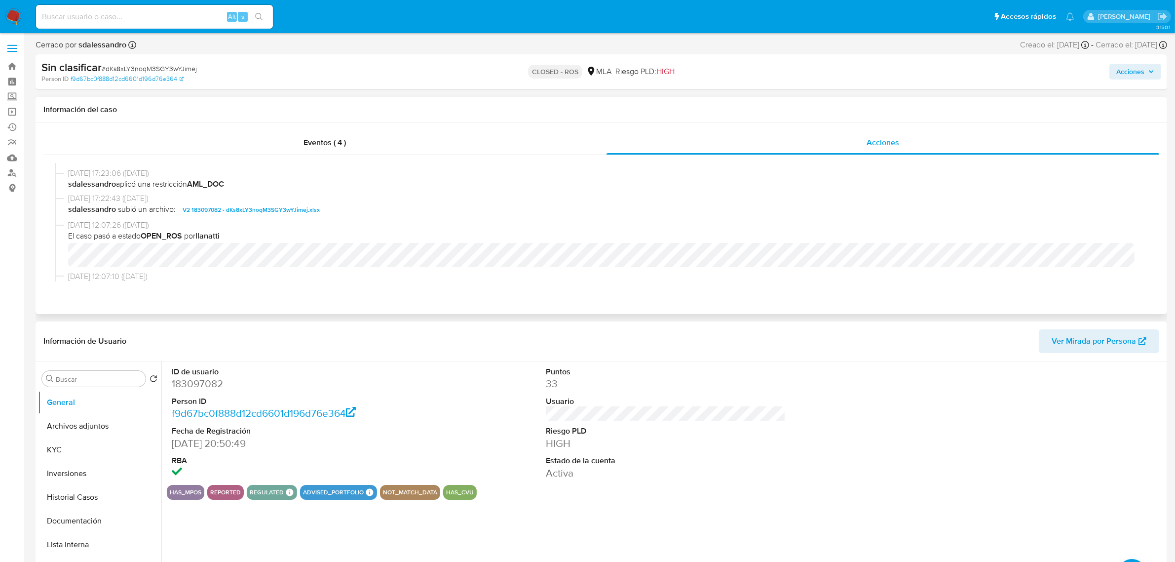
scroll to position [185, 0]
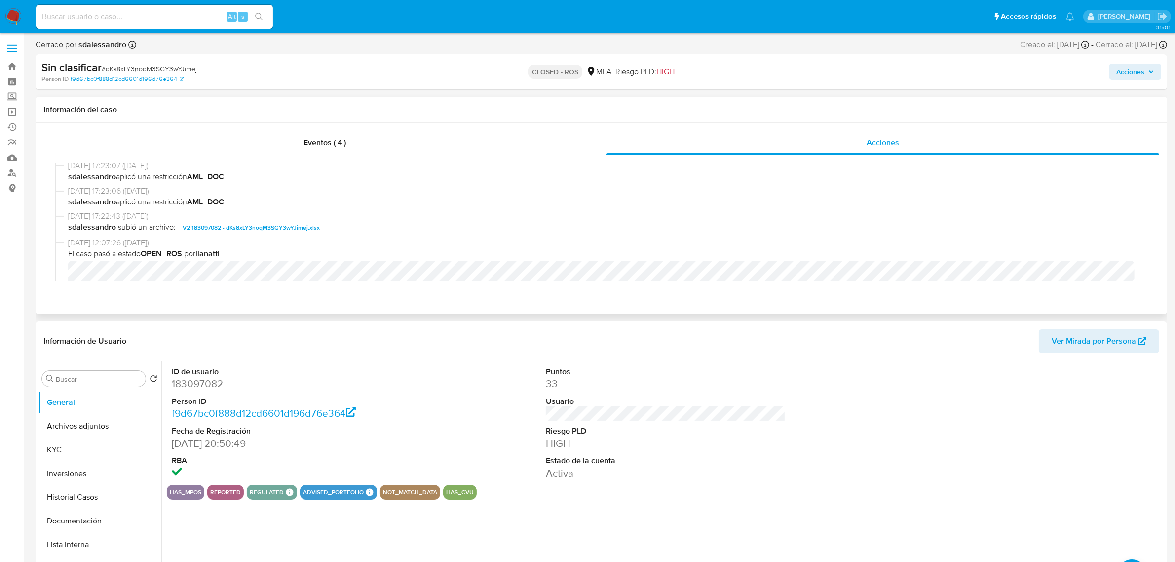
click at [273, 230] on span "V2 183097082 - dKs8xLY3noqM3SGY3wYJimej.xlsx" at bounding box center [251, 228] width 137 height 12
click at [88, 489] on button "Historial Casos" at bounding box center [95, 497] width 115 height 24
